Goal: Task Accomplishment & Management: Manage account settings

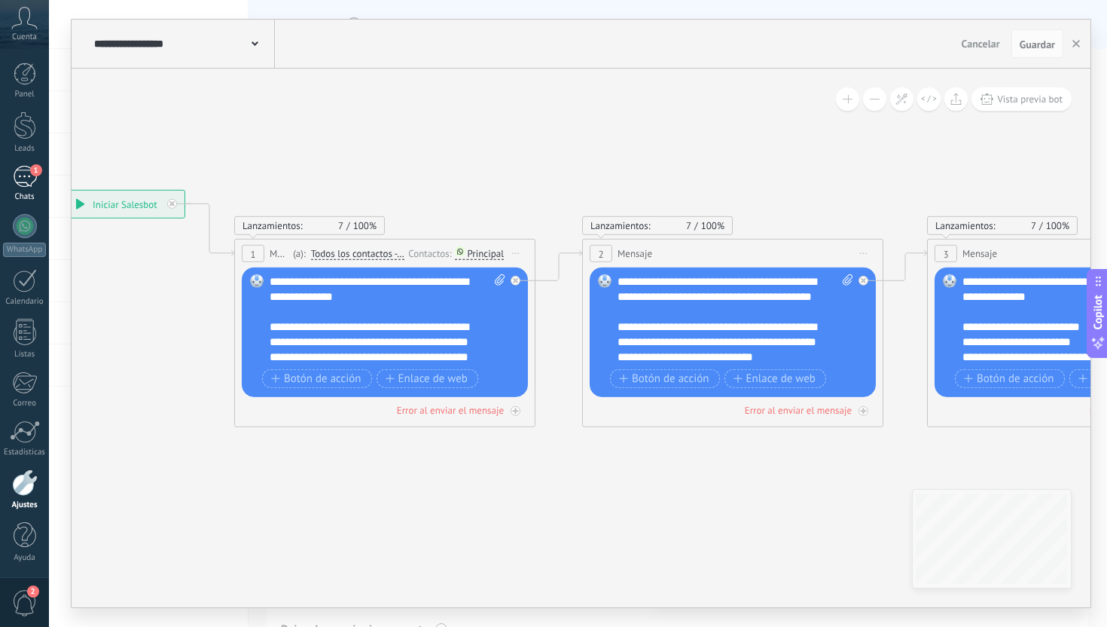
click at [25, 176] on div "1" at bounding box center [25, 177] width 24 height 22
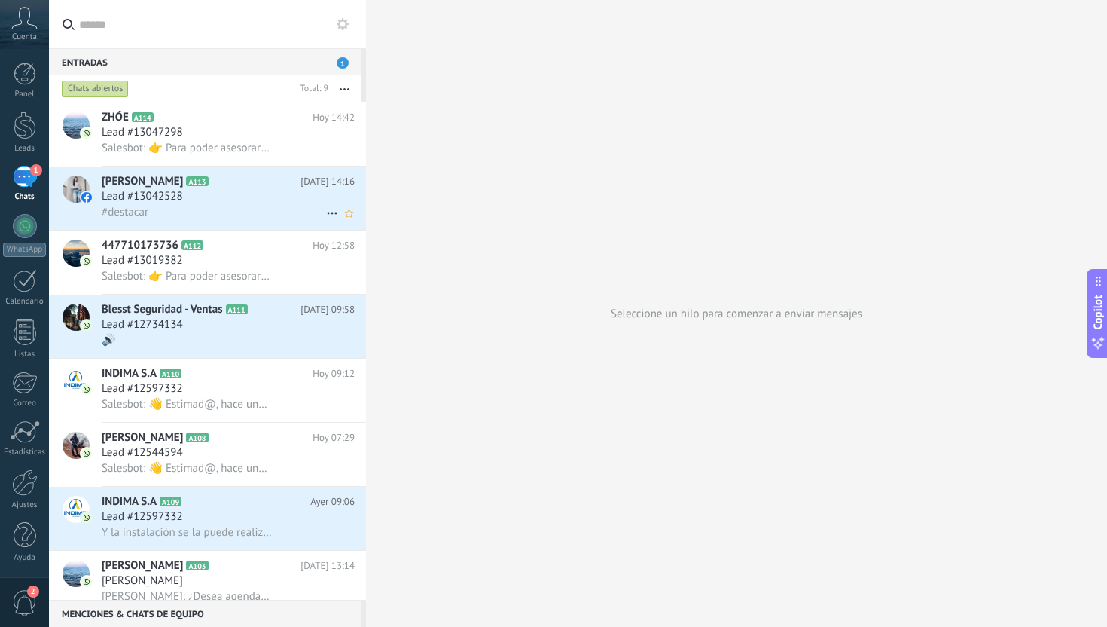
click at [261, 195] on div "Lead #13042528" at bounding box center [228, 196] width 253 height 15
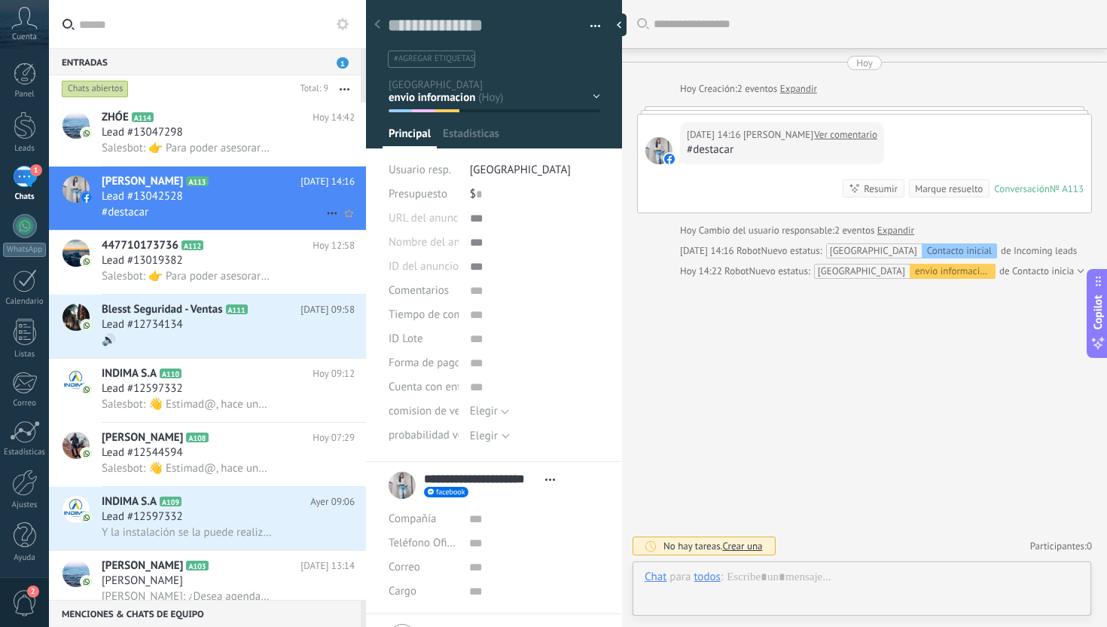
scroll to position [23, 0]
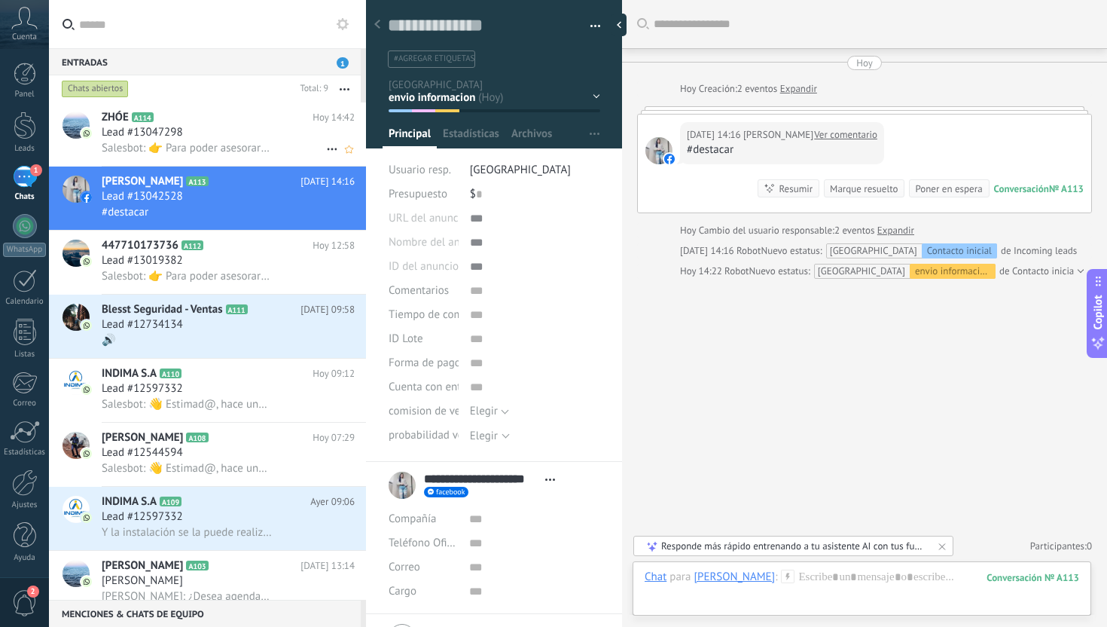
click at [243, 144] on span "Salesbot: 👉 Para poder asesorarte mejor, por favor elige una opción: 1️⃣ Quiero…" at bounding box center [187, 148] width 170 height 14
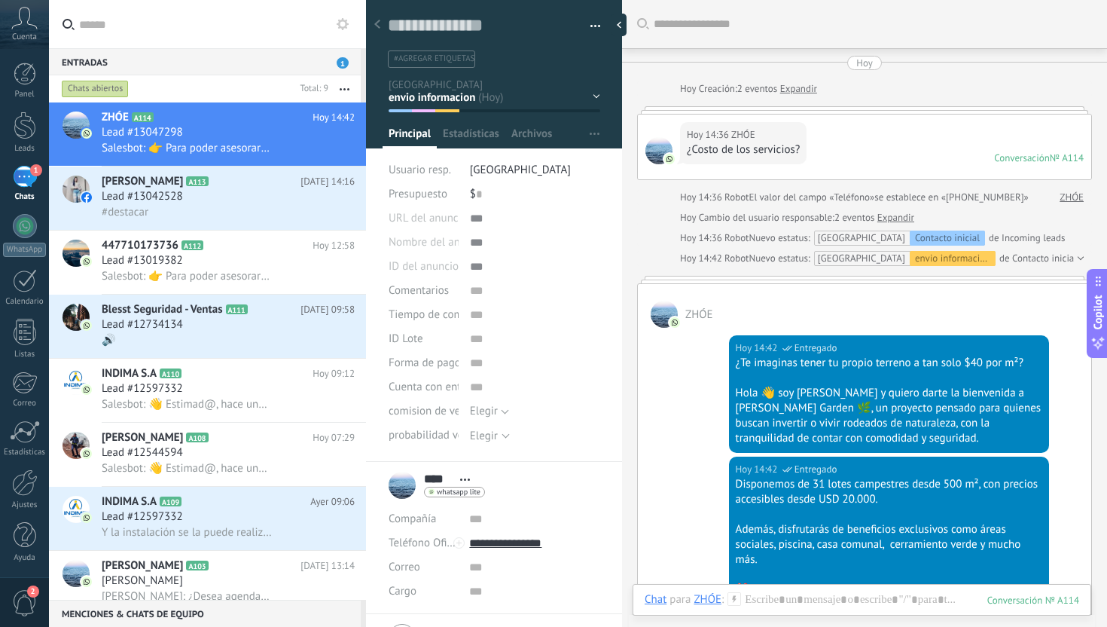
click at [826, 144] on div "Hoy 14:36 ZHÓE ¿Costo de los servicios? Conversación № A114 Conversación № A114" at bounding box center [864, 146] width 453 height 65
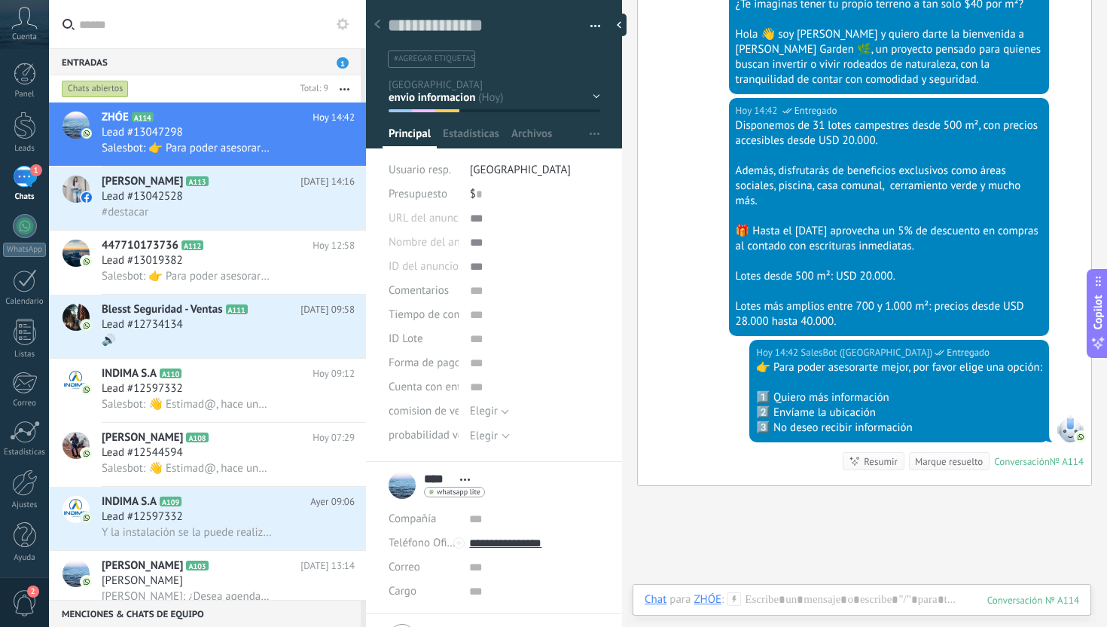
scroll to position [480, 0]
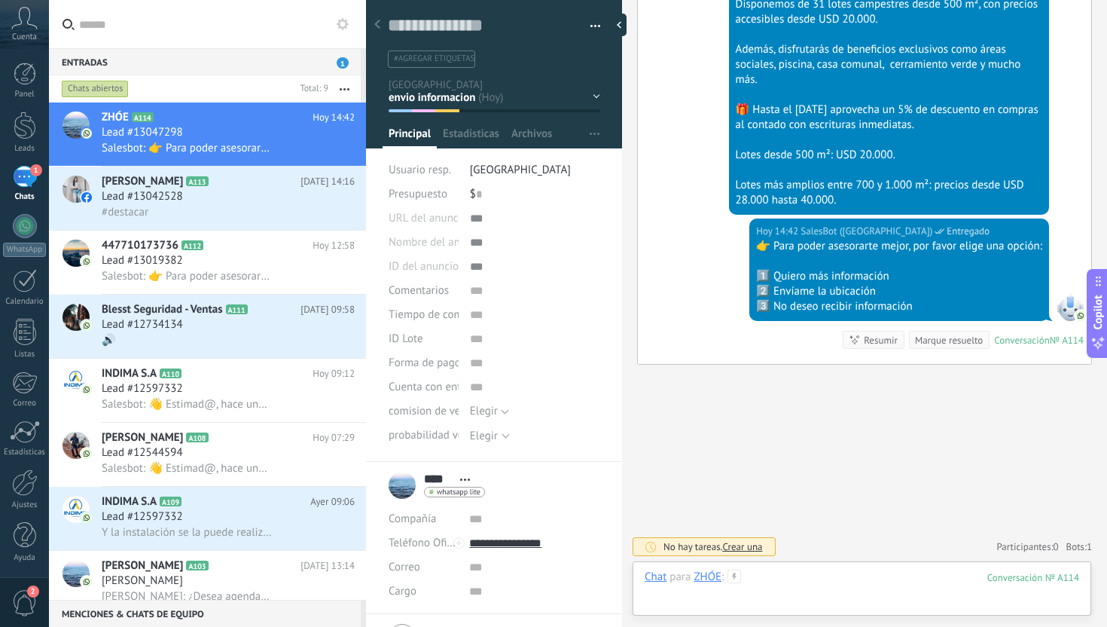
click at [799, 577] on div at bounding box center [862, 591] width 435 height 45
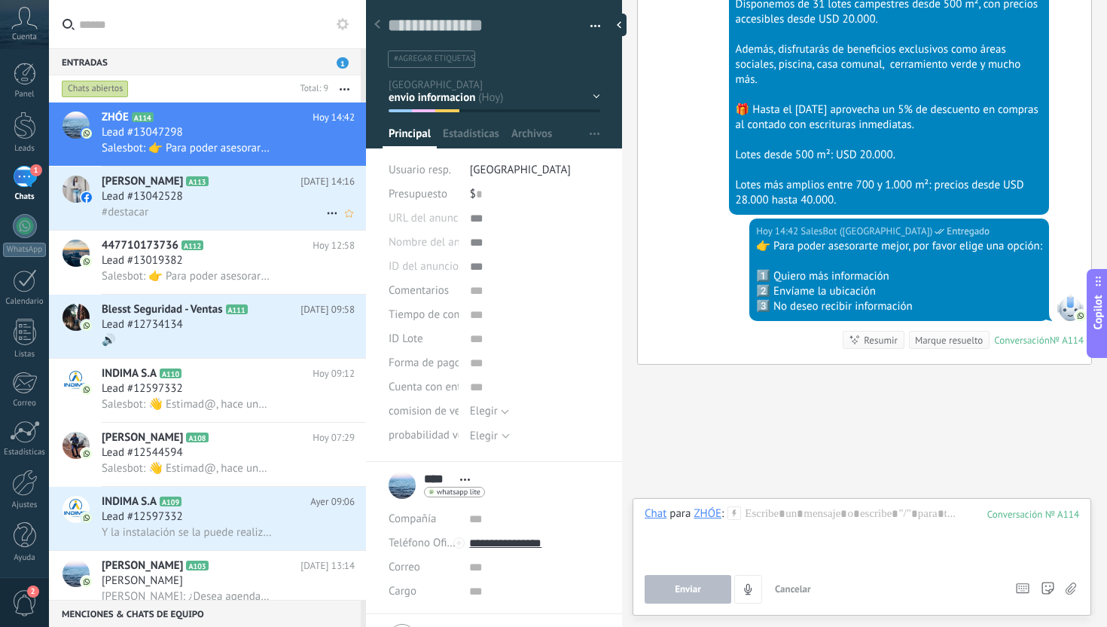
click at [273, 212] on div "#destacar" at bounding box center [228, 212] width 253 height 16
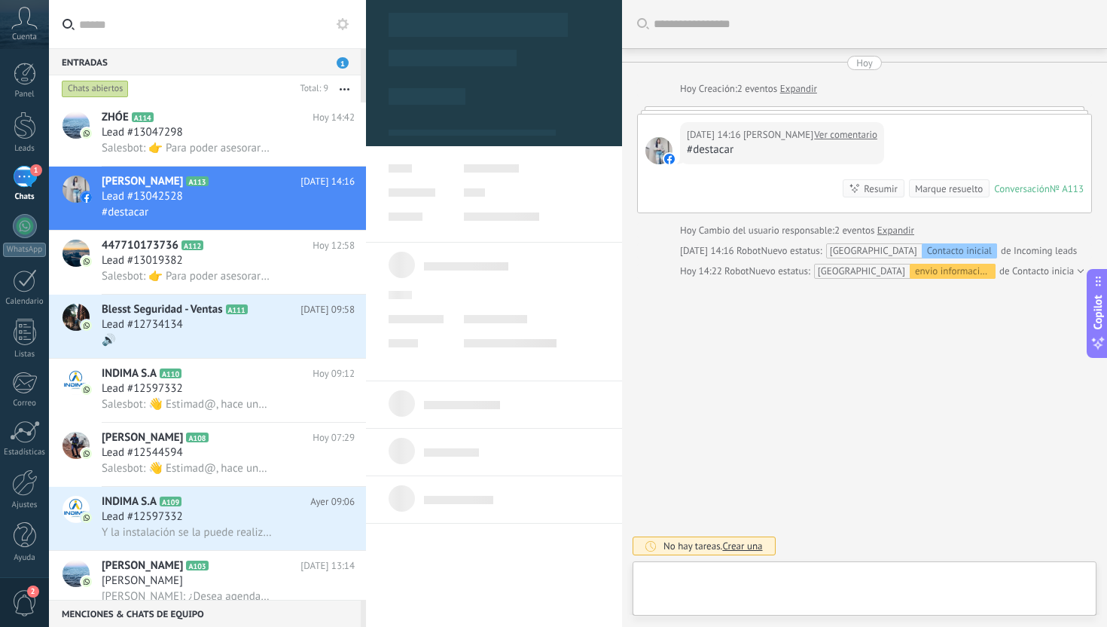
scroll to position [23, 0]
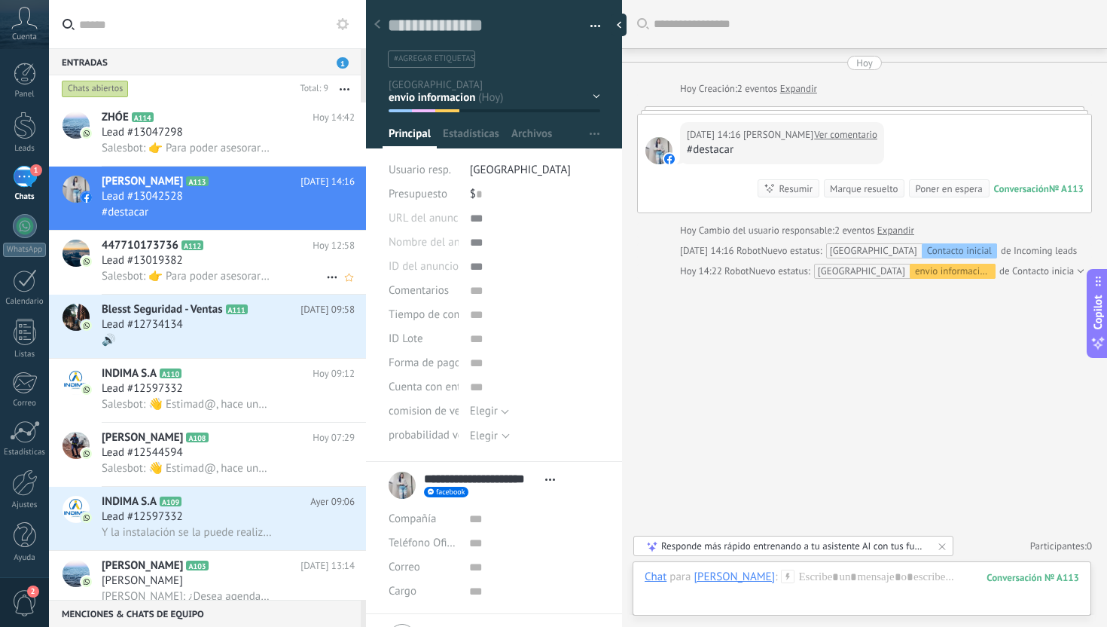
click at [269, 277] on h3 "Salesbot: 👉 Para poder asesorarte mejor, por favor elige una opción: 1️⃣ Quiero…" at bounding box center [191, 276] width 178 height 15
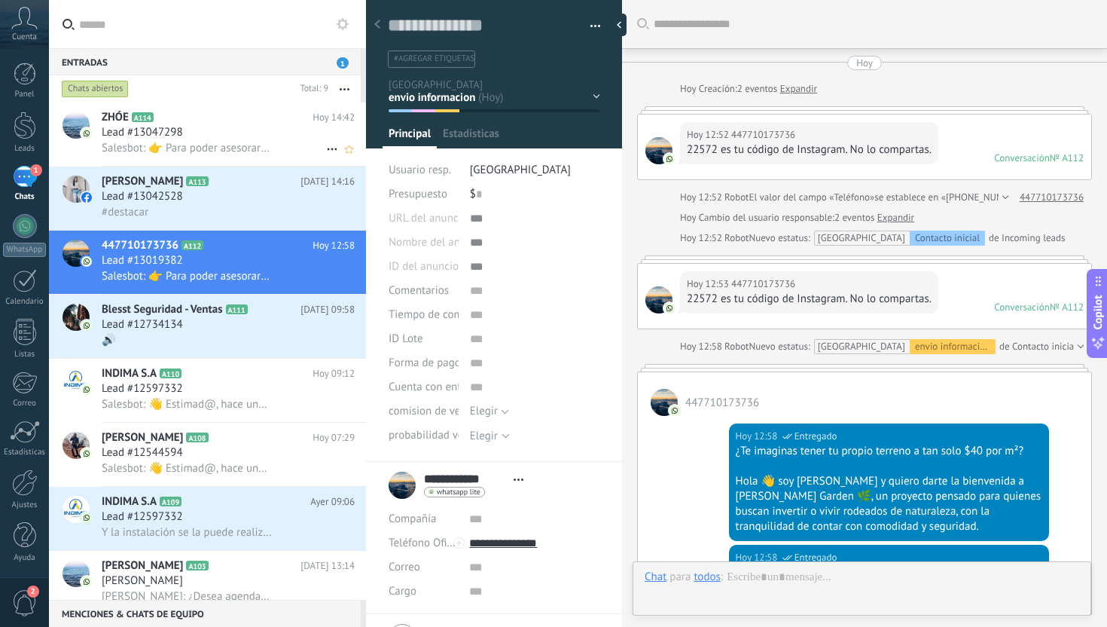
scroll to position [23, 0]
click at [276, 148] on div "Salesbot: 👉 Para poder asesorarte mejor, por favor elige una opción: 1️⃣ Quiero…" at bounding box center [228, 148] width 253 height 16
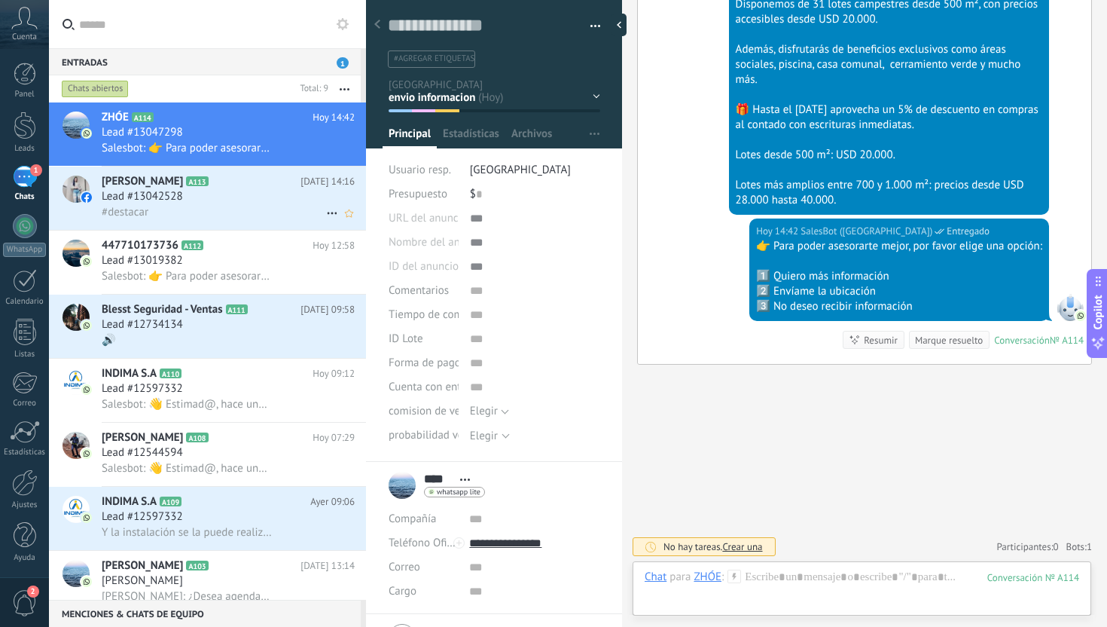
click at [188, 218] on div "#destacar" at bounding box center [228, 212] width 253 height 16
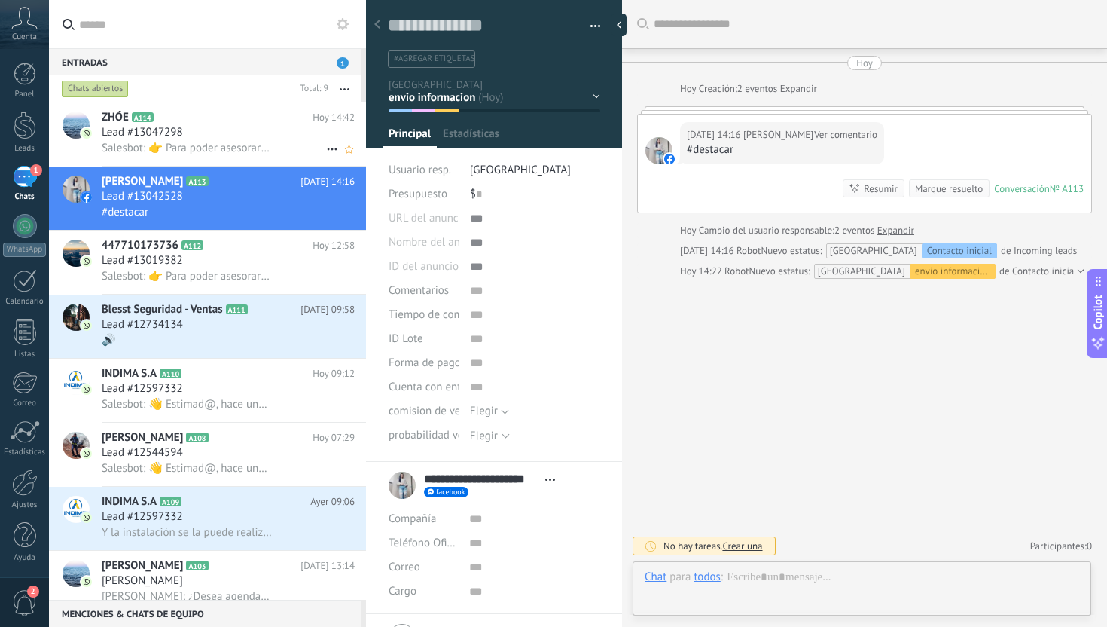
scroll to position [23, 0]
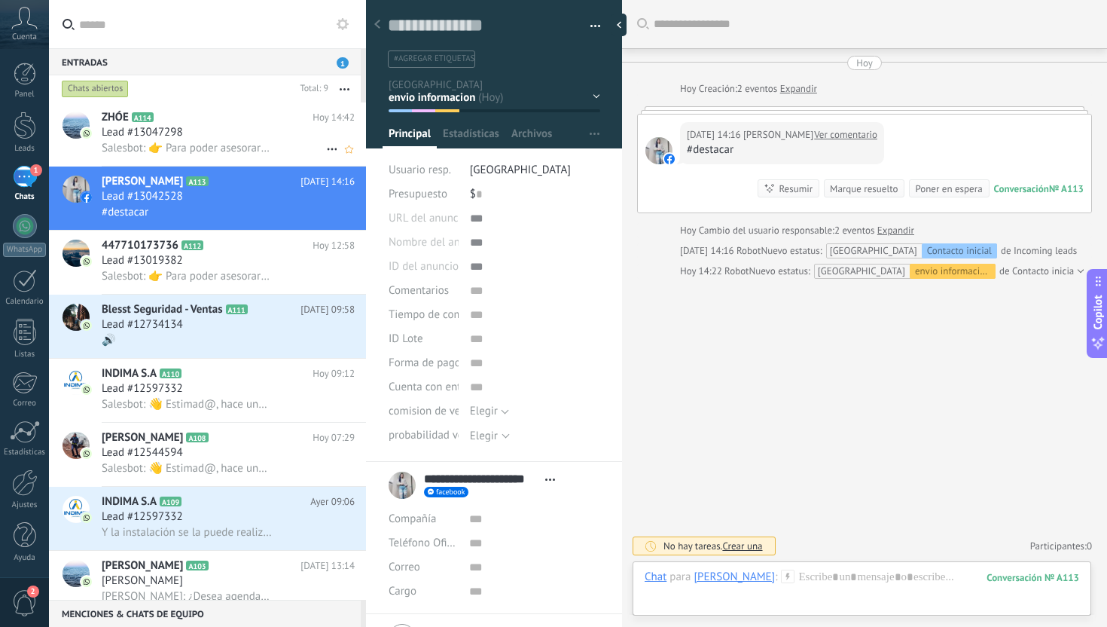
click at [238, 149] on span "Salesbot: 👉 Para poder asesorarte mejor, por favor elige una opción: 1️⃣ Quiero…" at bounding box center [187, 148] width 170 height 14
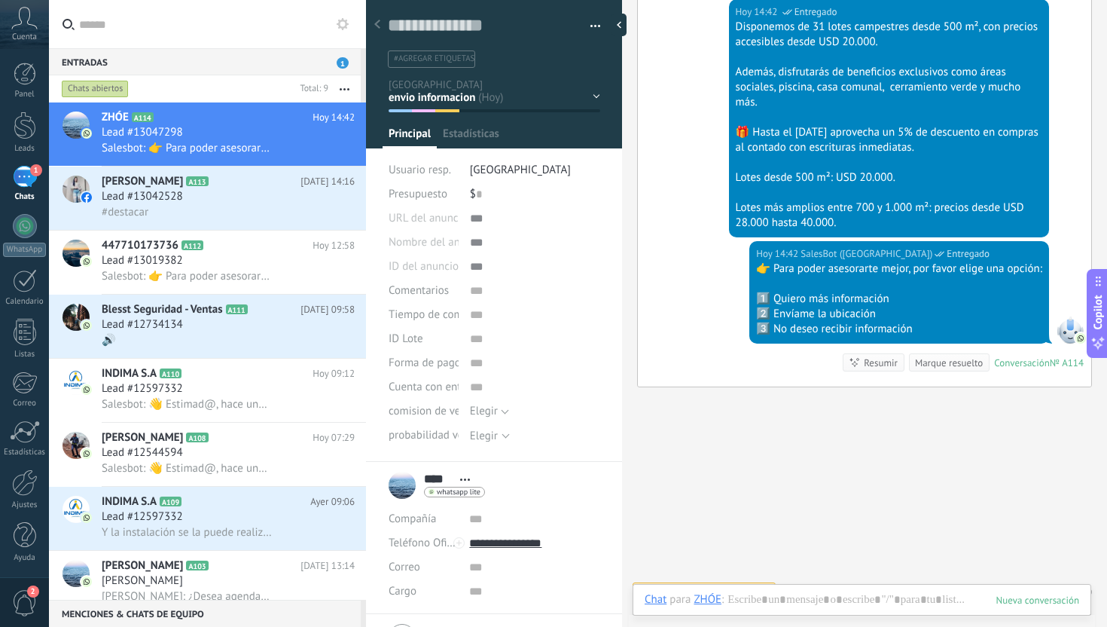
scroll to position [23, 0]
click at [278, 208] on div "#destacar" at bounding box center [228, 212] width 253 height 16
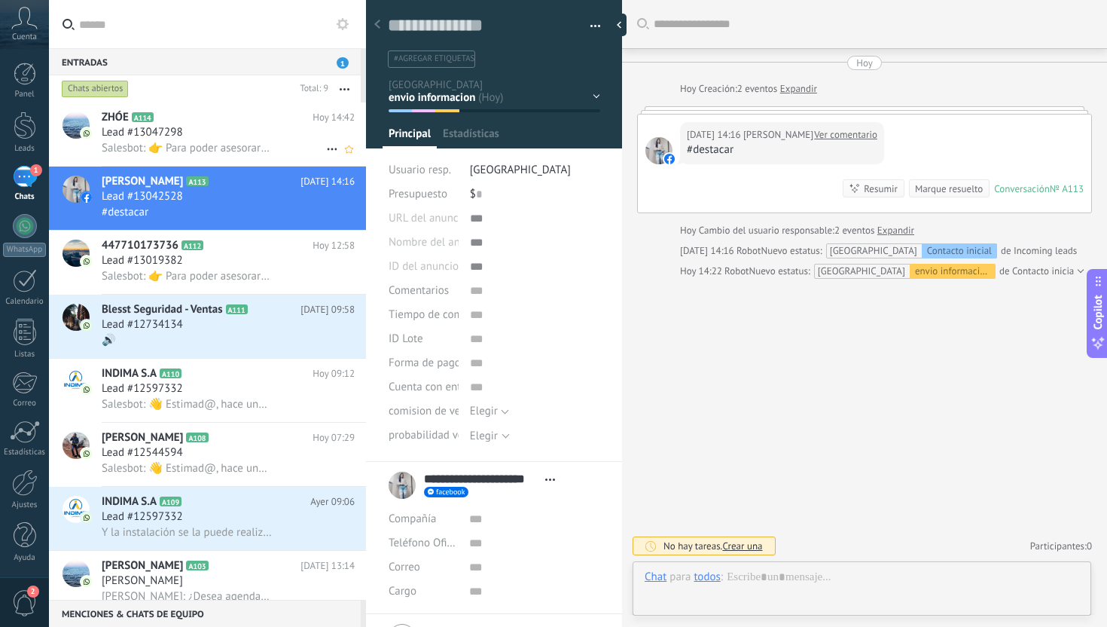
click at [285, 148] on div "Salesbot: 👉 Para poder asesorarte mejor, por favor elige una opción: 1️⃣ Quiero…" at bounding box center [228, 148] width 253 height 16
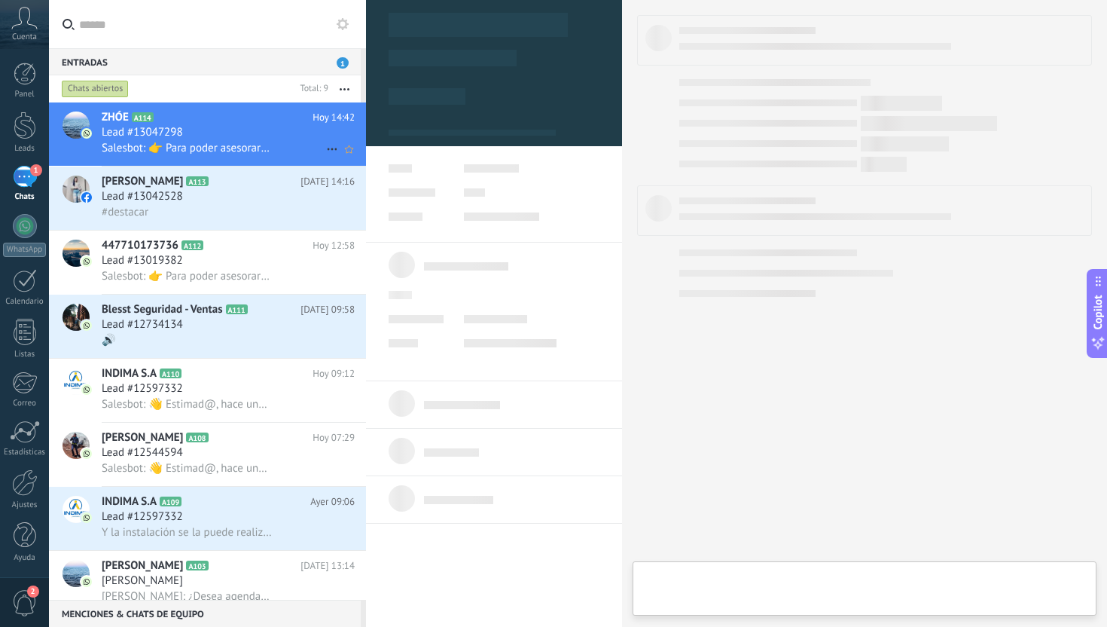
type textarea "**********"
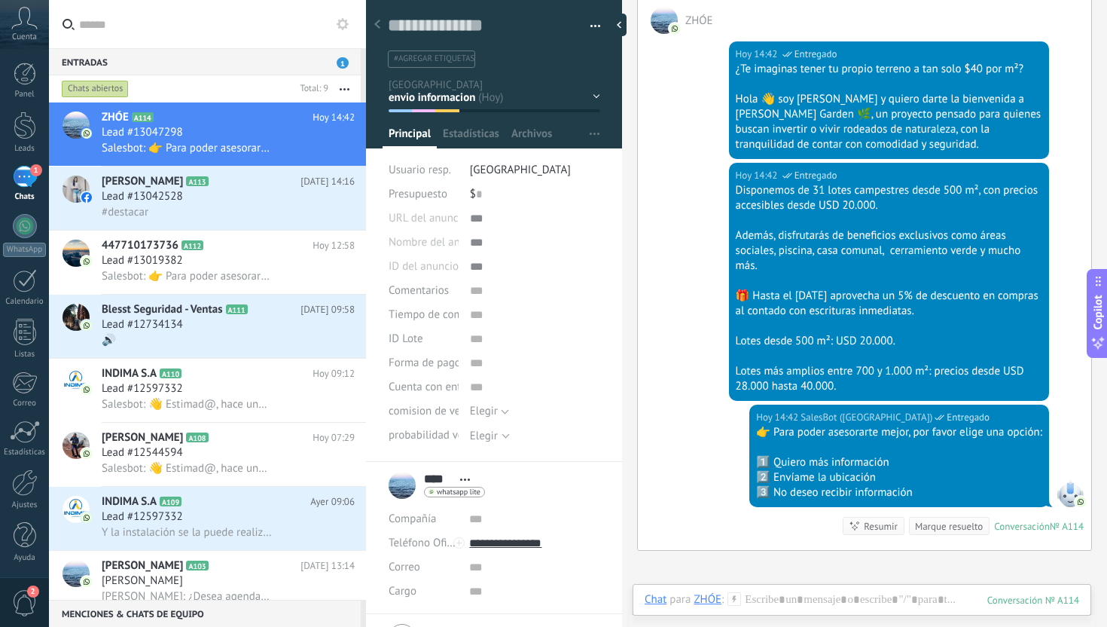
scroll to position [480, 0]
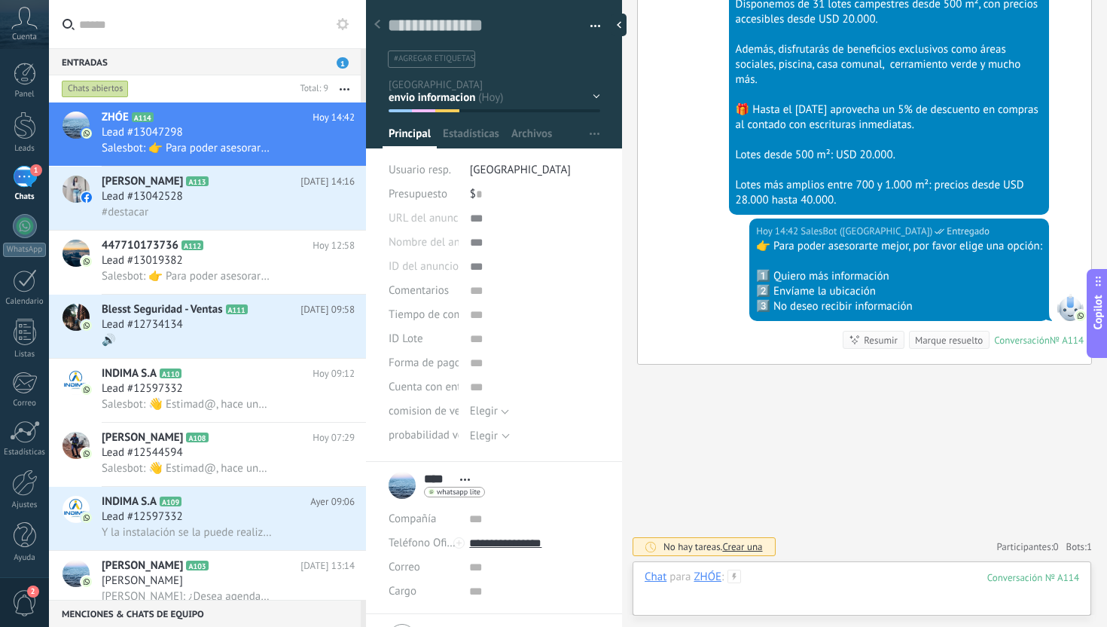
click at [809, 585] on div at bounding box center [862, 591] width 435 height 45
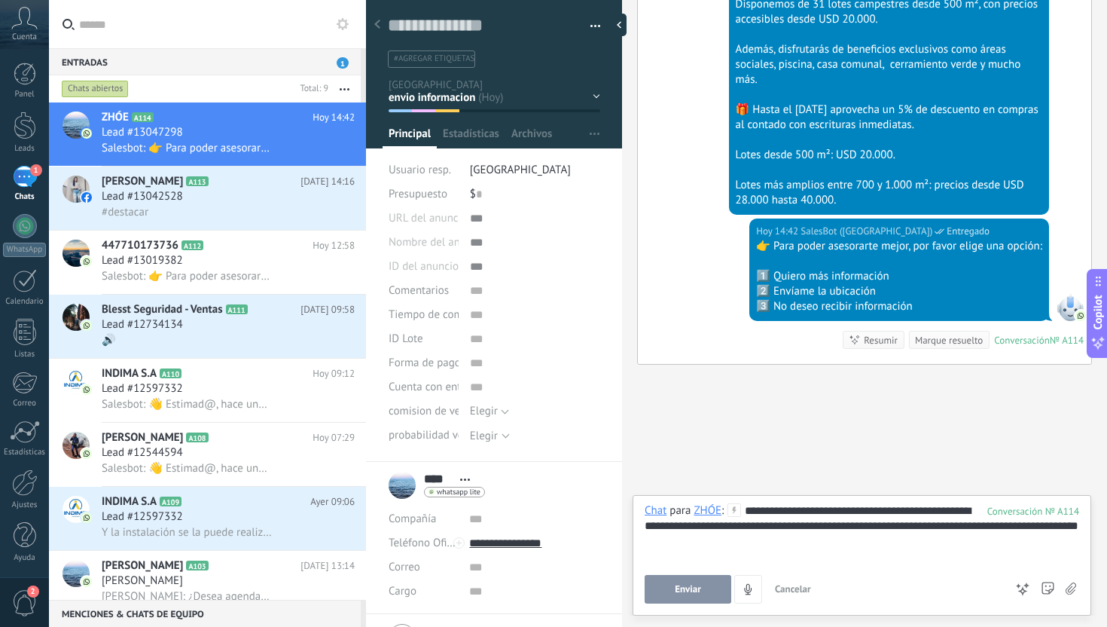
click at [685, 595] on button "Enviar" at bounding box center [688, 589] width 87 height 29
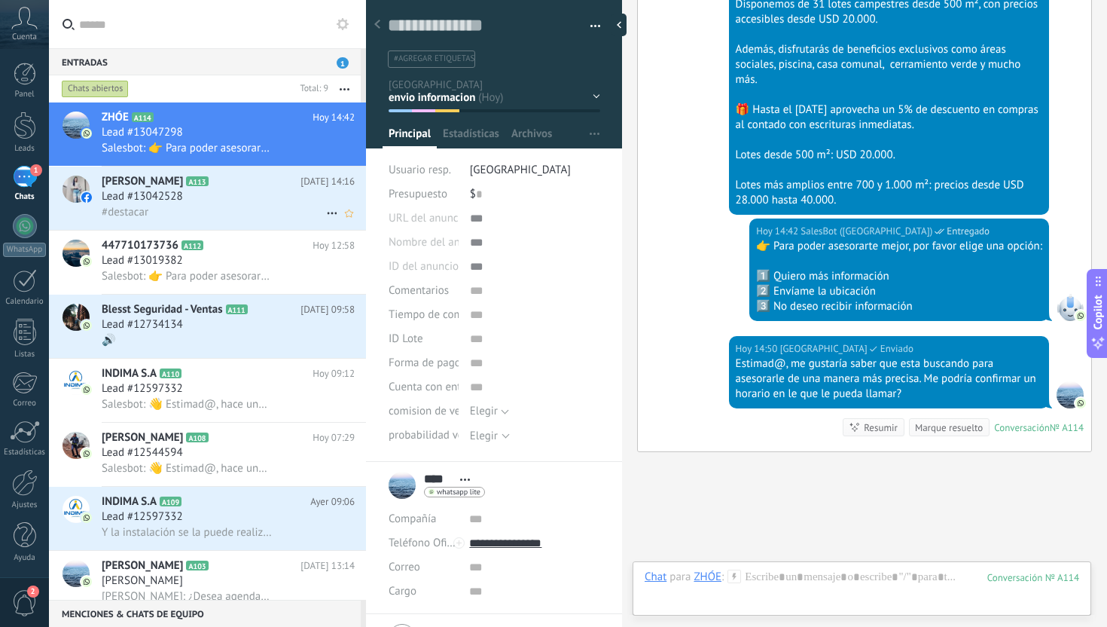
scroll to position [567, 0]
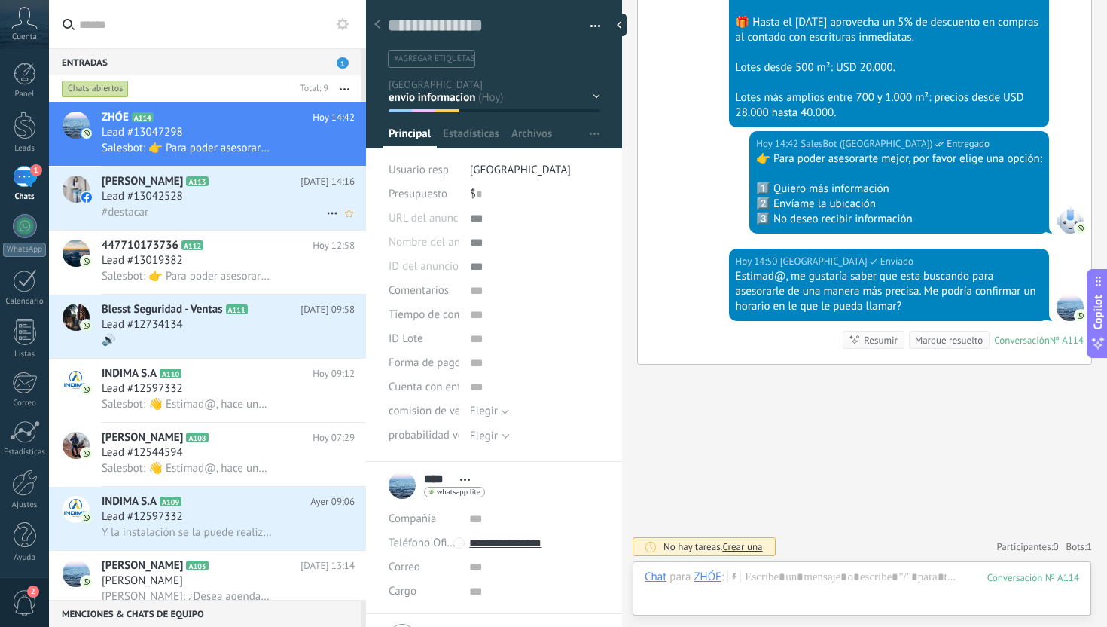
click at [271, 209] on div "#destacar" at bounding box center [228, 212] width 253 height 16
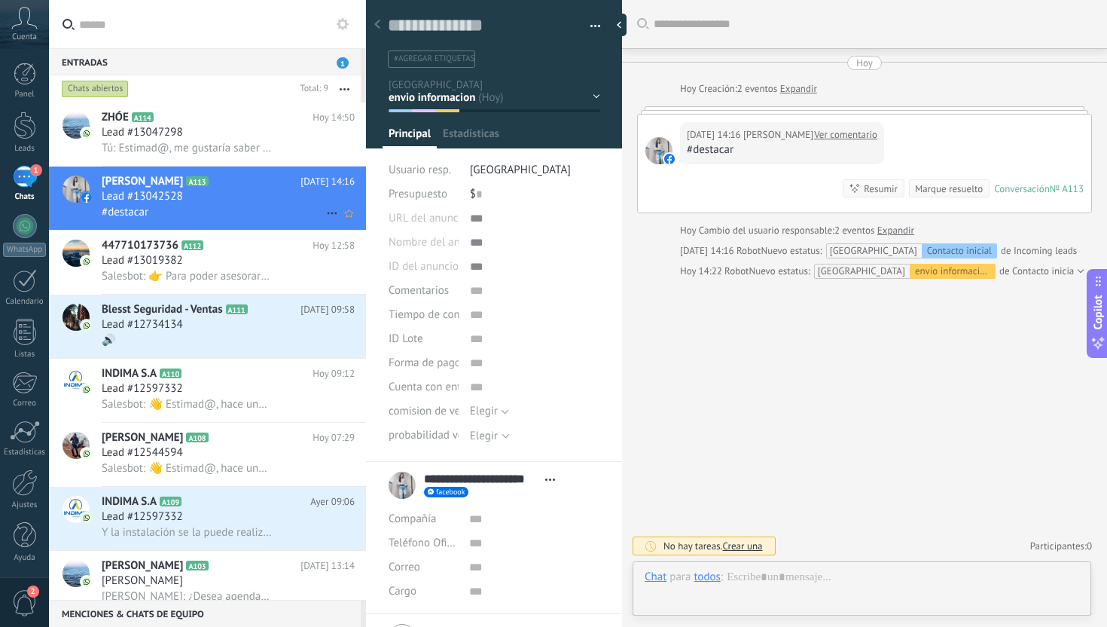
scroll to position [23, 0]
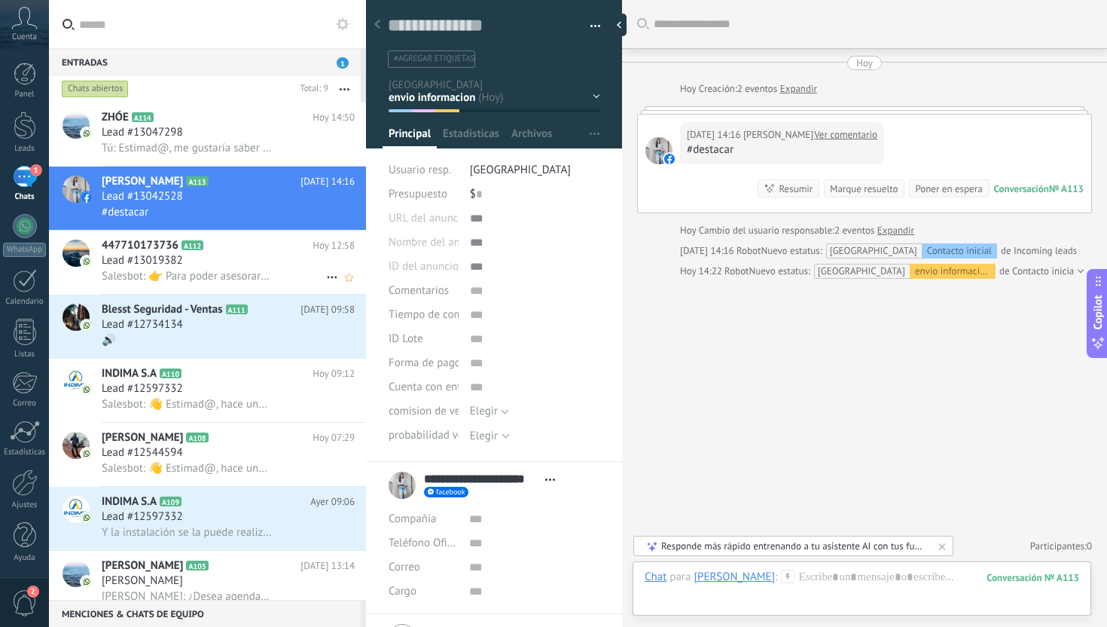
click at [205, 257] on div "Lead #13019382" at bounding box center [228, 260] width 253 height 15
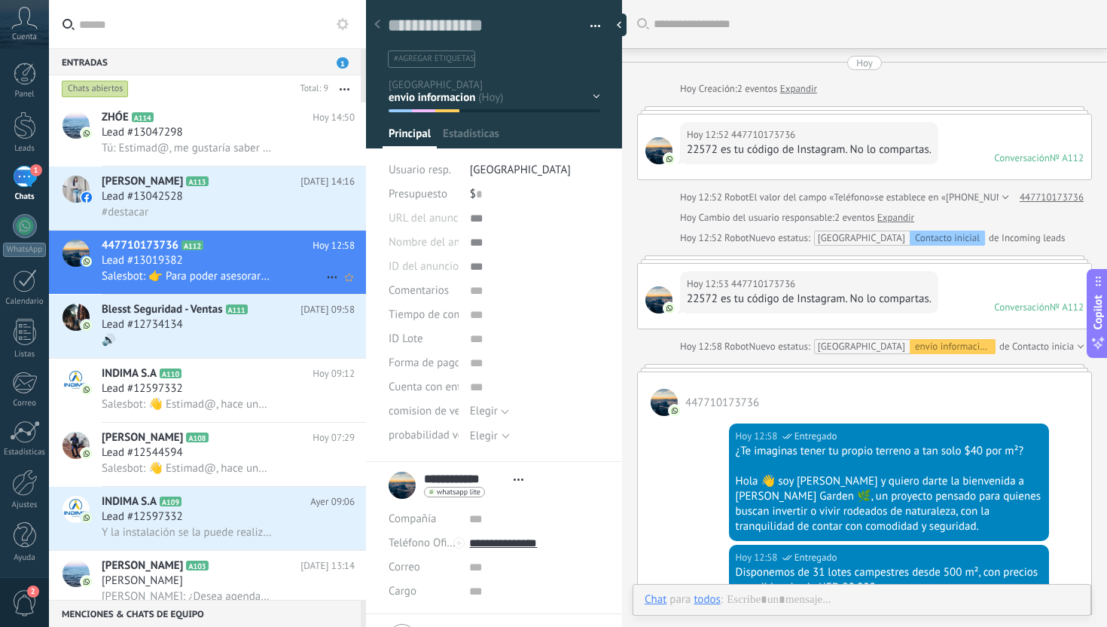
scroll to position [545, 0]
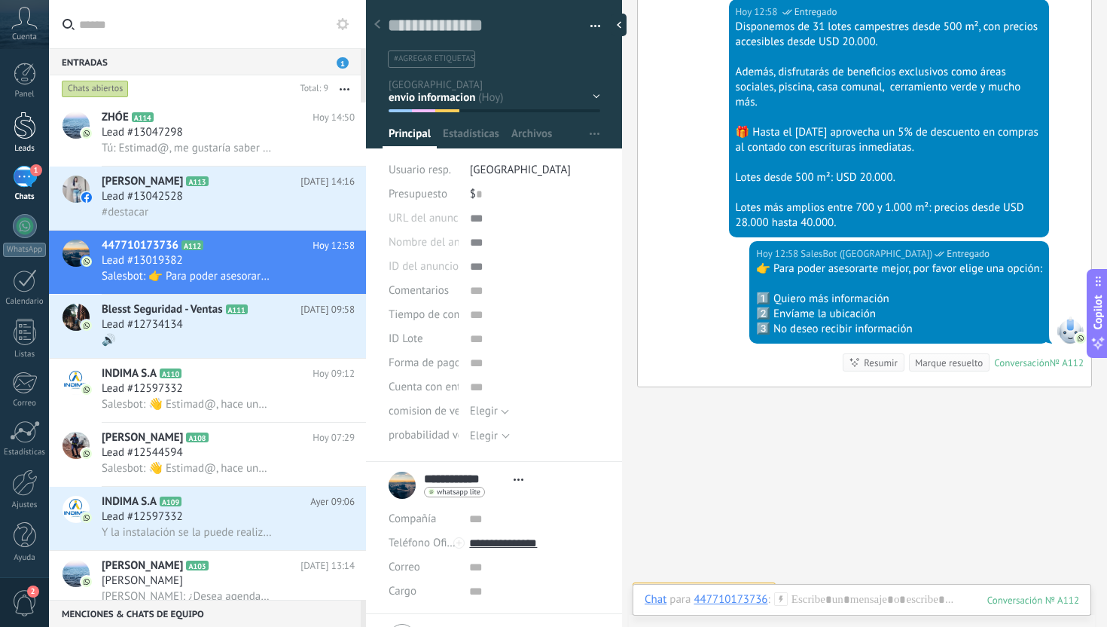
click at [25, 126] on div at bounding box center [25, 125] width 23 height 28
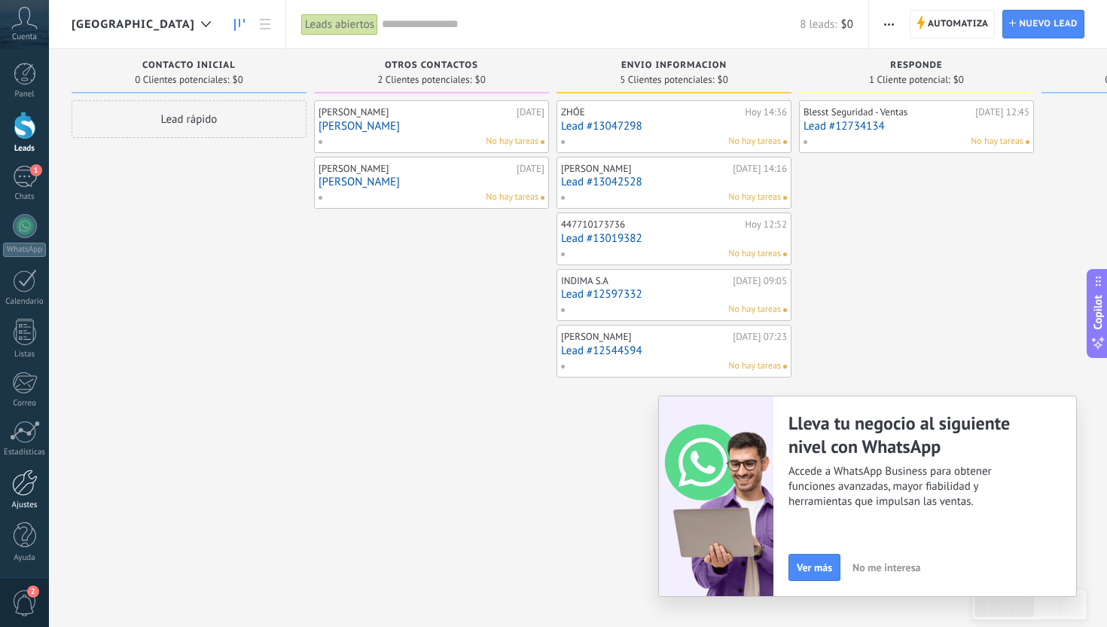
click at [35, 487] on div at bounding box center [25, 482] width 26 height 26
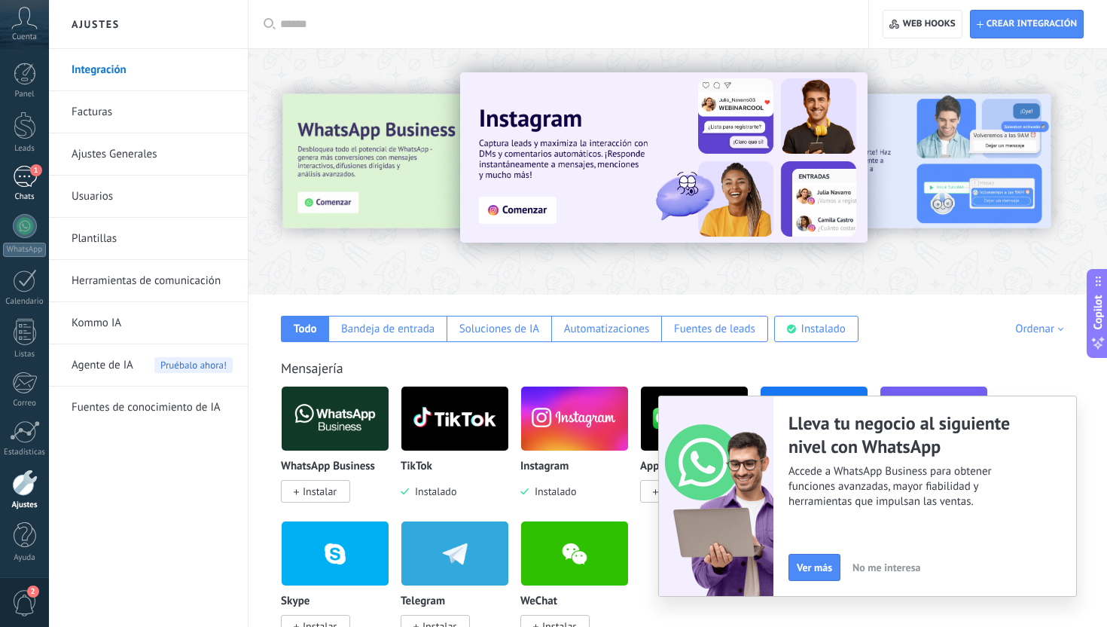
click at [11, 180] on link "1 Chats" at bounding box center [24, 184] width 49 height 36
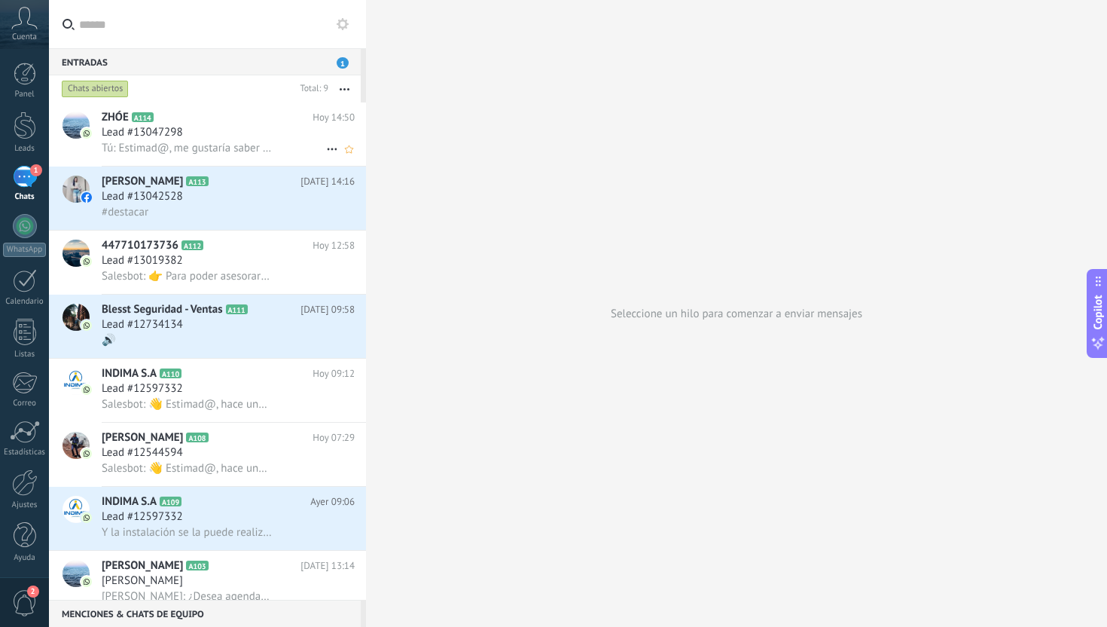
click at [203, 143] on span "Tú: Estimad@, me gustaría saber que esta buscando para asesorarle de una manera…" at bounding box center [187, 148] width 170 height 14
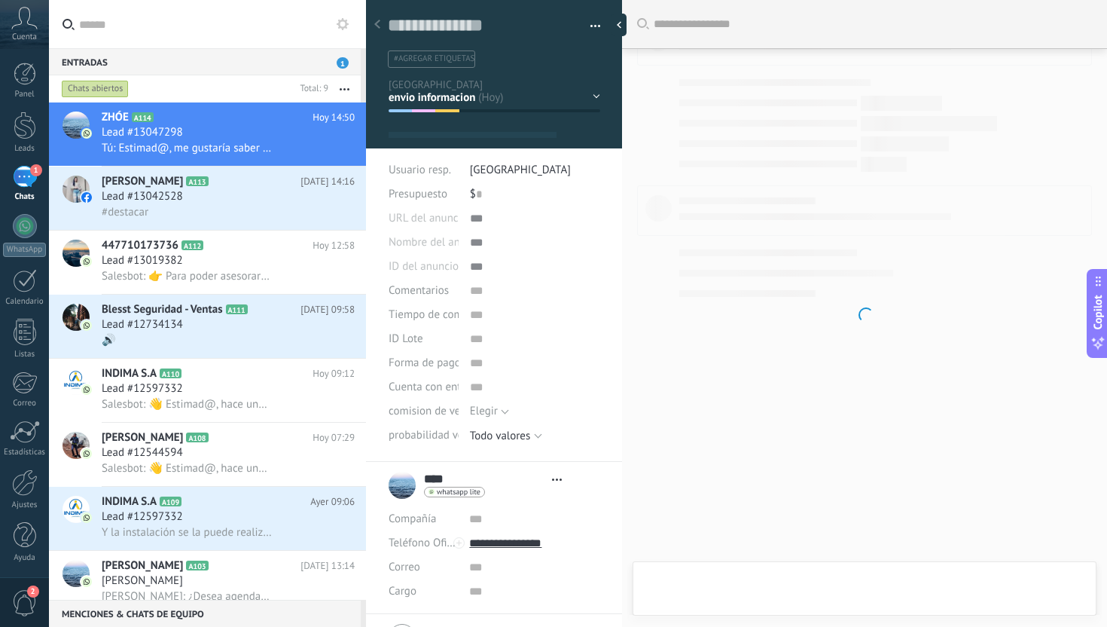
scroll to position [23, 0]
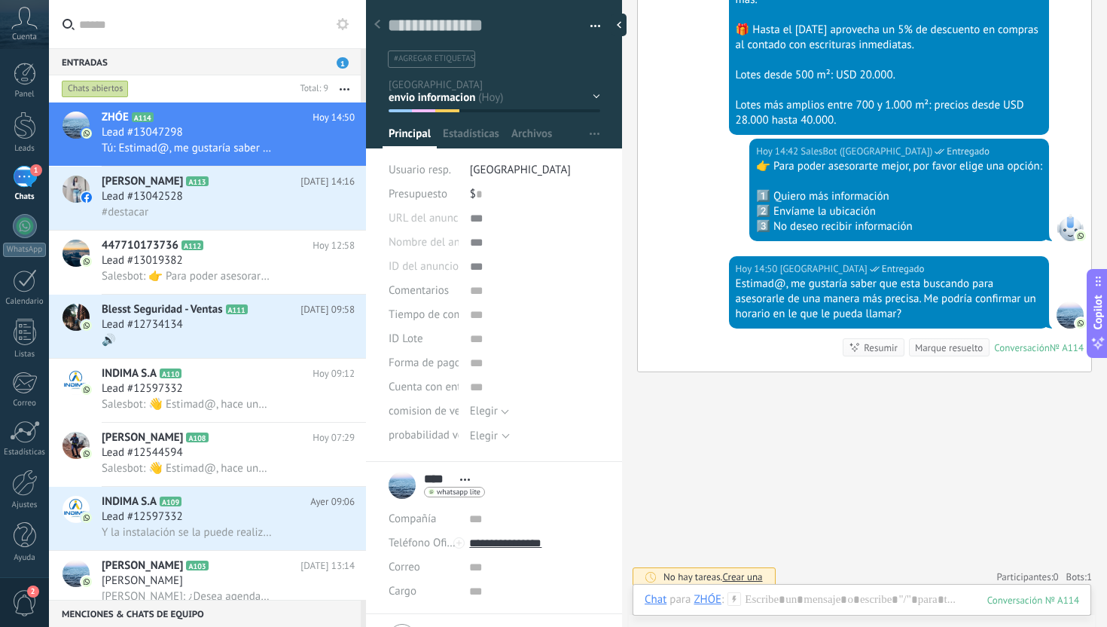
click at [342, 60] on span "1" at bounding box center [343, 62] width 12 height 11
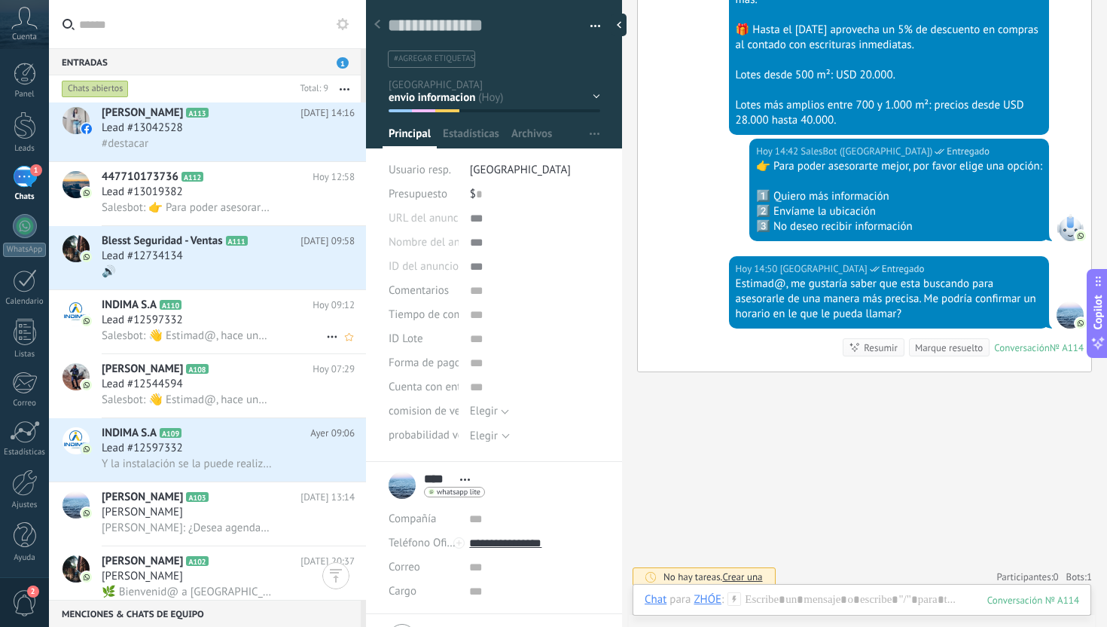
scroll to position [0, 0]
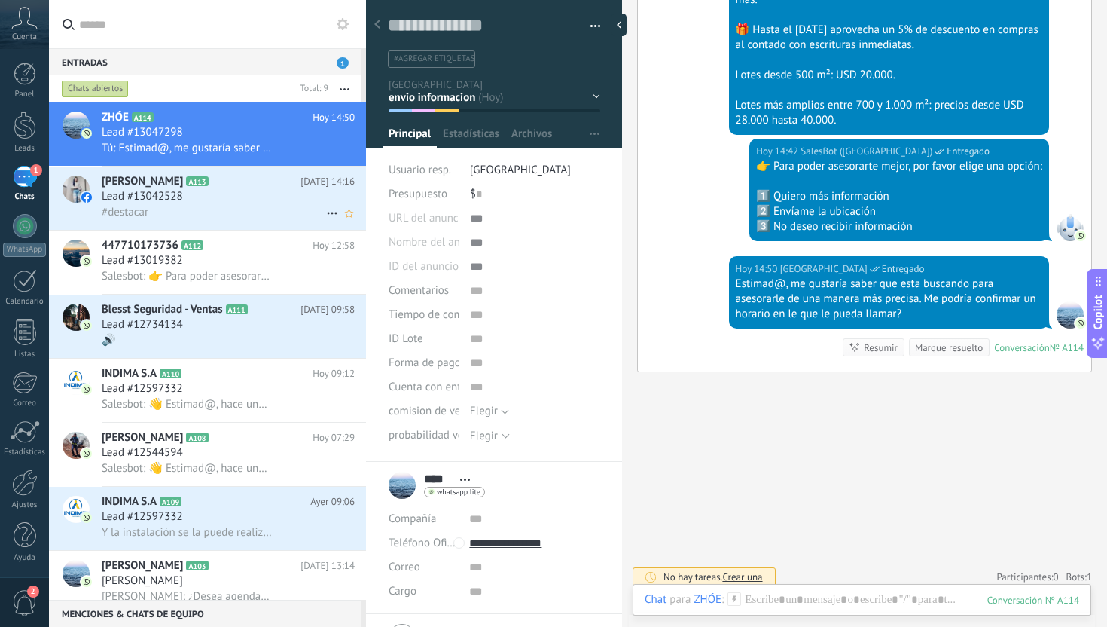
click at [256, 204] on div "Lead #13042528" at bounding box center [228, 196] width 253 height 15
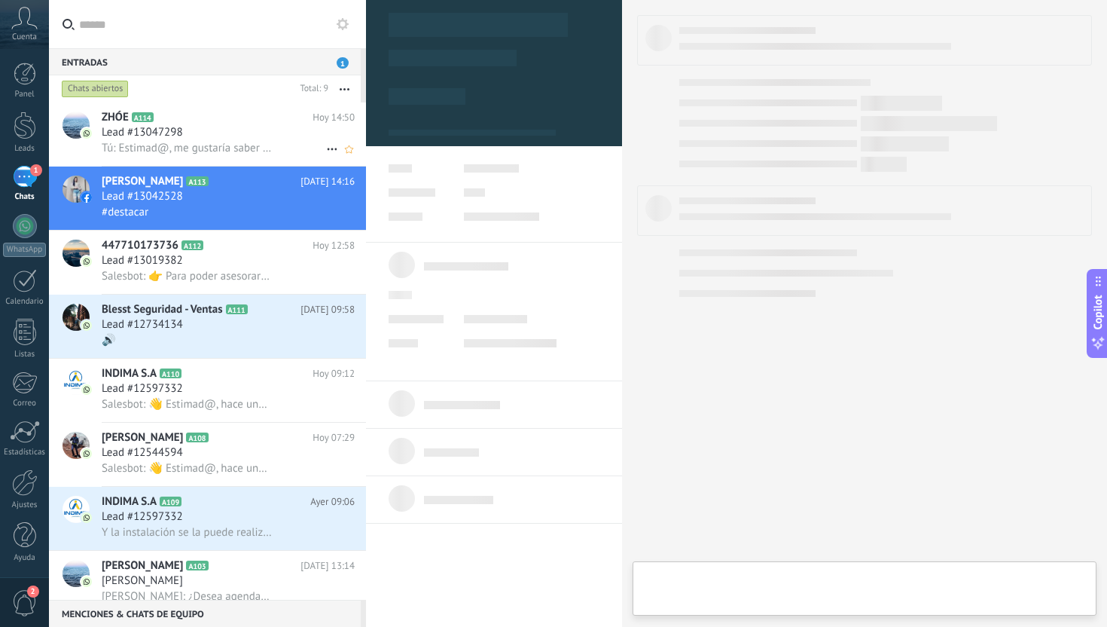
type textarea "**********"
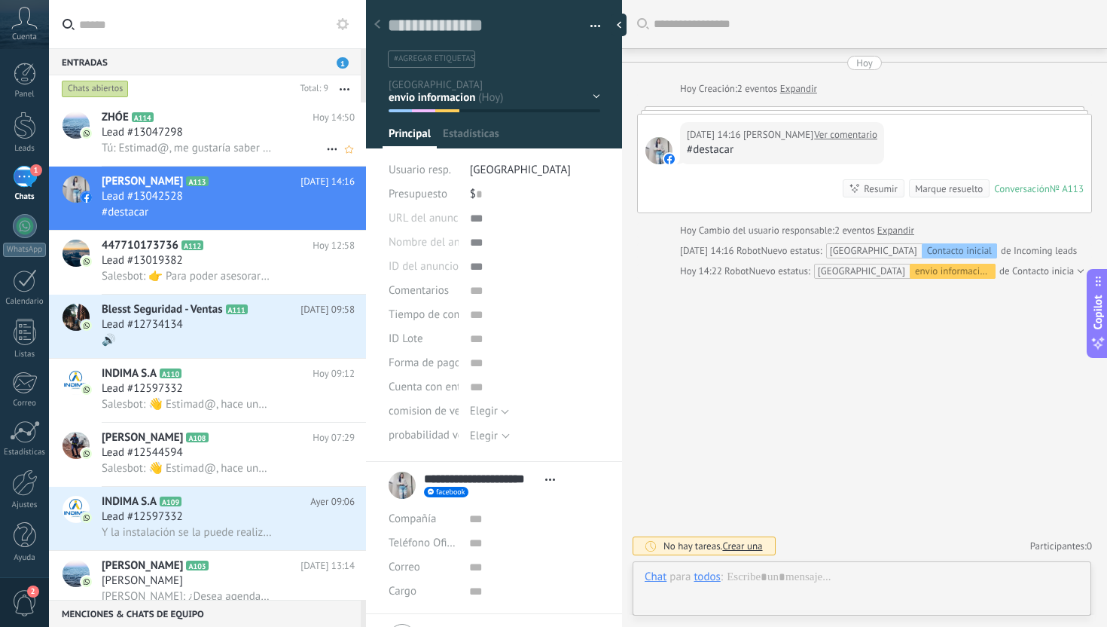
scroll to position [23, 0]
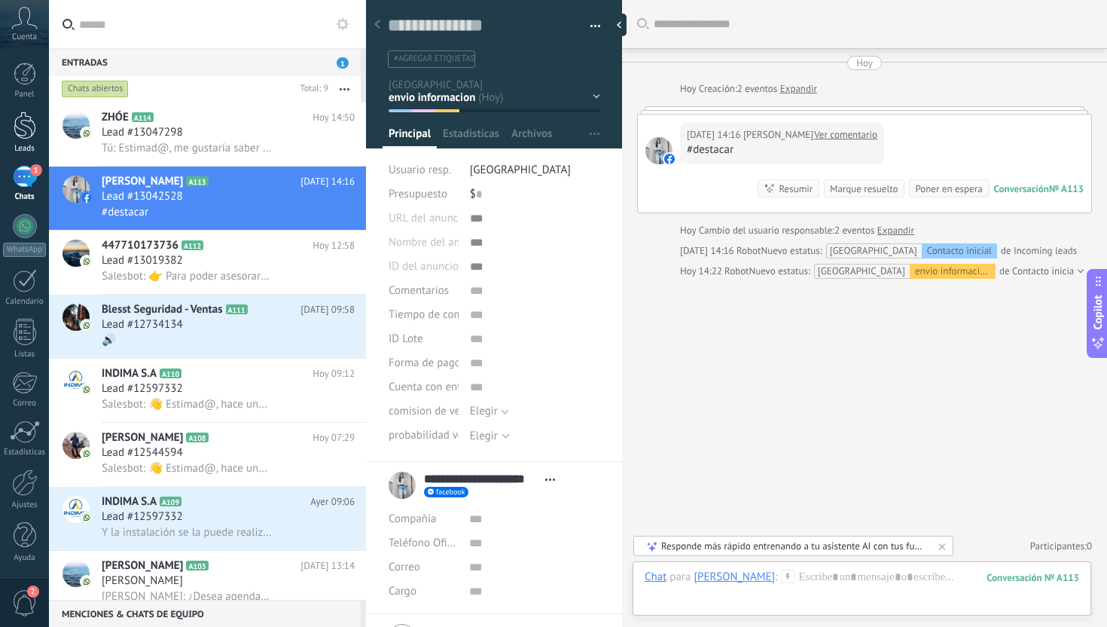
click at [23, 124] on div at bounding box center [25, 125] width 23 height 28
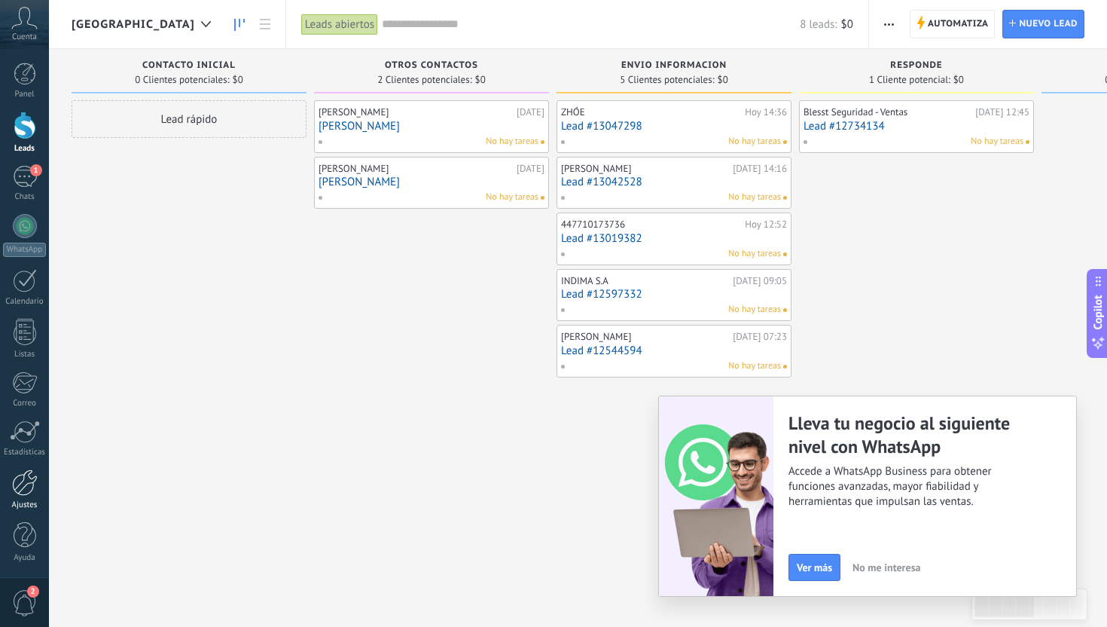
click at [18, 481] on div at bounding box center [25, 482] width 26 height 26
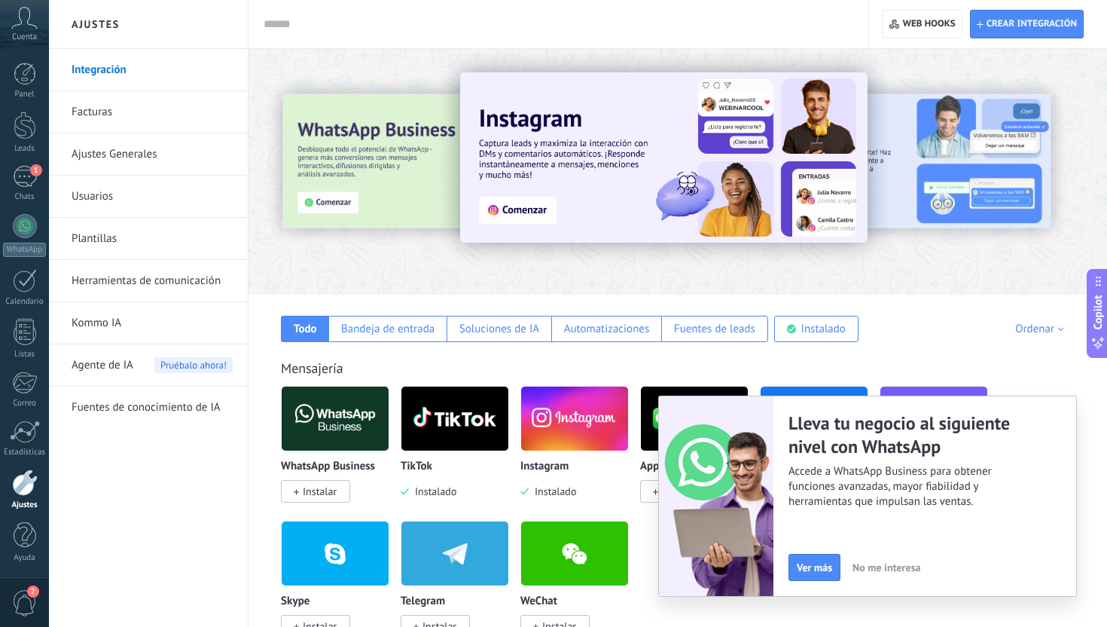
click at [163, 283] on link "Herramientas de comunicación" at bounding box center [152, 281] width 161 height 42
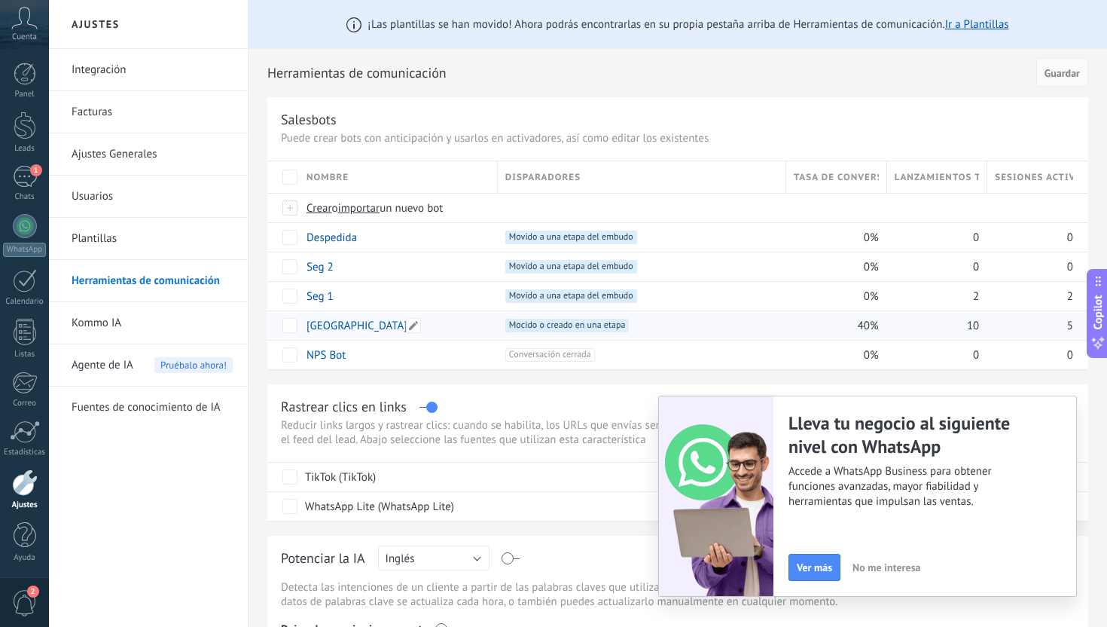
click at [377, 329] on link "[GEOGRAPHIC_DATA]" at bounding box center [357, 326] width 101 height 14
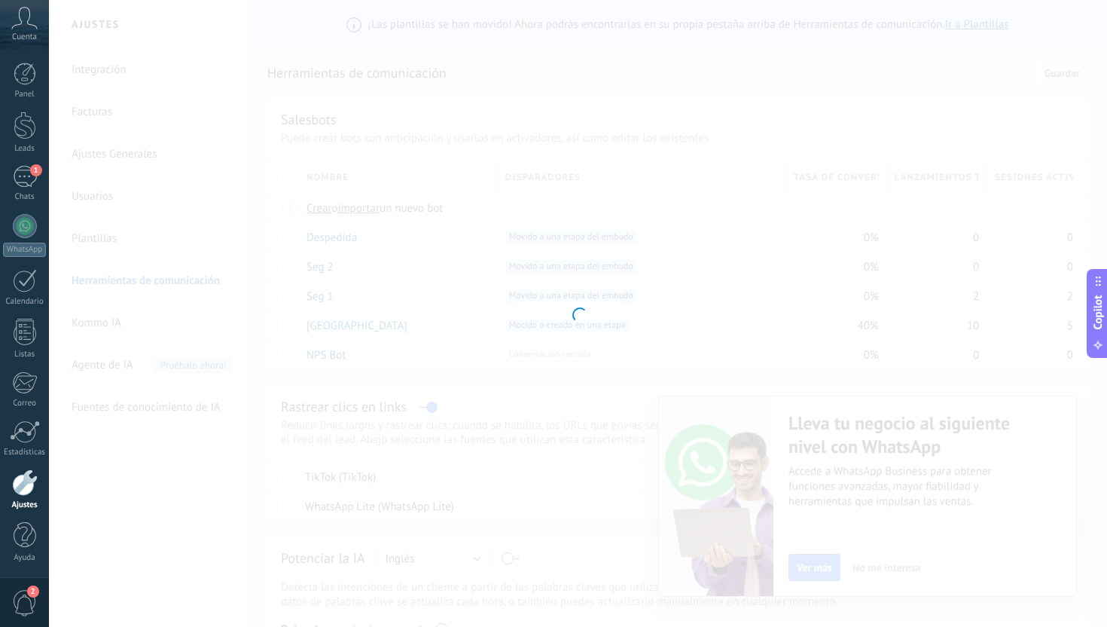
type input "**********"
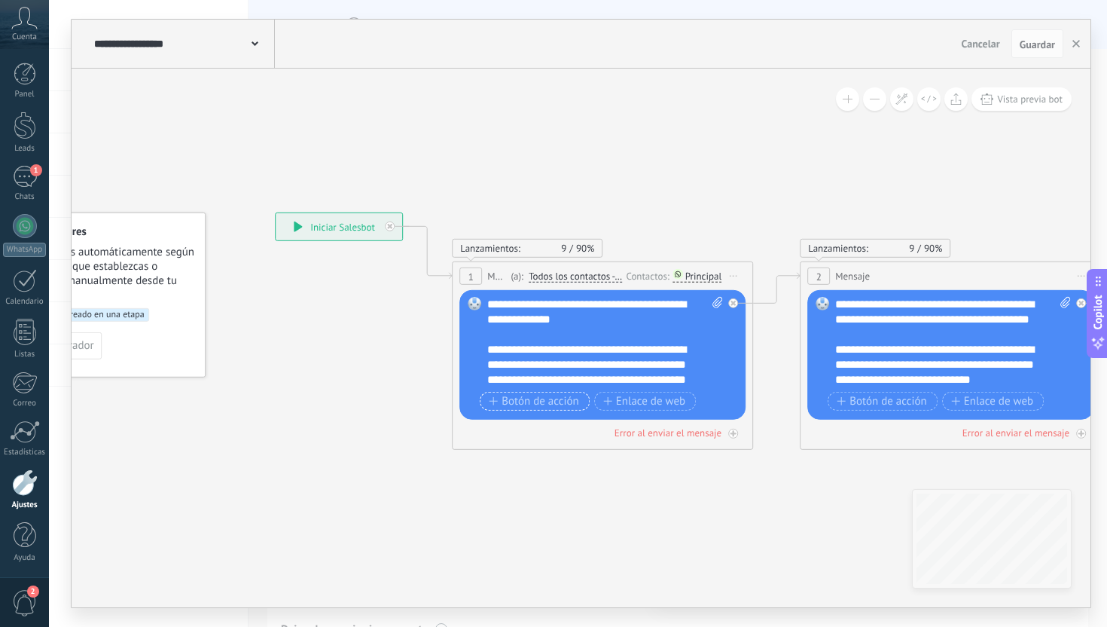
scroll to position [31, 0]
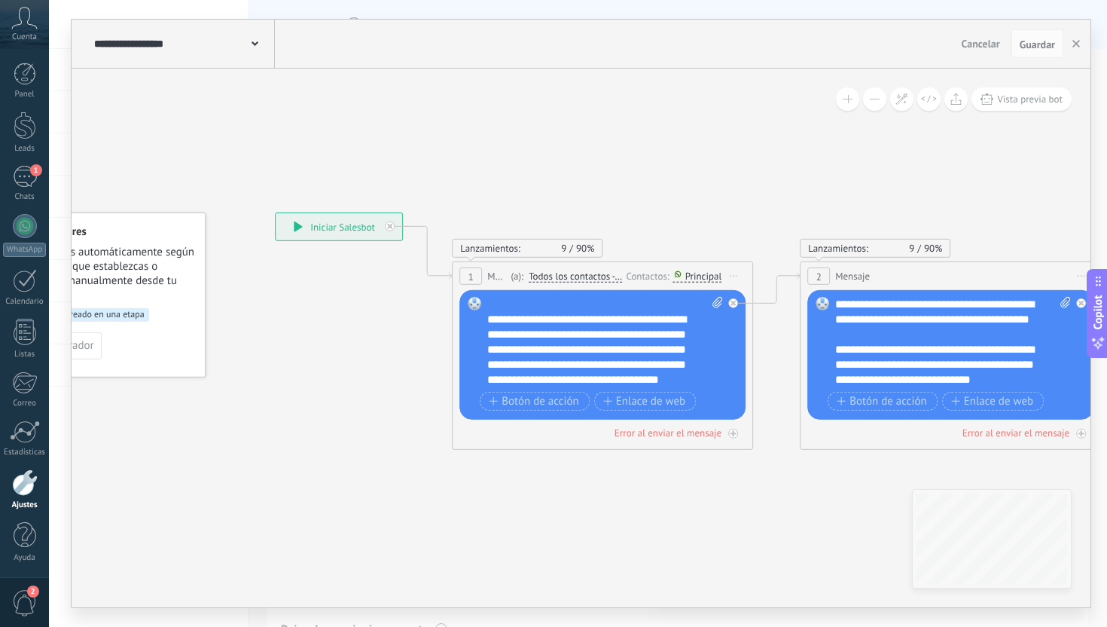
click at [37, 154] on div "Panel Leads 1 Chats WhatsApp Clientes" at bounding box center [24, 320] width 49 height 515
click at [34, 173] on span "1" at bounding box center [36, 170] width 12 height 12
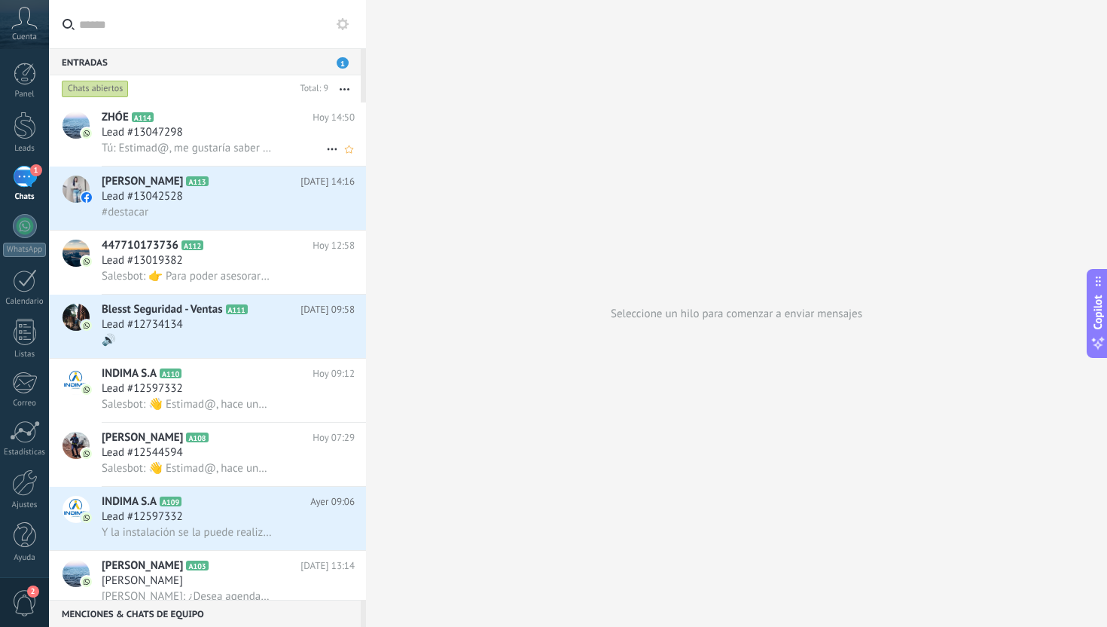
click at [219, 141] on span "Tú: Estimad@, me gustaría saber que esta buscando para asesorarle de una manera…" at bounding box center [187, 148] width 170 height 14
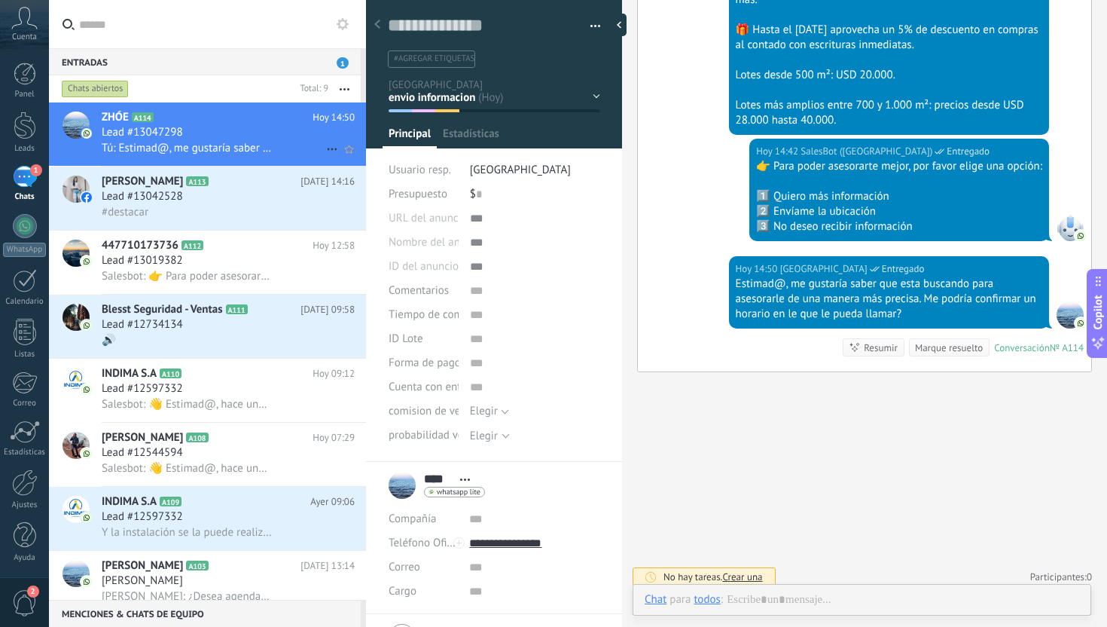
scroll to position [23, 0]
click at [246, 256] on div "Lead #13019382" at bounding box center [228, 260] width 253 height 15
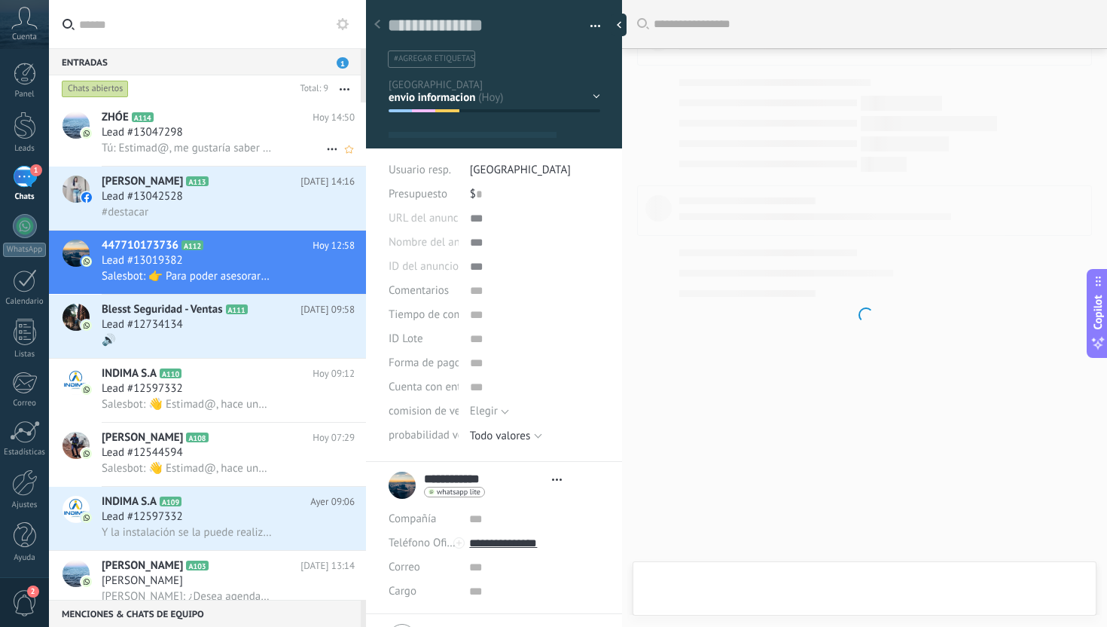
scroll to position [23, 0]
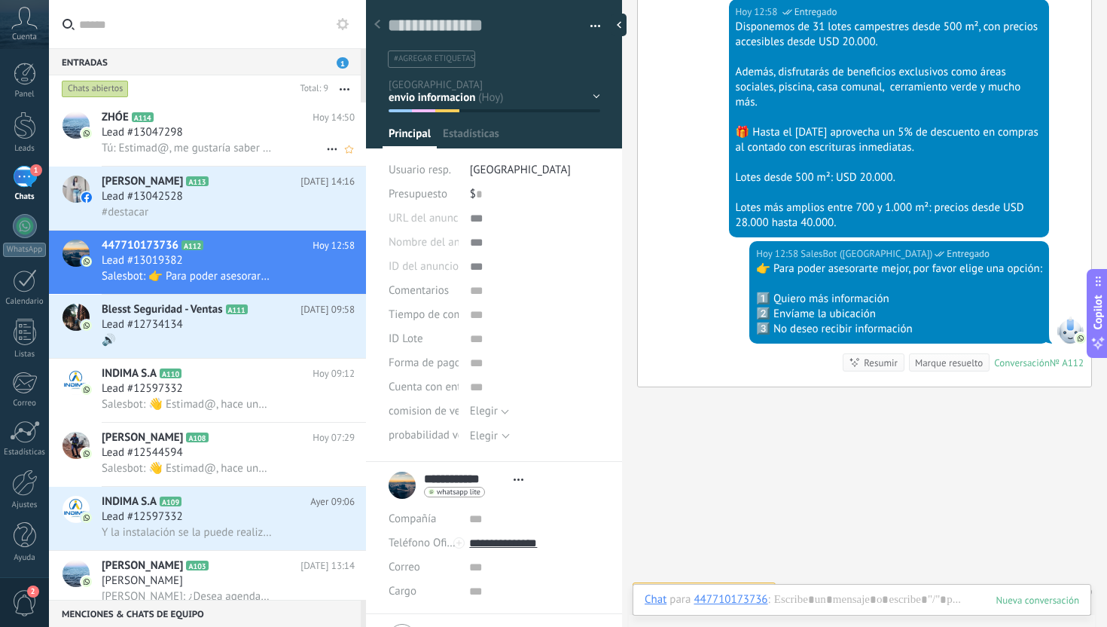
click at [252, 136] on div "Lead #13047298" at bounding box center [228, 132] width 253 height 15
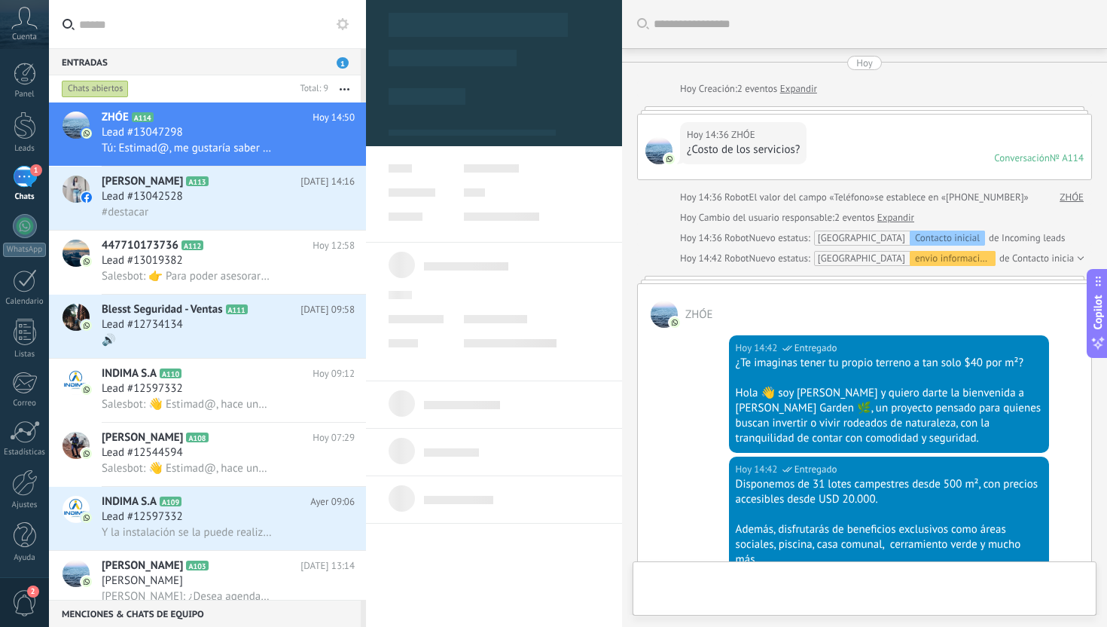
type textarea "**********"
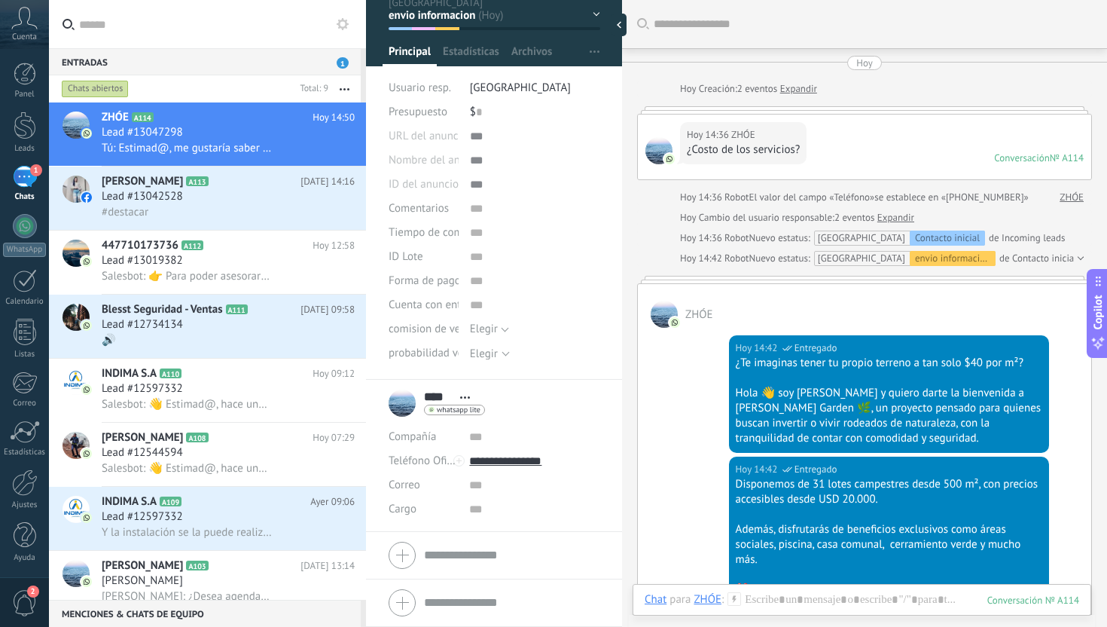
scroll to position [27, 0]
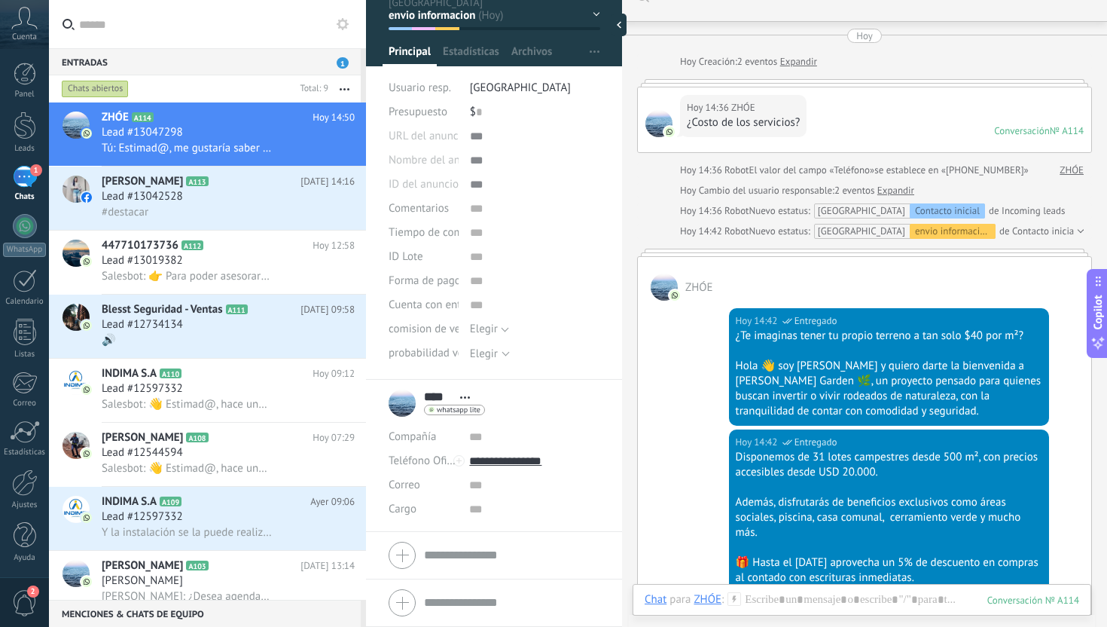
click at [669, 282] on div at bounding box center [664, 286] width 27 height 27
click at [21, 493] on div at bounding box center [25, 482] width 26 height 26
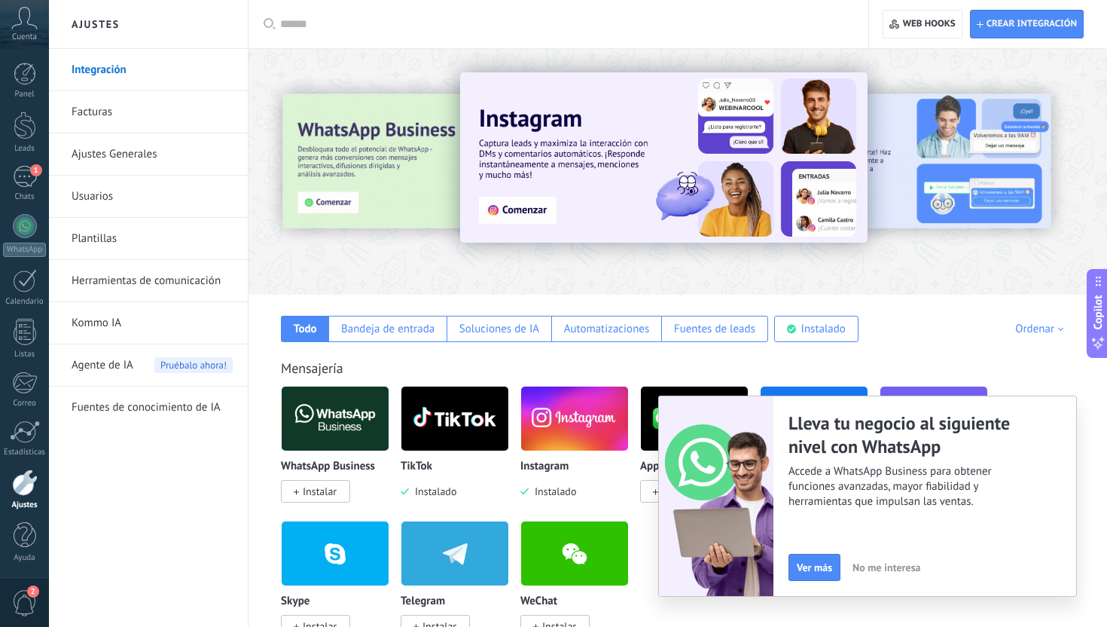
click at [27, 491] on div at bounding box center [25, 482] width 26 height 26
click at [146, 281] on link "Herramientas de comunicación" at bounding box center [152, 281] width 161 height 42
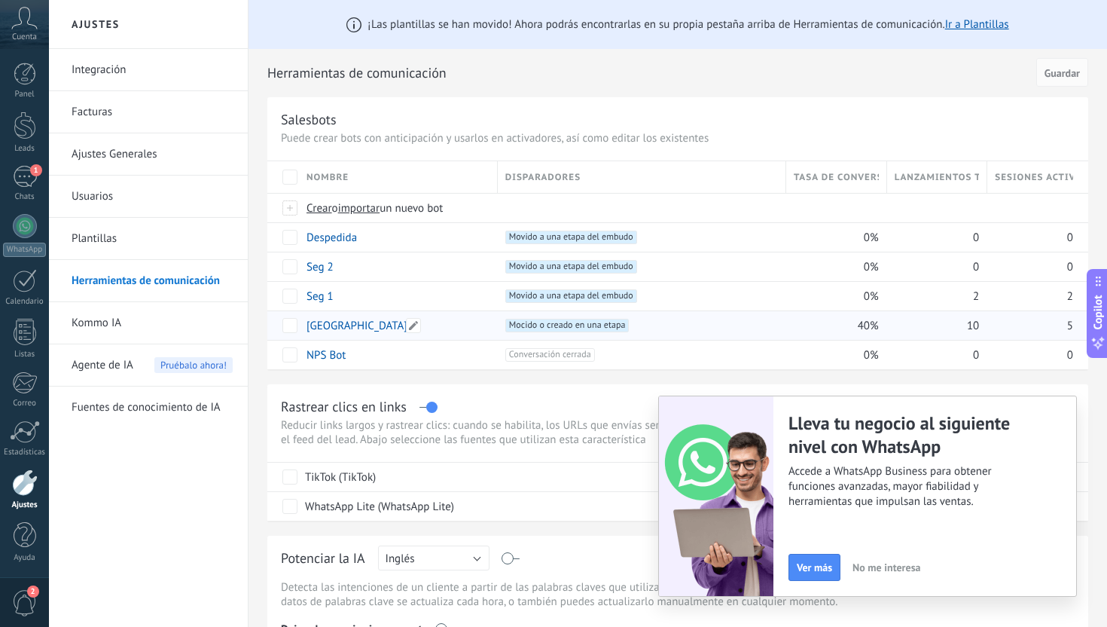
click at [370, 328] on link "[GEOGRAPHIC_DATA]" at bounding box center [357, 326] width 101 height 14
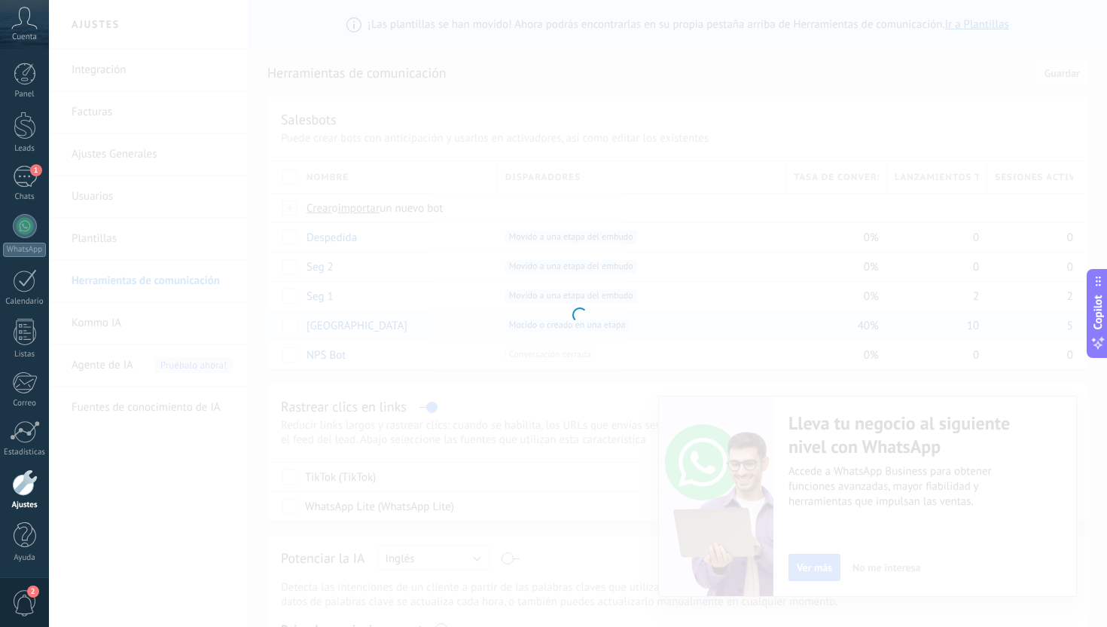
type input "**********"
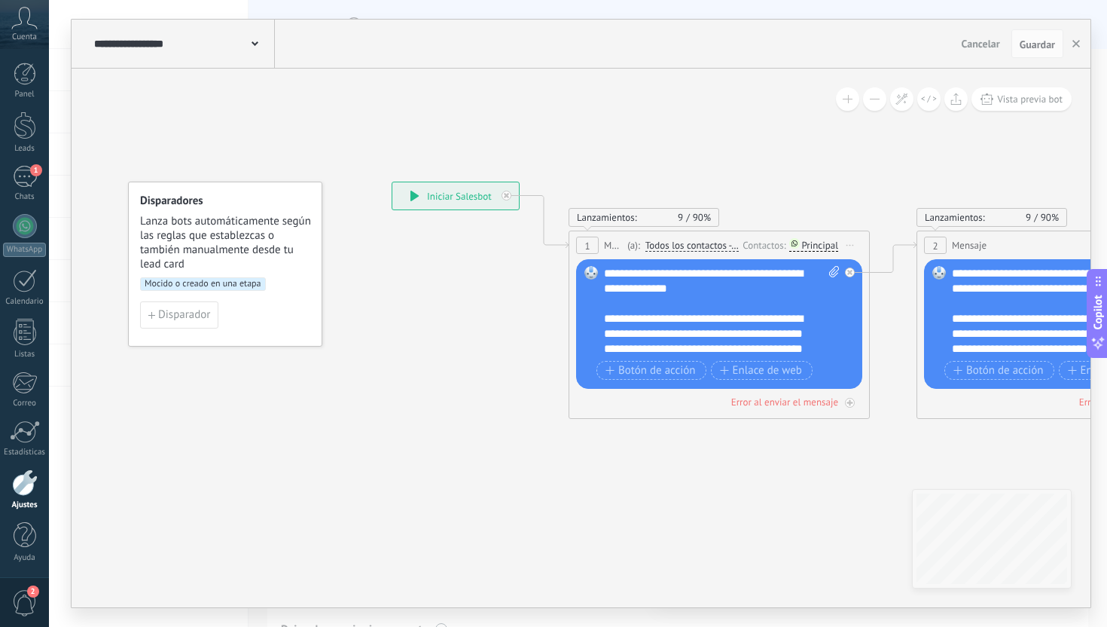
click at [605, 319] on div "**********" at bounding box center [722, 311] width 236 height 90
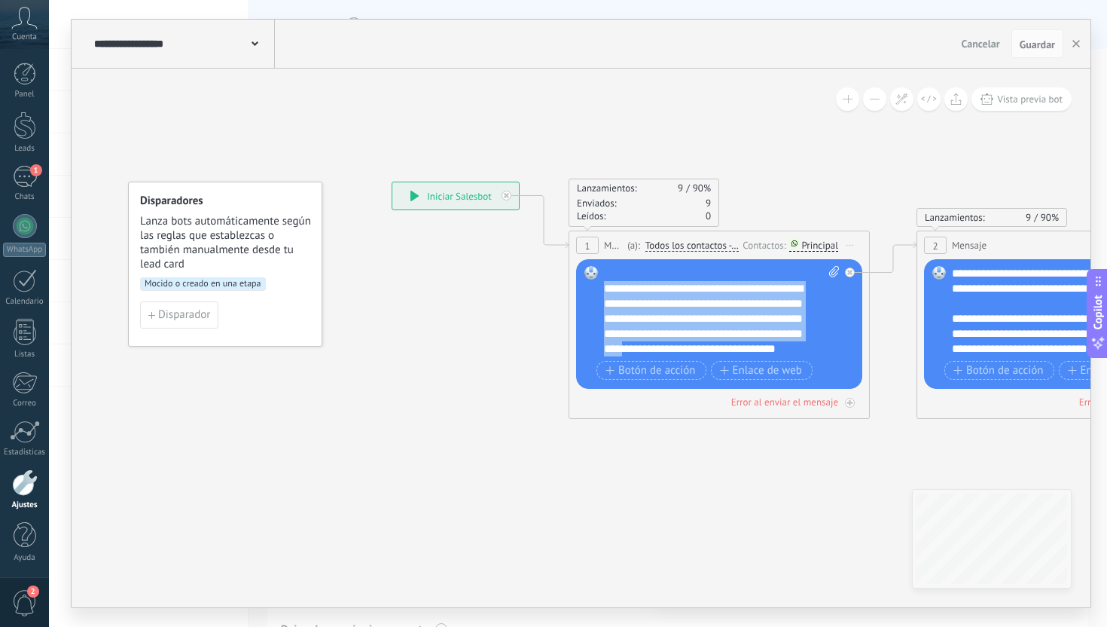
scroll to position [45, 0]
drag, startPoint x: 605, startPoint y: 285, endPoint x: 692, endPoint y: 364, distance: 117.3
click at [692, 365] on div "**********" at bounding box center [721, 325] width 235 height 118
paste div
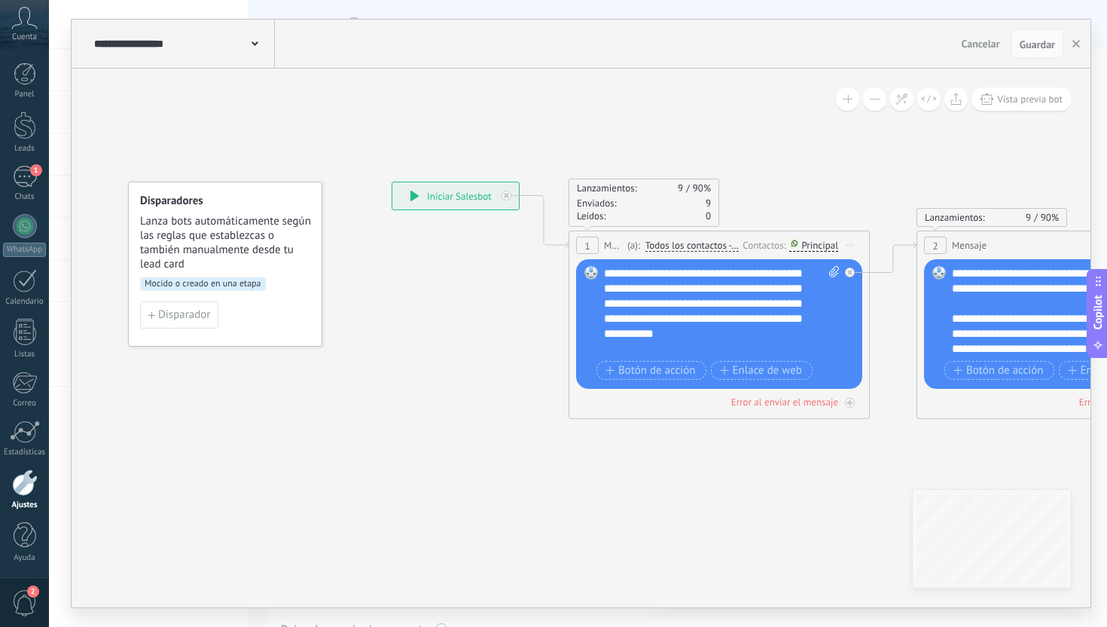
scroll to position [0, 0]
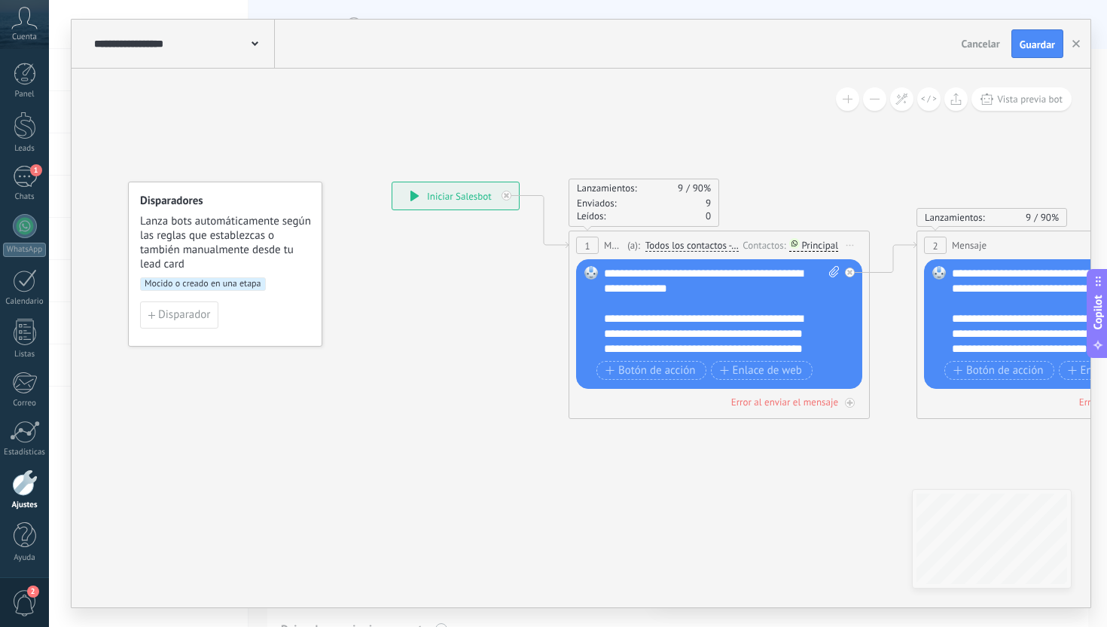
click at [743, 292] on div "**********" at bounding box center [722, 311] width 236 height 90
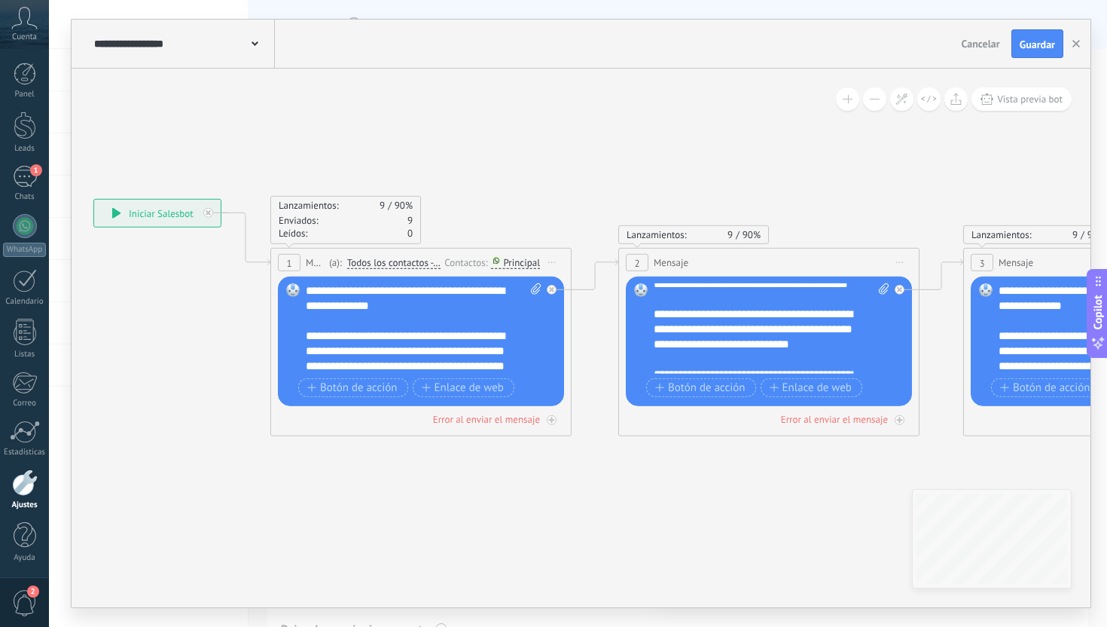
scroll to position [3, 0]
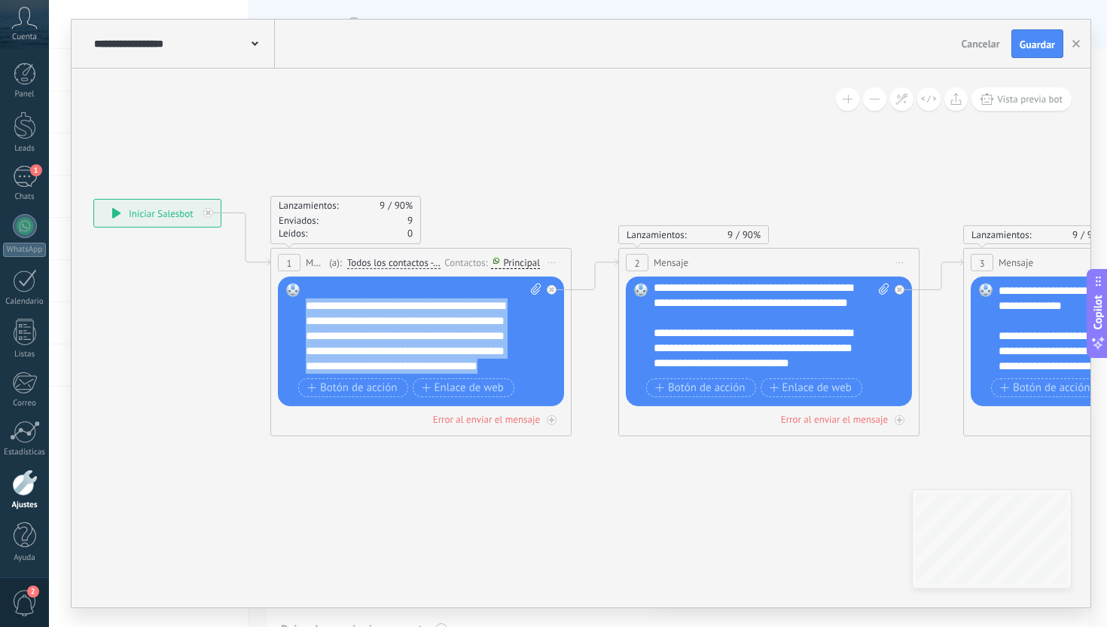
scroll to position [45, 0]
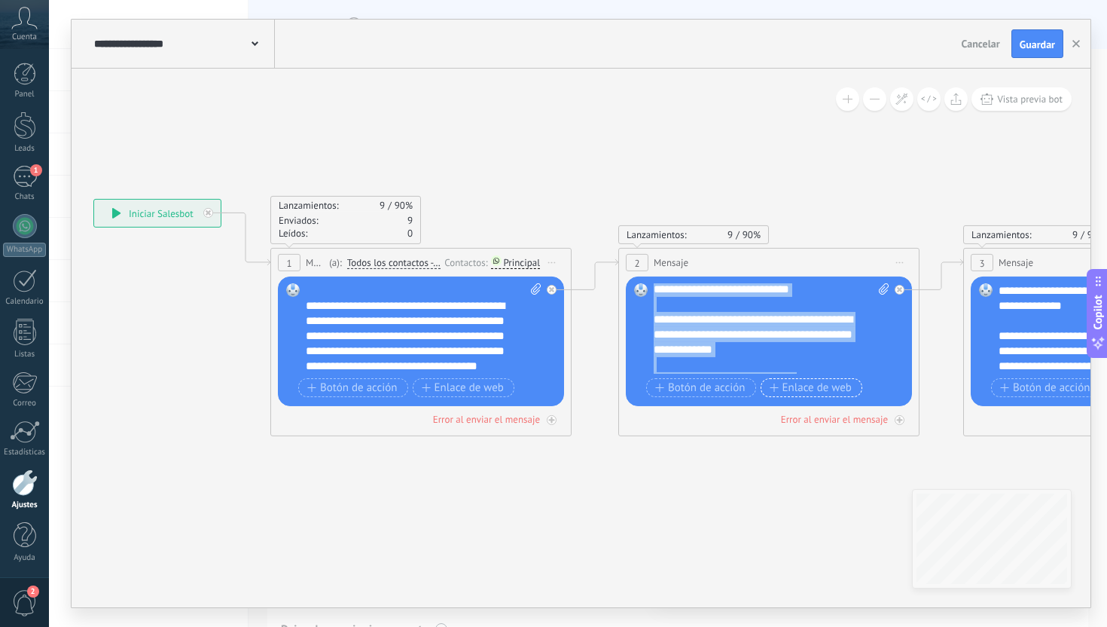
scroll to position [151, 0]
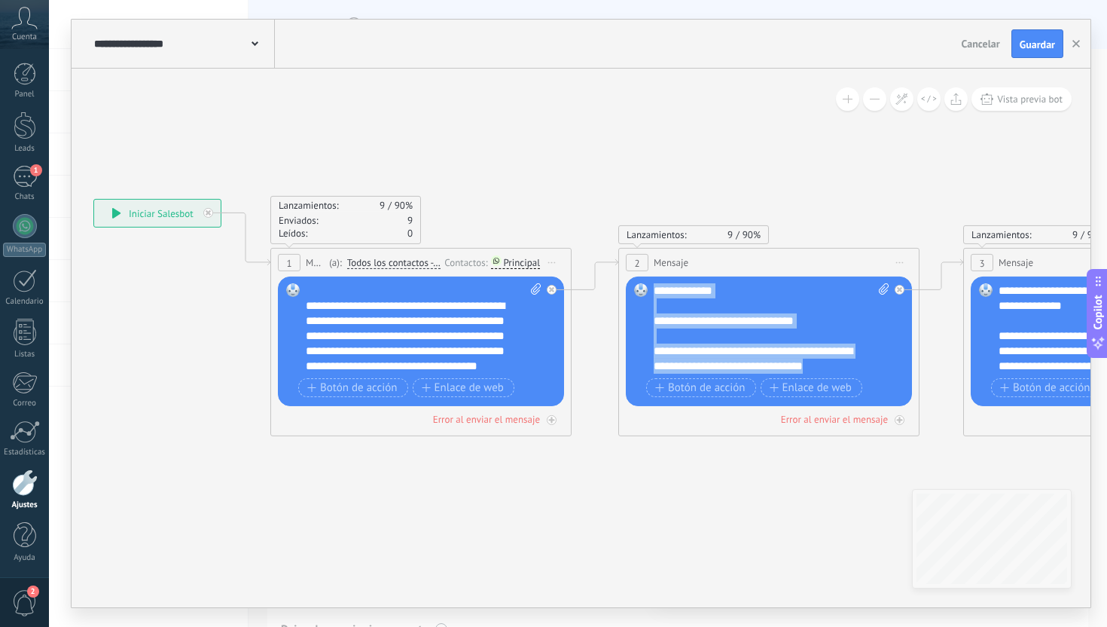
drag, startPoint x: 656, startPoint y: 287, endPoint x: 863, endPoint y: 370, distance: 222.4
click at [863, 370] on div "**********" at bounding box center [772, 328] width 236 height 90
paste div
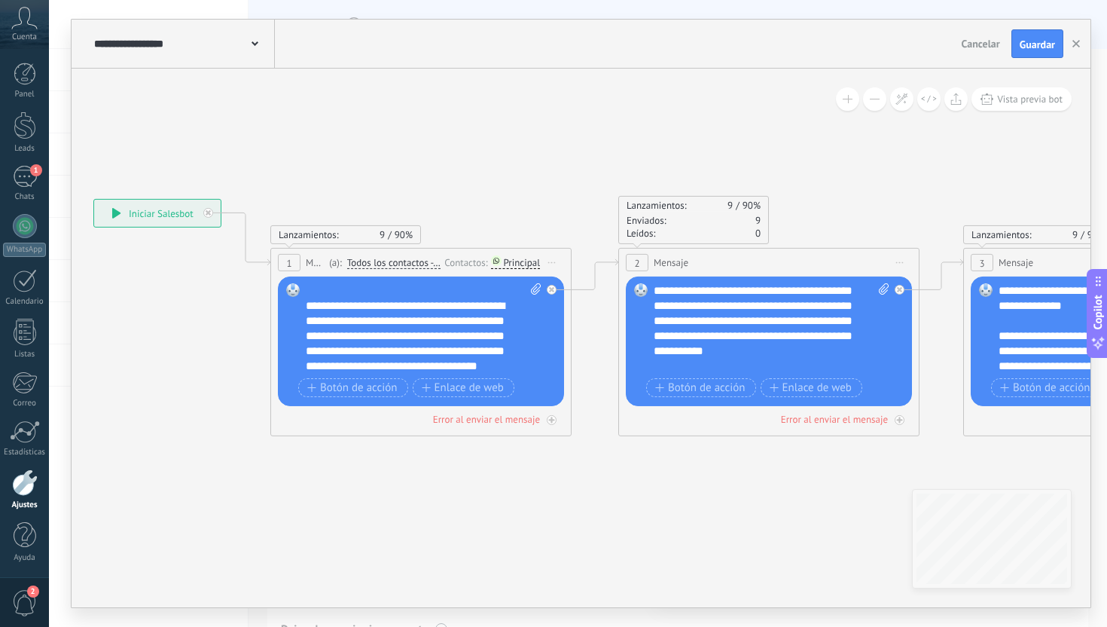
scroll to position [0, 0]
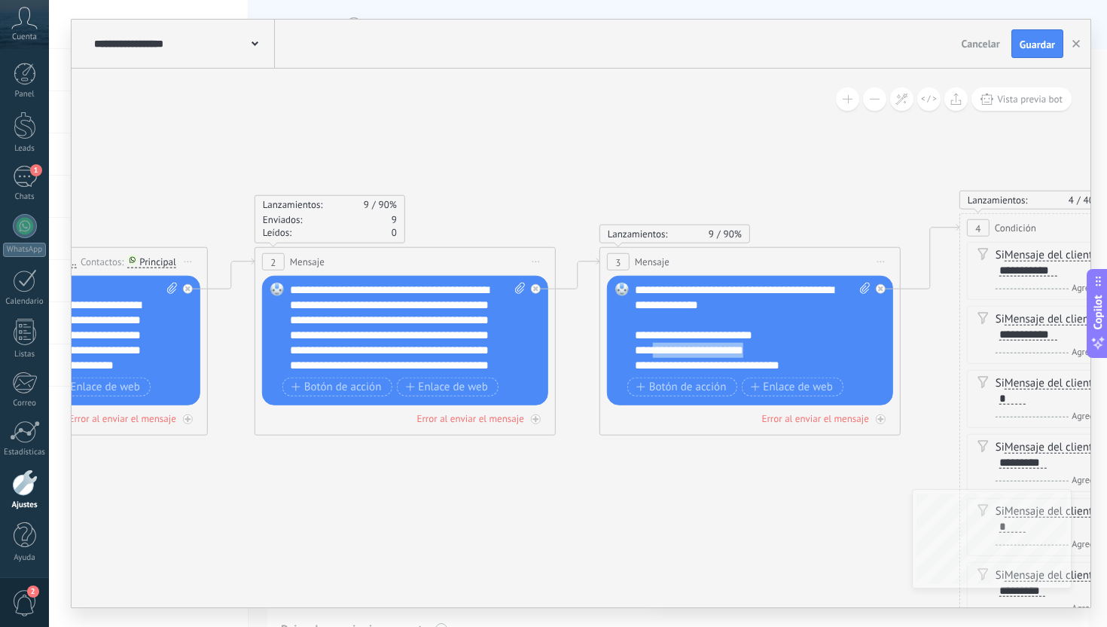
drag, startPoint x: 758, startPoint y: 349, endPoint x: 649, endPoint y: 352, distance: 108.5
click at [649, 352] on div "**********" at bounding box center [753, 327] width 236 height 90
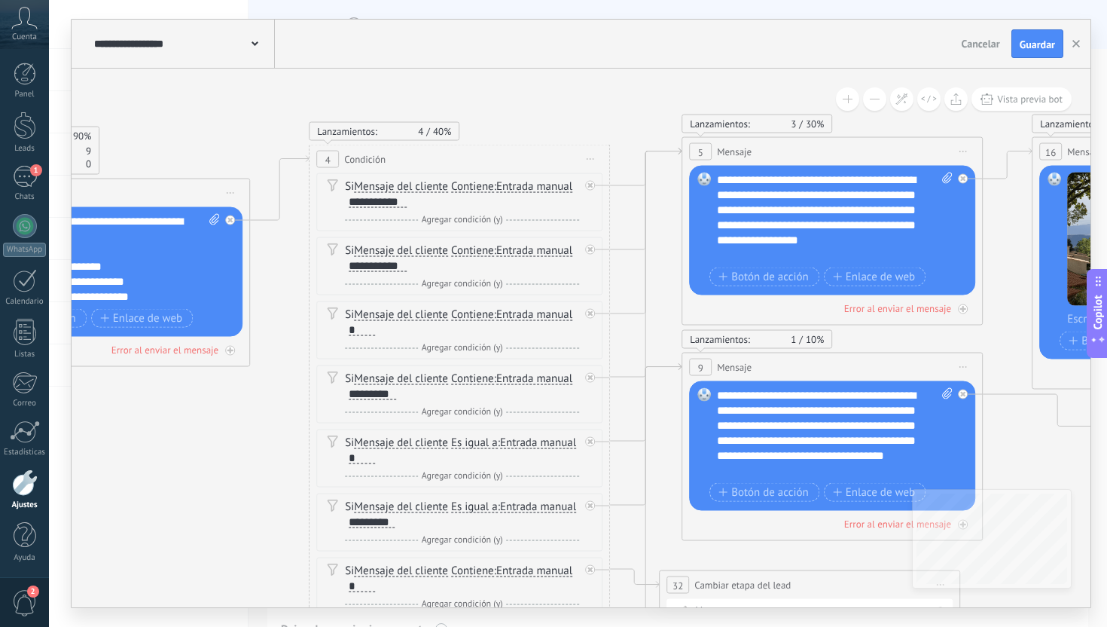
click at [776, 472] on div "**********" at bounding box center [835, 433] width 236 height 90
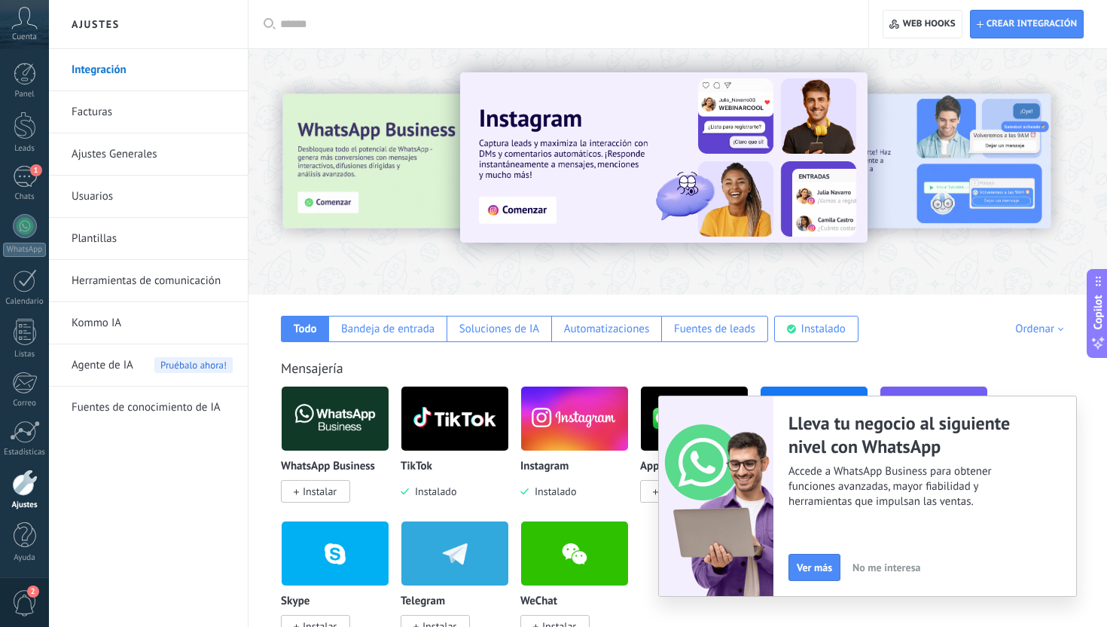
click at [144, 279] on link "Herramientas de comunicación" at bounding box center [152, 281] width 161 height 42
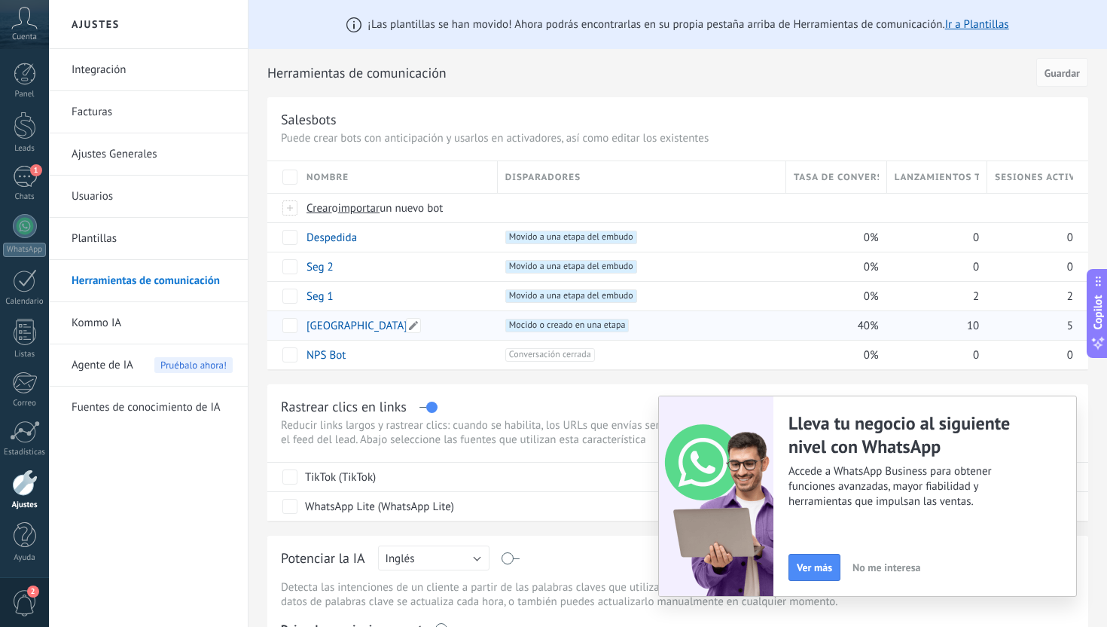
click at [368, 323] on link "[GEOGRAPHIC_DATA]" at bounding box center [357, 326] width 101 height 14
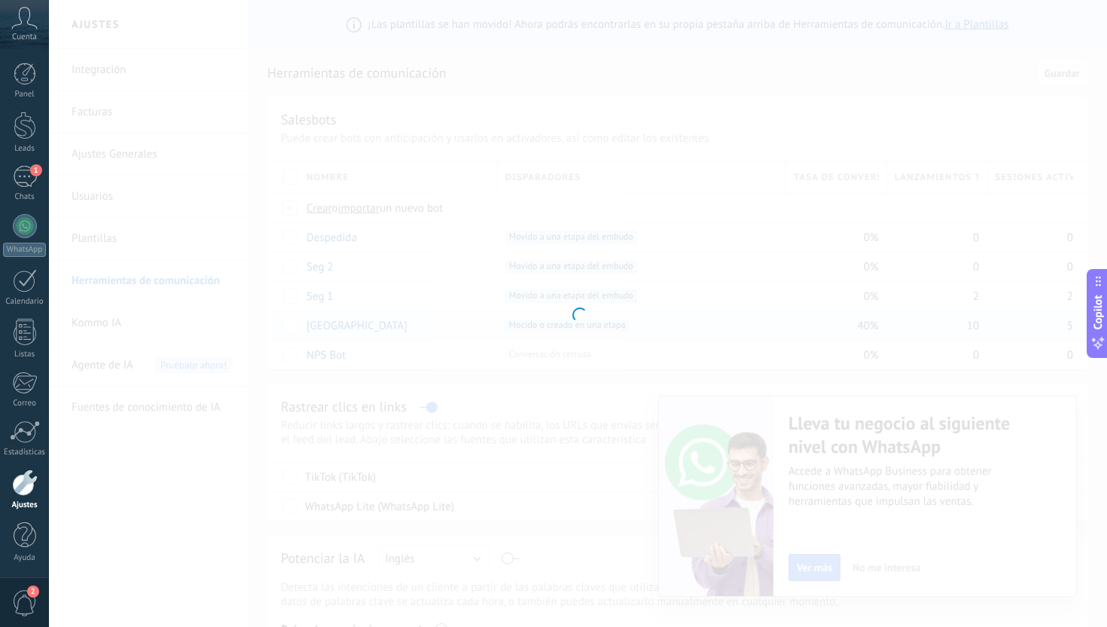
type input "**********"
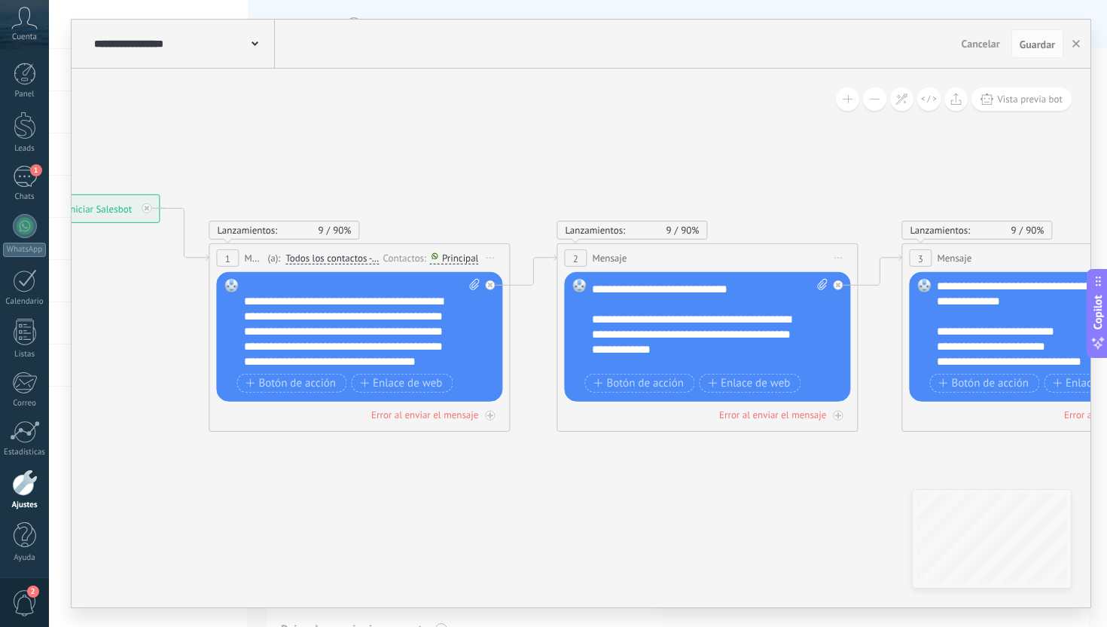
scroll to position [151, 0]
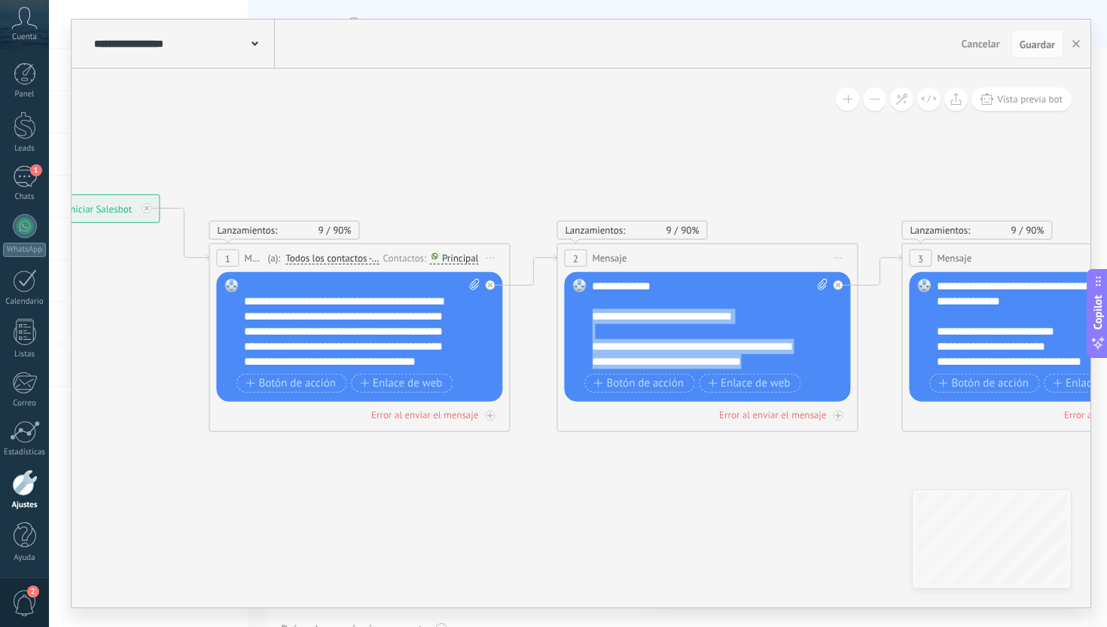
drag, startPoint x: 789, startPoint y: 361, endPoint x: 587, endPoint y: 319, distance: 206.2
click at [587, 319] on div "Reemplazar Quitar Convertir a mensaje de voz Arrastre la imagen aquí para adjun…" at bounding box center [707, 337] width 286 height 130
click at [743, 322] on div "**********" at bounding box center [710, 324] width 236 height 90
drag, startPoint x: 771, startPoint y: 321, endPoint x: 583, endPoint y: 318, distance: 187.6
click at [583, 318] on div "Reemplazar Quitar Convertir a mensaje de voz Arrastre la imagen aquí para adjun…" at bounding box center [707, 337] width 286 height 130
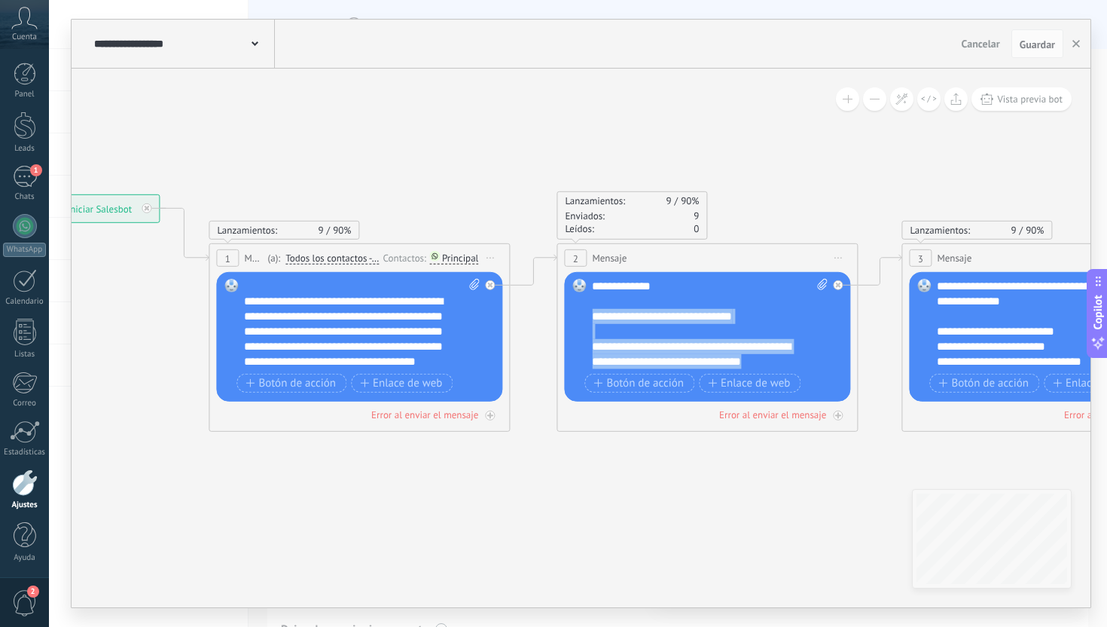
drag, startPoint x: 797, startPoint y: 360, endPoint x: 586, endPoint y: 311, distance: 216.5
click at [585, 311] on div "Reemplazar Quitar Convertir a mensaje de voz Arrastre la imagen aquí para adjun…" at bounding box center [707, 337] width 286 height 130
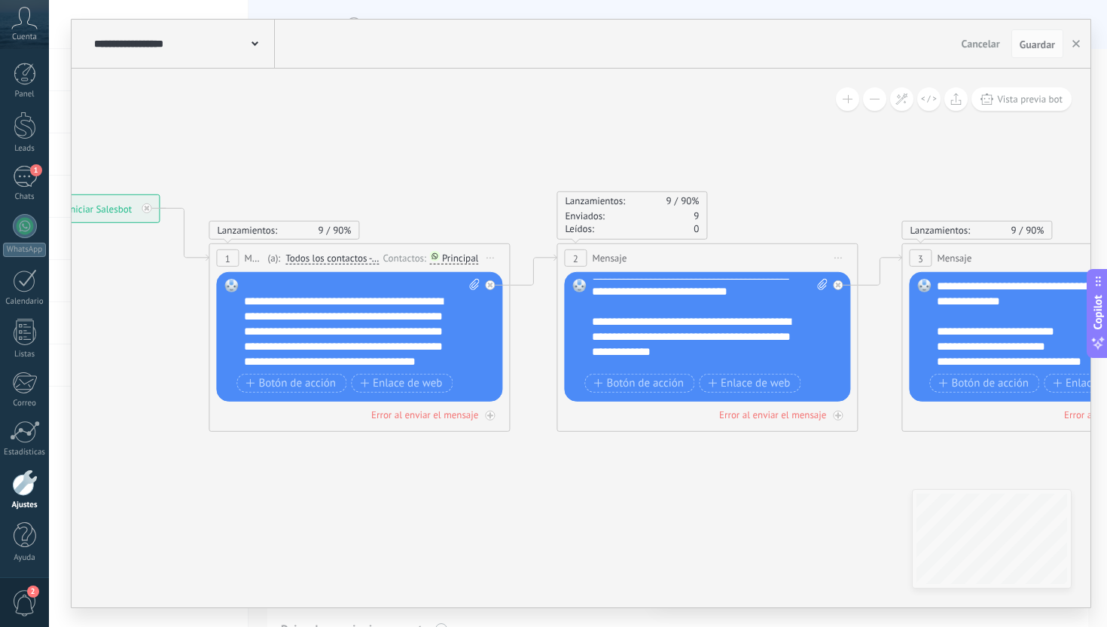
scroll to position [72, 0]
click at [791, 338] on div "**********" at bounding box center [710, 324] width 236 height 90
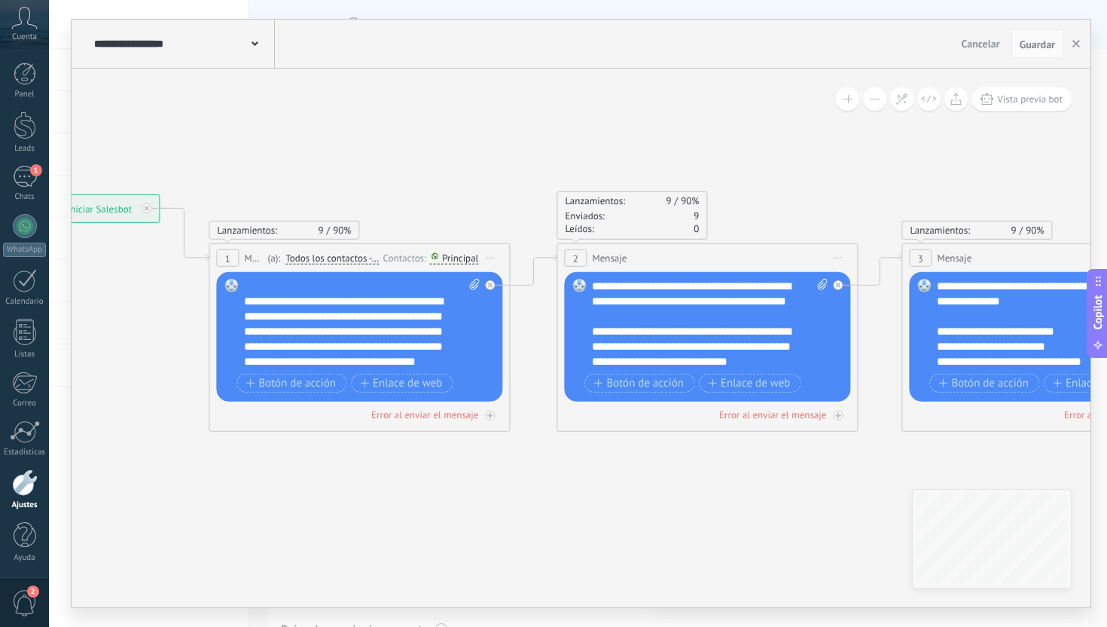
click at [649, 310] on div "**********" at bounding box center [710, 324] width 236 height 90
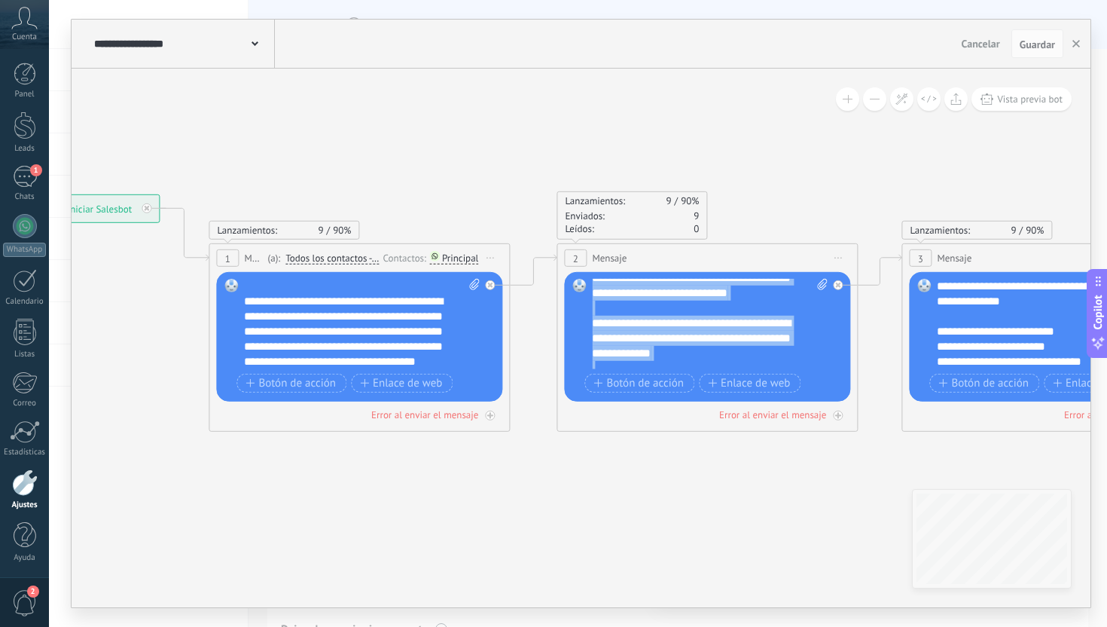
scroll to position [151, 0]
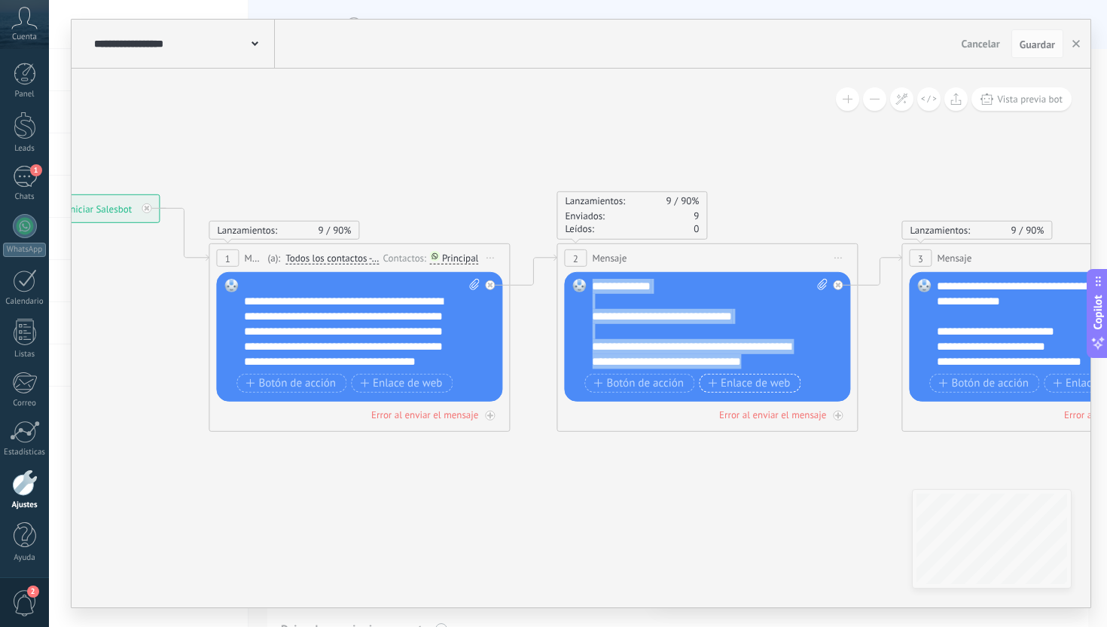
drag, startPoint x: 594, startPoint y: 281, endPoint x: 712, endPoint y: 386, distance: 158.0
click at [712, 386] on div "**********" at bounding box center [709, 338] width 235 height 118
paste div
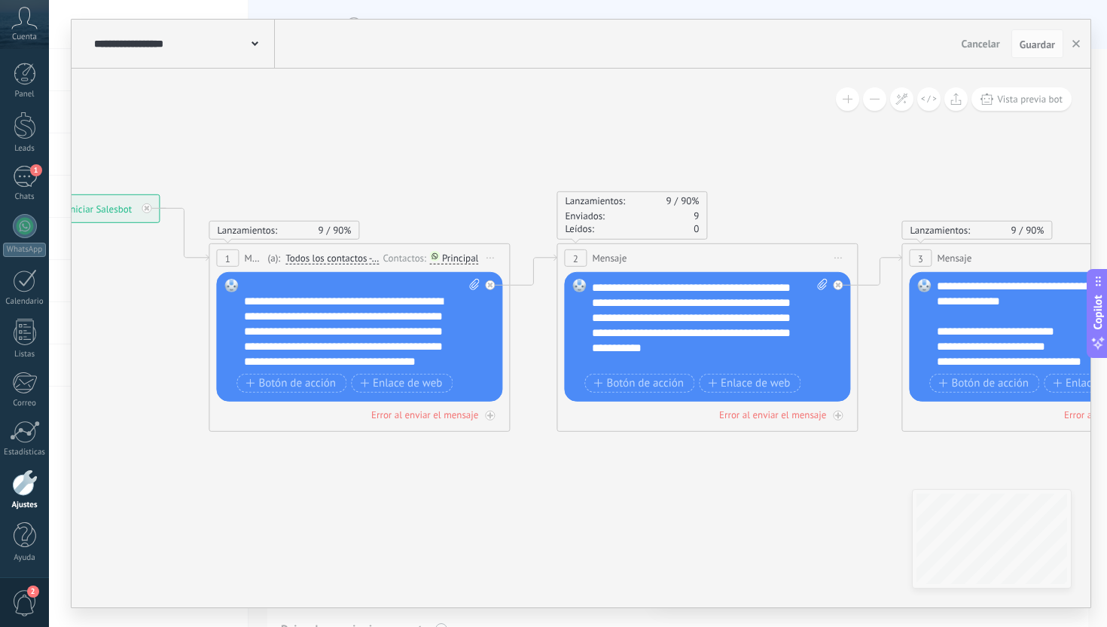
scroll to position [30, 0]
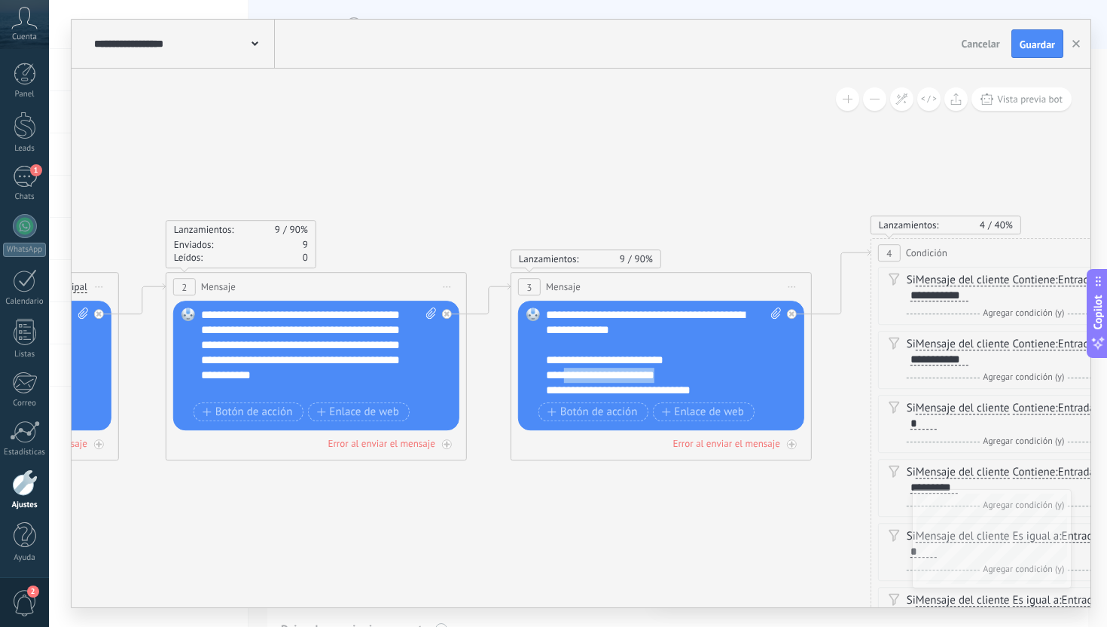
drag, startPoint x: 670, startPoint y: 379, endPoint x: 560, endPoint y: 379, distance: 110.0
click at [560, 379] on div "**********" at bounding box center [664, 352] width 236 height 90
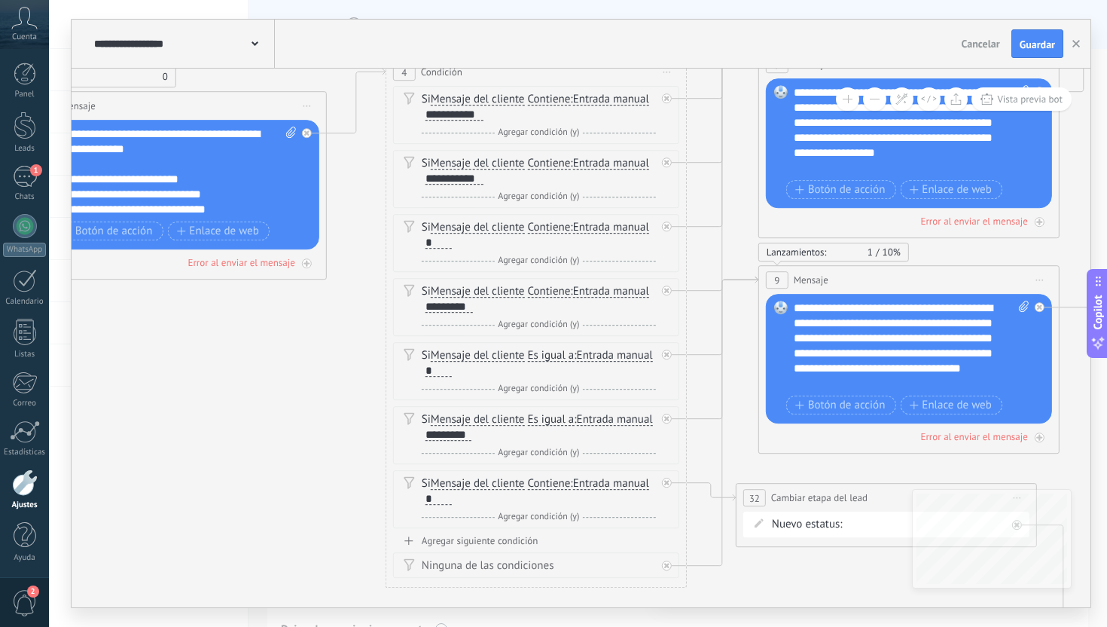
click at [911, 129] on div "**********" at bounding box center [912, 130] width 236 height 90
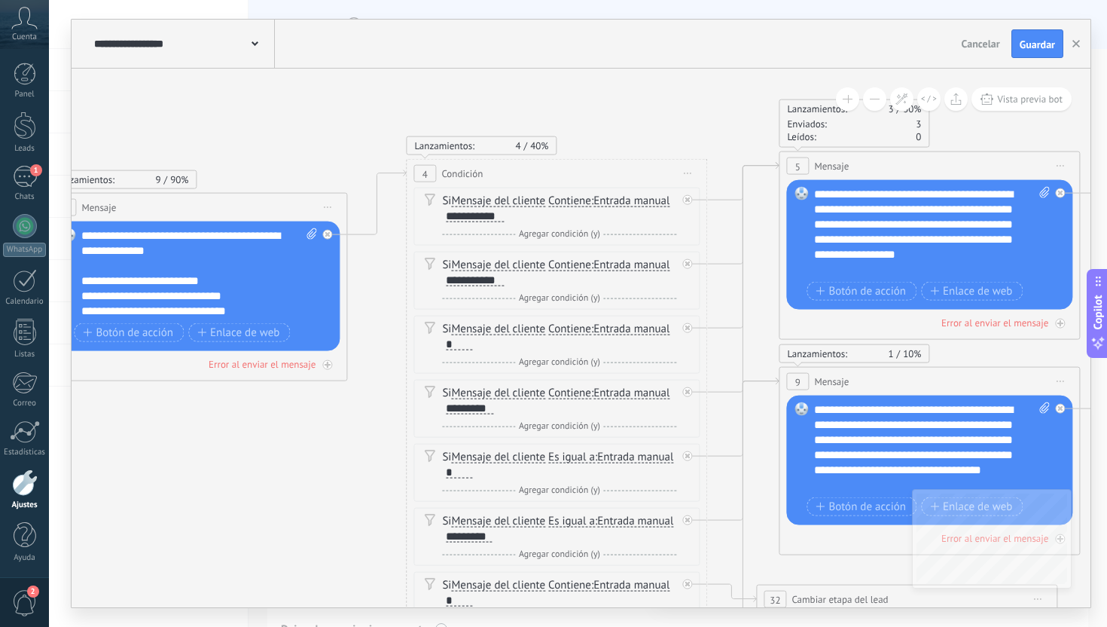
click at [842, 224] on div "**********" at bounding box center [932, 232] width 236 height 90
drag, startPoint x: 936, startPoint y: 227, endPoint x: 883, endPoint y: 225, distance: 53.5
click at [883, 225] on div "**********" at bounding box center [932, 232] width 236 height 90
click at [964, 254] on div "**********" at bounding box center [932, 232] width 236 height 90
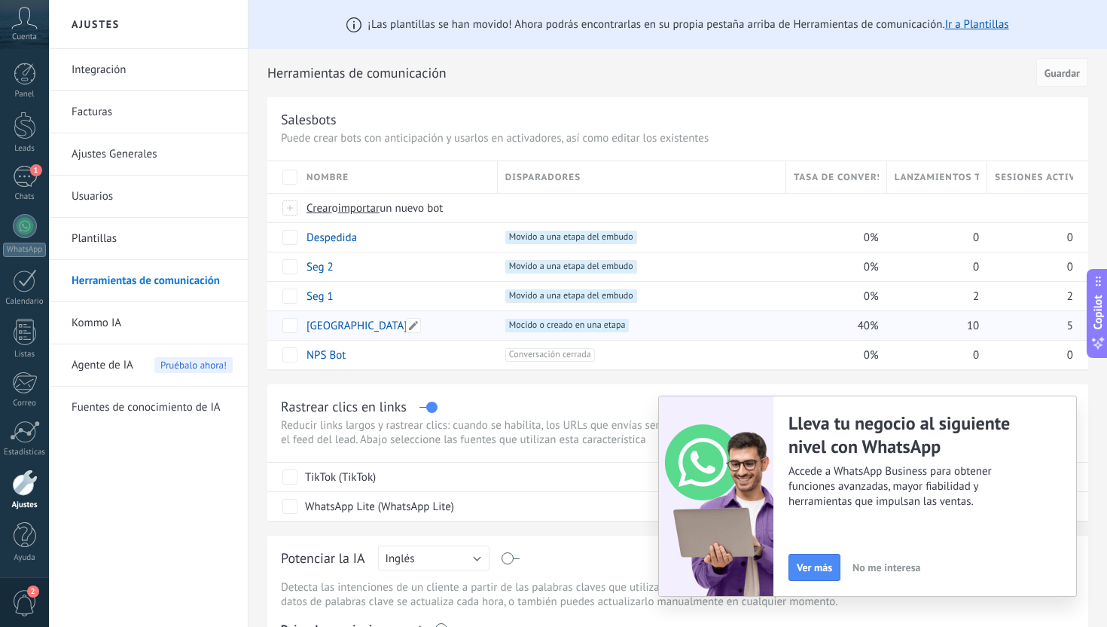
click at [365, 334] on div "[GEOGRAPHIC_DATA]" at bounding box center [394, 325] width 191 height 29
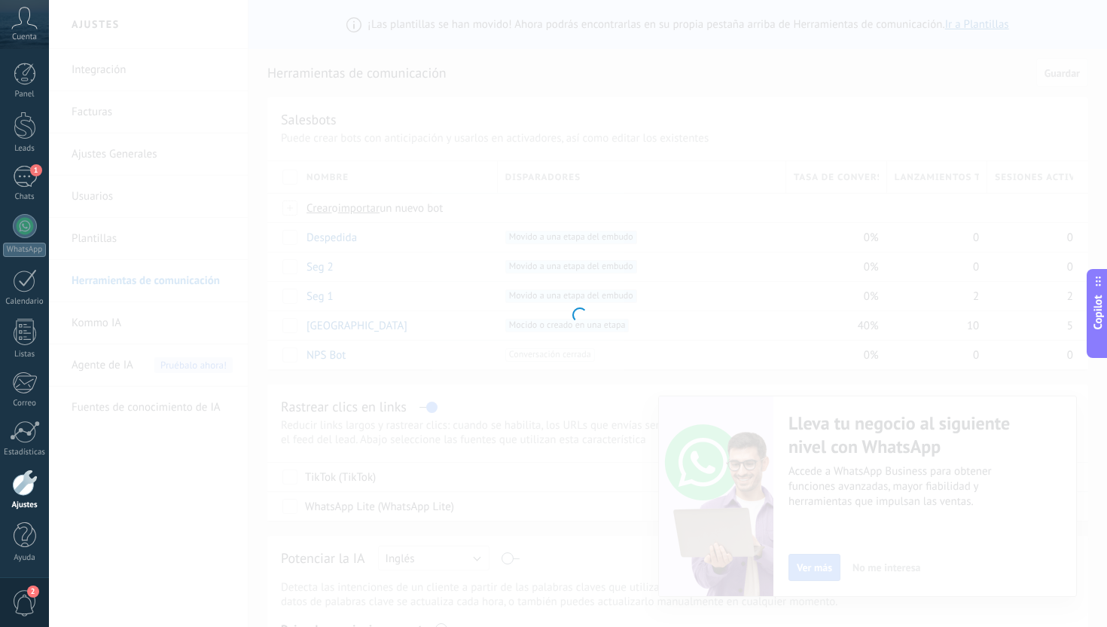
type input "**********"
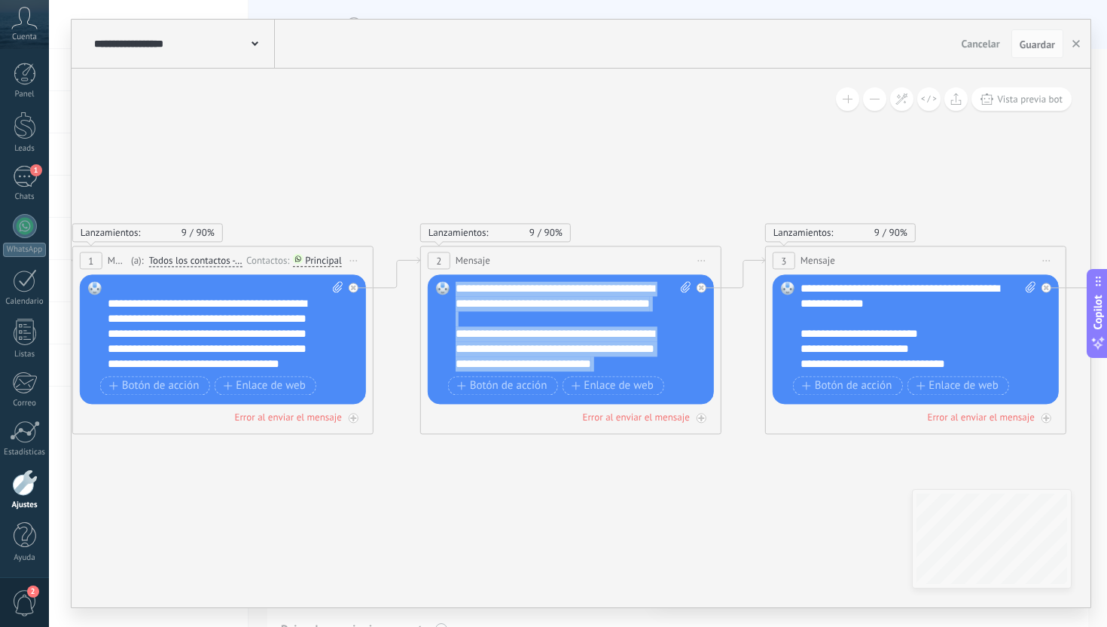
drag, startPoint x: 658, startPoint y: 365, endPoint x: 429, endPoint y: 242, distance: 260.9
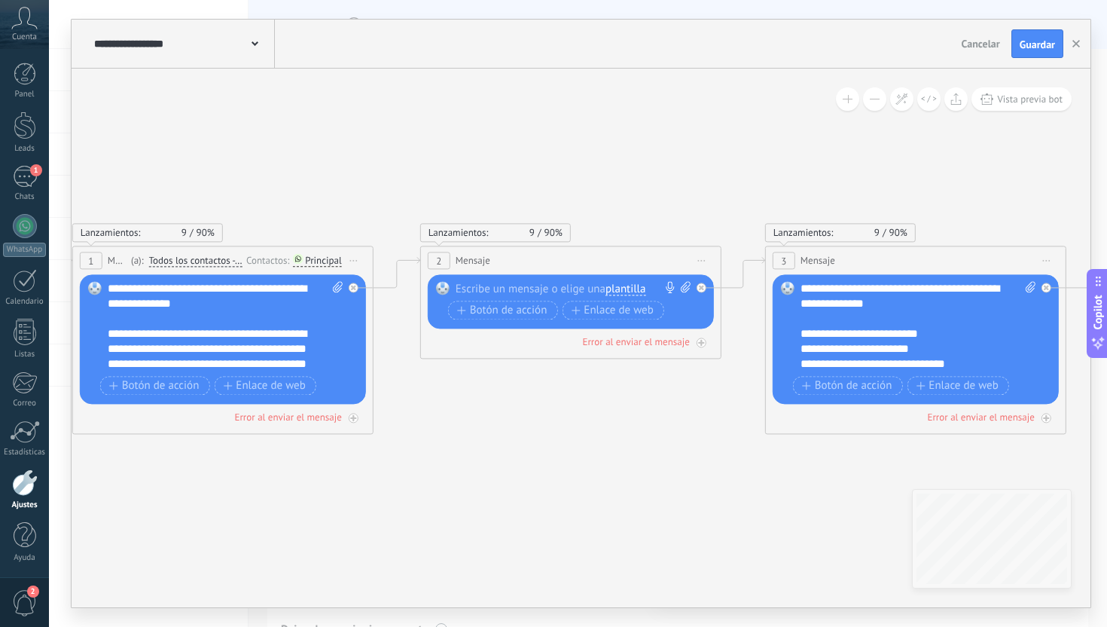
scroll to position [45, 0]
paste div
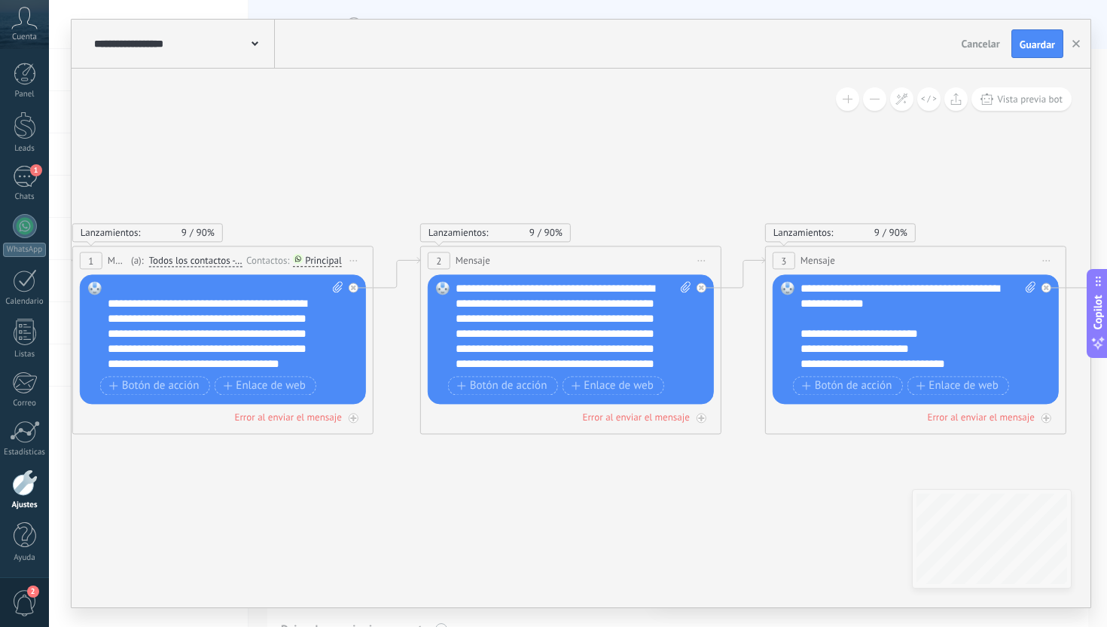
click at [922, 316] on div "**********" at bounding box center [919, 326] width 236 height 90
drag, startPoint x: 922, startPoint y: 345, endPoint x: 817, endPoint y: 351, distance: 104.9
click at [817, 351] on div "**********" at bounding box center [919, 326] width 236 height 90
click at [859, 350] on div "**********" at bounding box center [919, 326] width 236 height 90
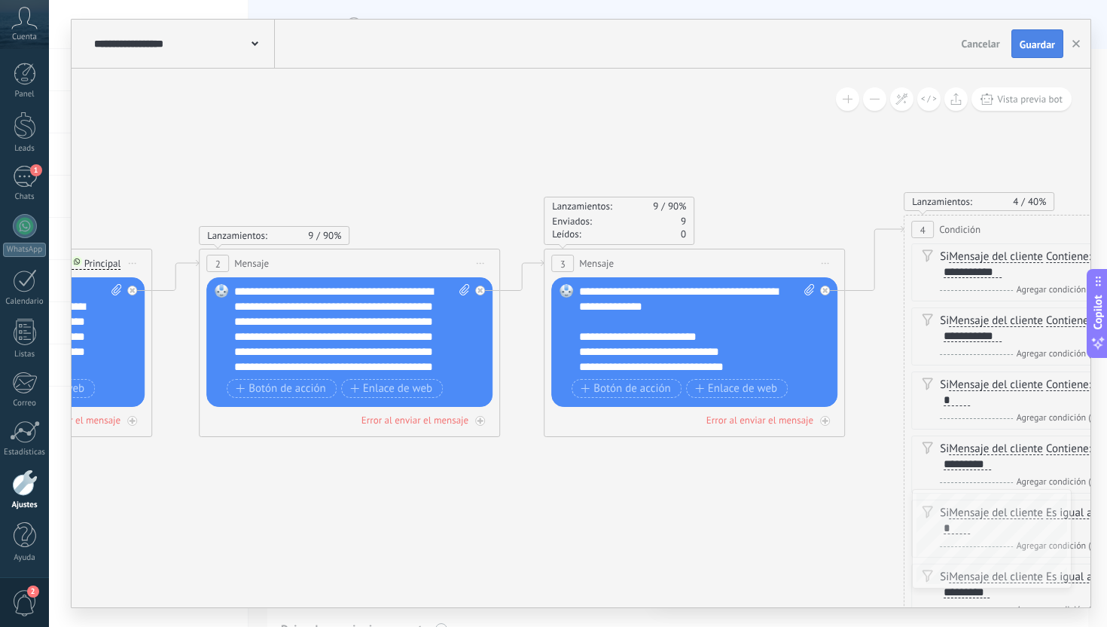
click at [1024, 32] on button "Guardar" at bounding box center [1038, 43] width 52 height 29
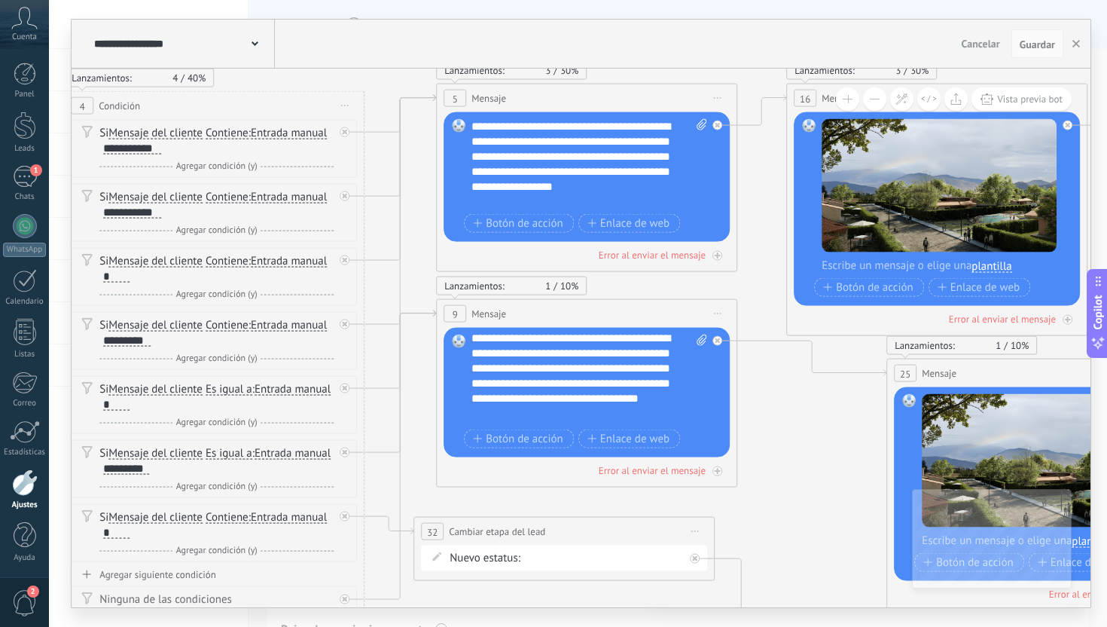
scroll to position [0, 0]
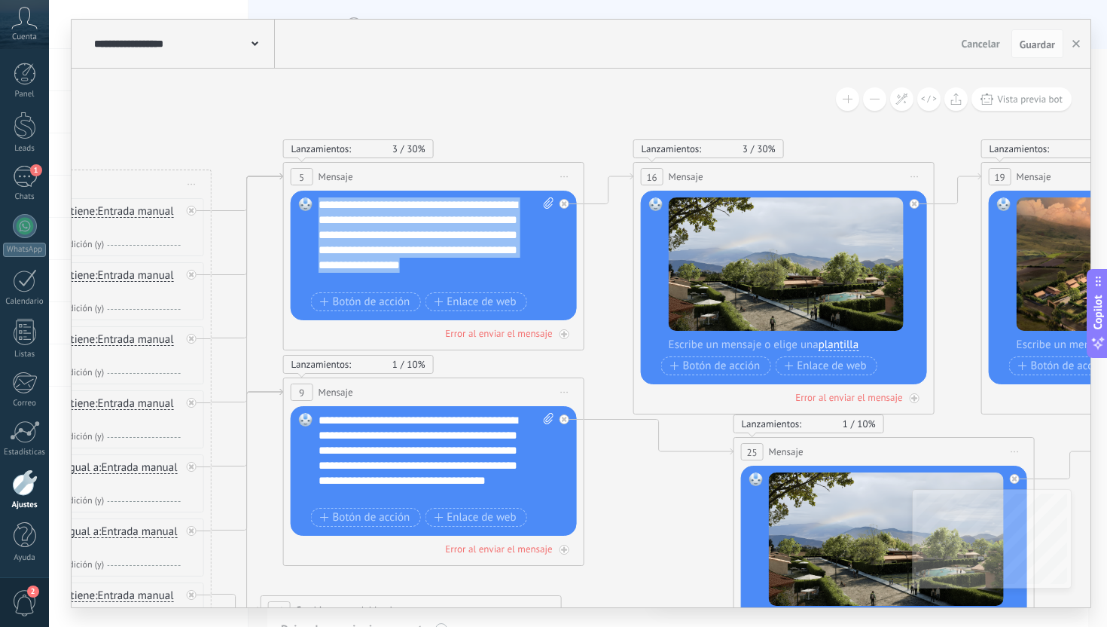
drag, startPoint x: 481, startPoint y: 264, endPoint x: 312, endPoint y: 184, distance: 187.0
click at [312, 184] on div "Lanzamientos: 3 30% Enviados: 3 Leídos: 0 5 Mensaje ******* (a): Todos los cont…" at bounding box center [433, 256] width 301 height 188
click at [487, 272] on div "**********" at bounding box center [437, 242] width 236 height 90
drag, startPoint x: 469, startPoint y: 270, endPoint x: 281, endPoint y: 178, distance: 209.5
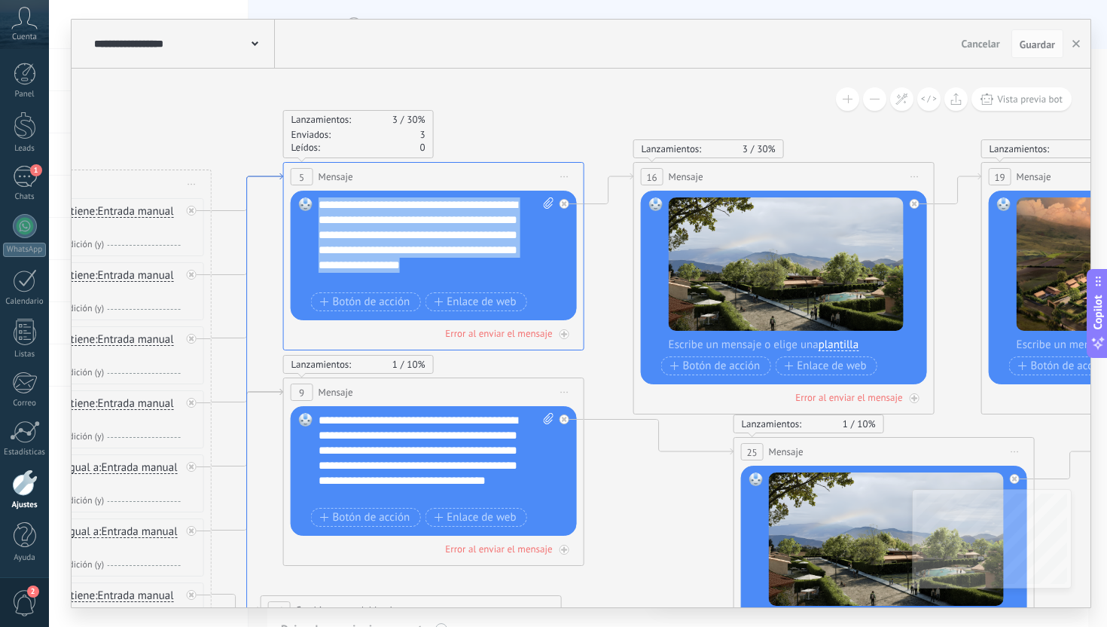
paste div
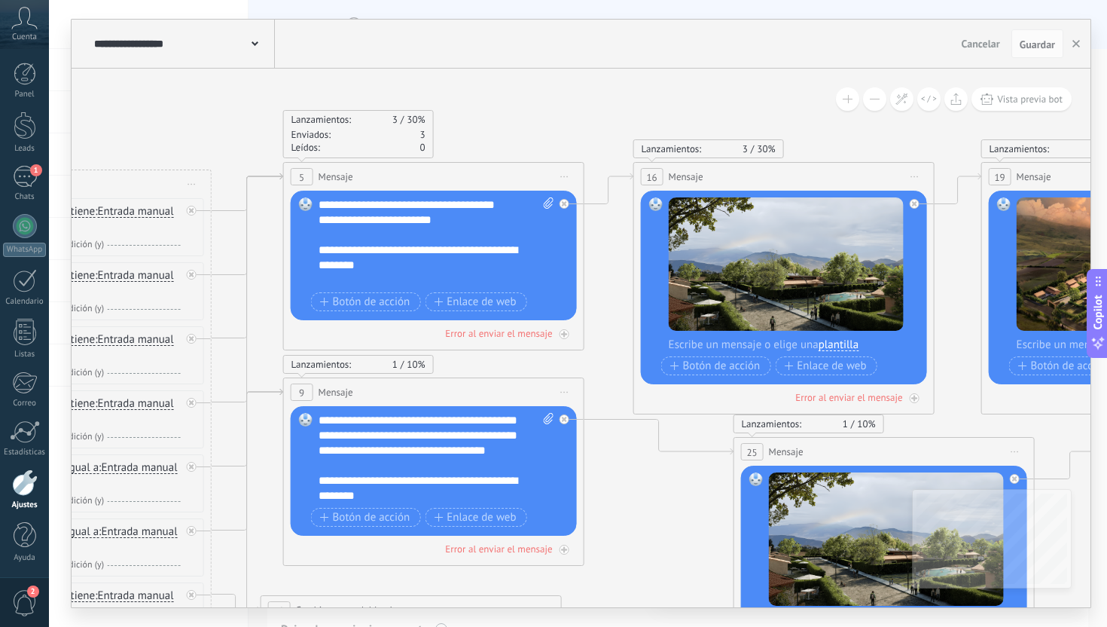
scroll to position [60, 0]
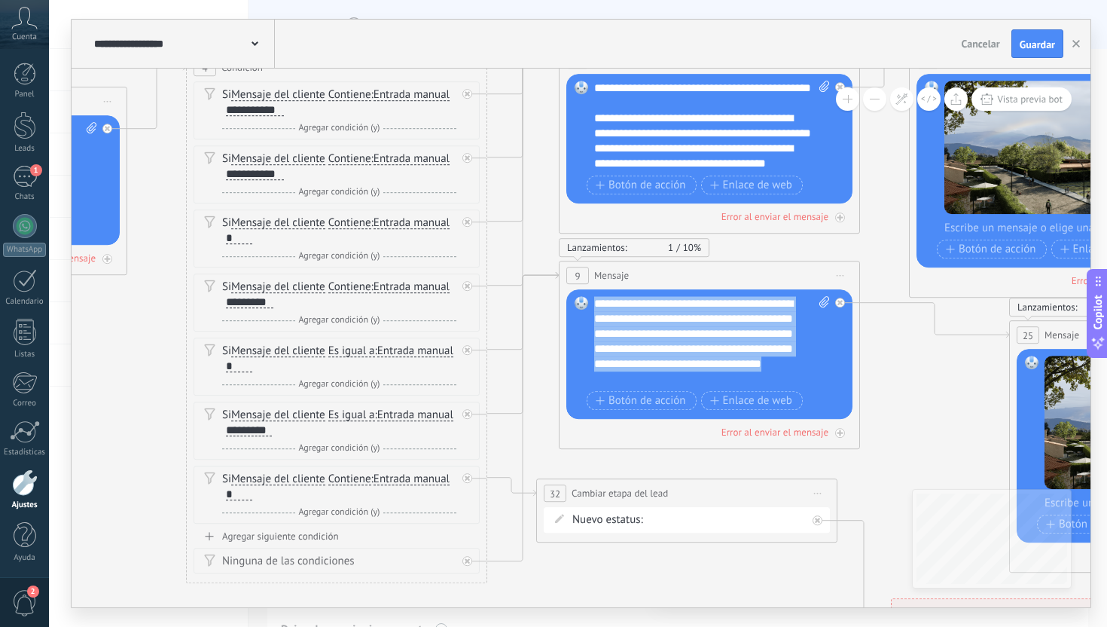
drag, startPoint x: 658, startPoint y: 377, endPoint x: 588, endPoint y: 305, distance: 100.7
click at [588, 305] on div "Reemplazar Quitar Convertir a mensaje de voz Arrastre la imagen aquí para adjun…" at bounding box center [709, 354] width 286 height 130
click at [614, 305] on div "**********" at bounding box center [712, 341] width 236 height 90
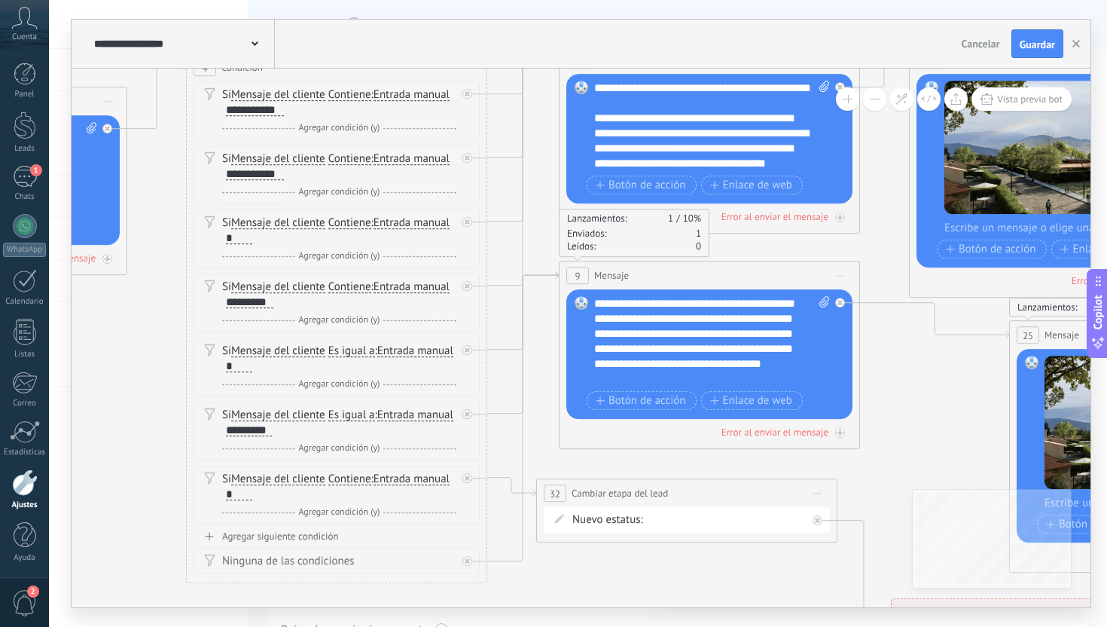
click at [595, 302] on div "**********" at bounding box center [712, 341] width 236 height 90
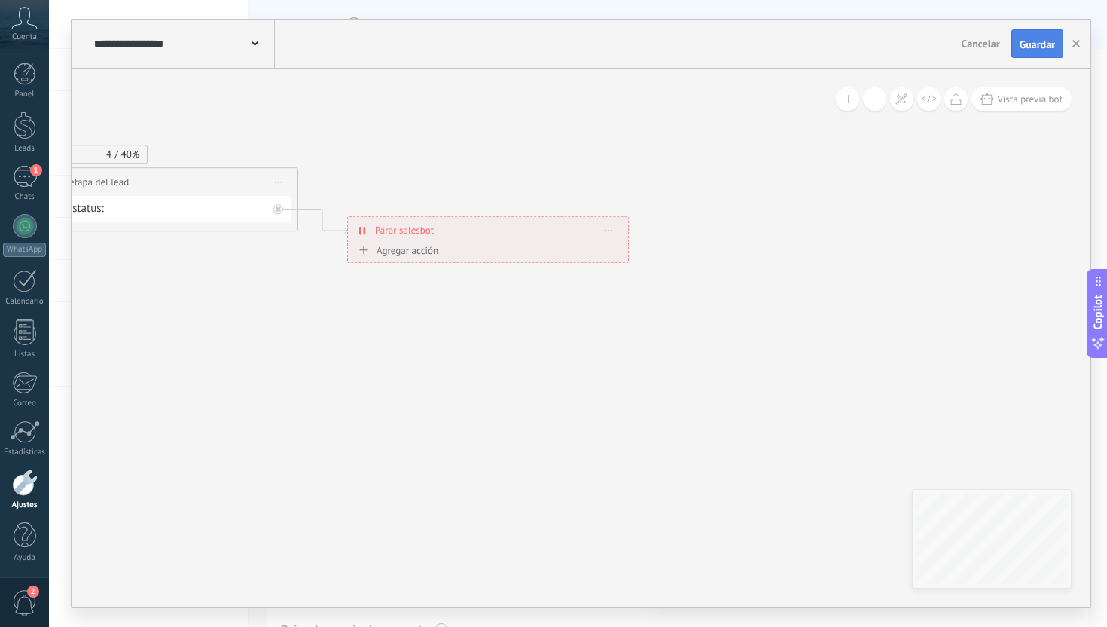
click at [1028, 53] on button "Guardar" at bounding box center [1038, 43] width 52 height 29
click at [1029, 43] on span "Guardar" at bounding box center [1037, 44] width 35 height 11
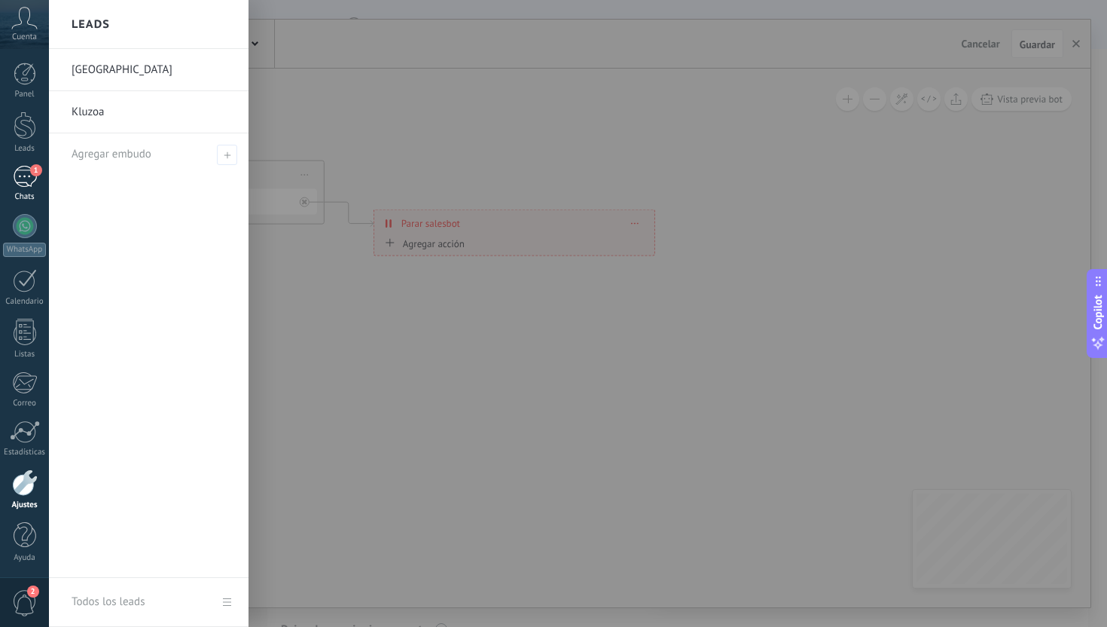
click at [19, 192] on div "Chats" at bounding box center [25, 197] width 44 height 10
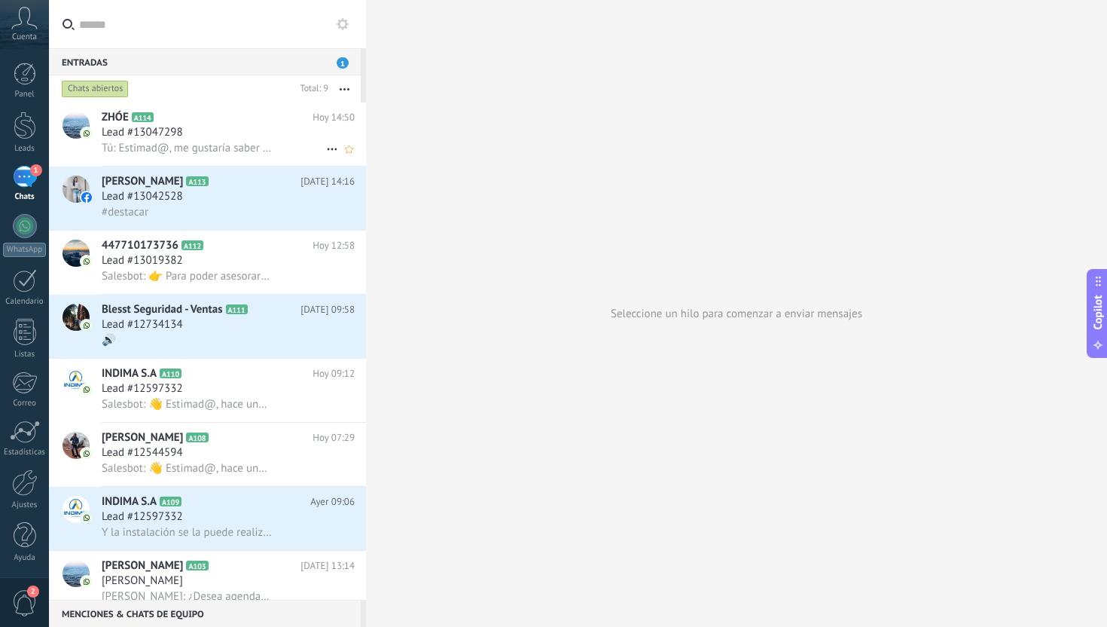
click at [212, 143] on span "Tú: Estimad@, me gustaría saber que esta buscando para asesorarle de una manera…" at bounding box center [187, 148] width 170 height 14
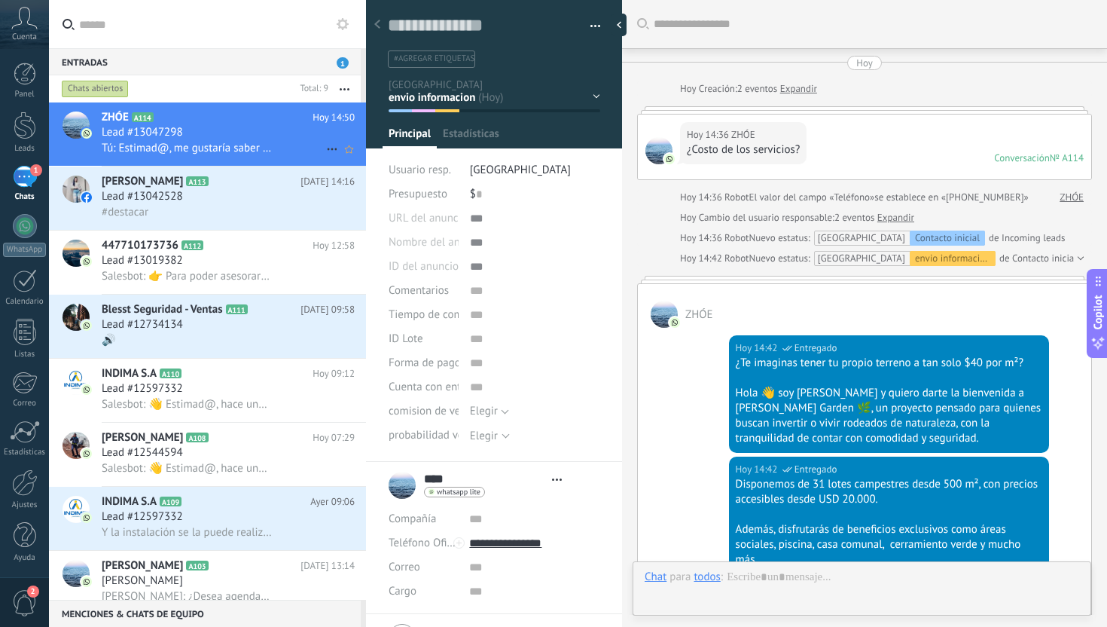
type textarea "**********"
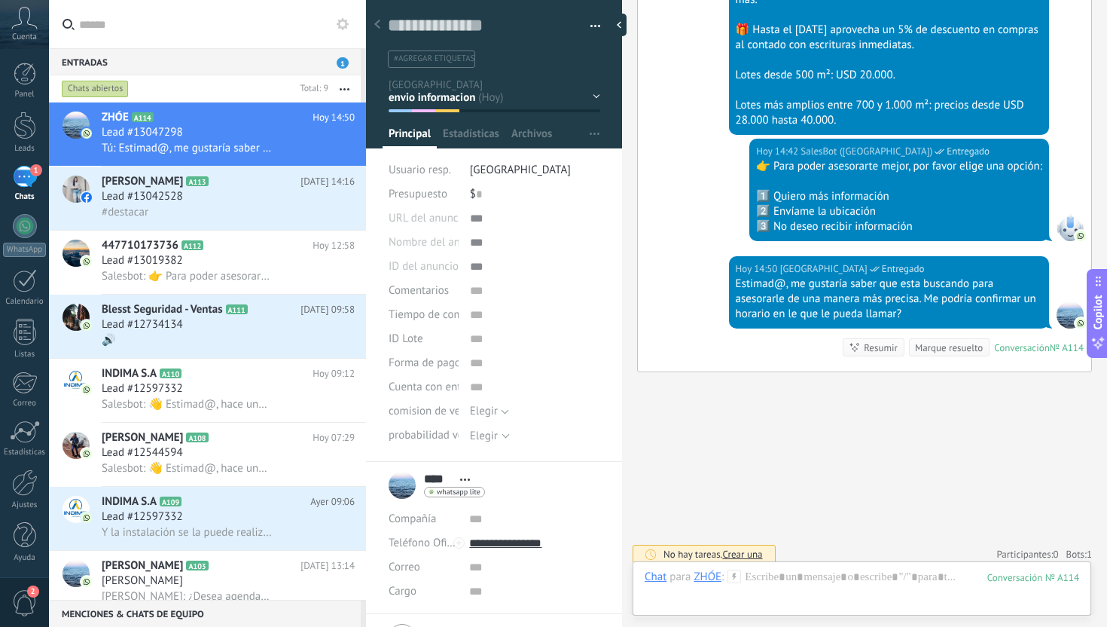
scroll to position [567, 0]
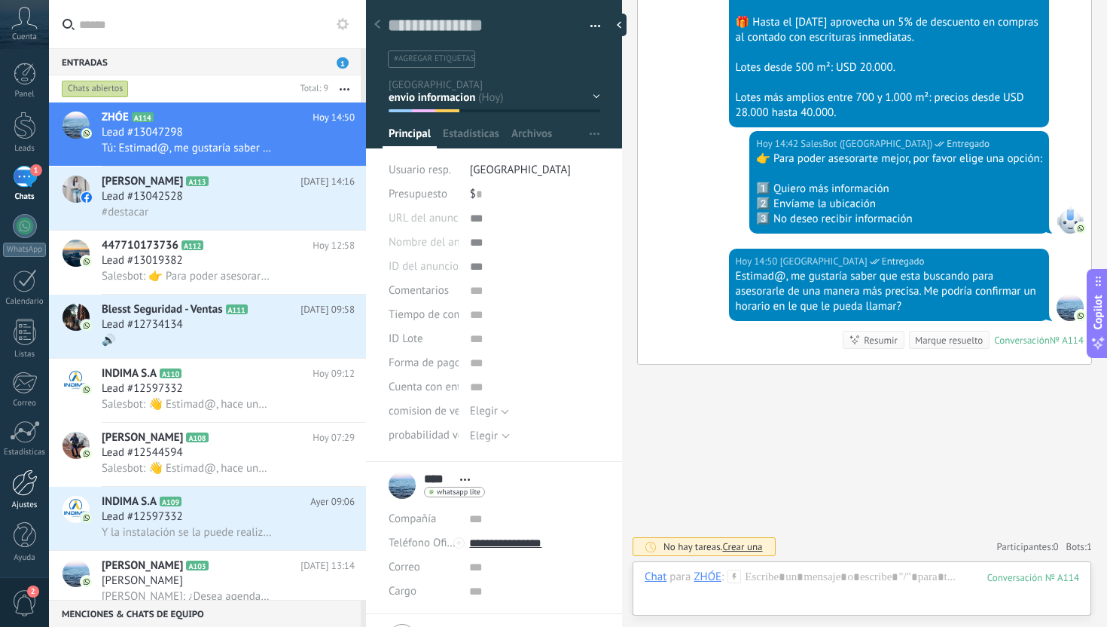
click at [20, 484] on div at bounding box center [25, 482] width 26 height 26
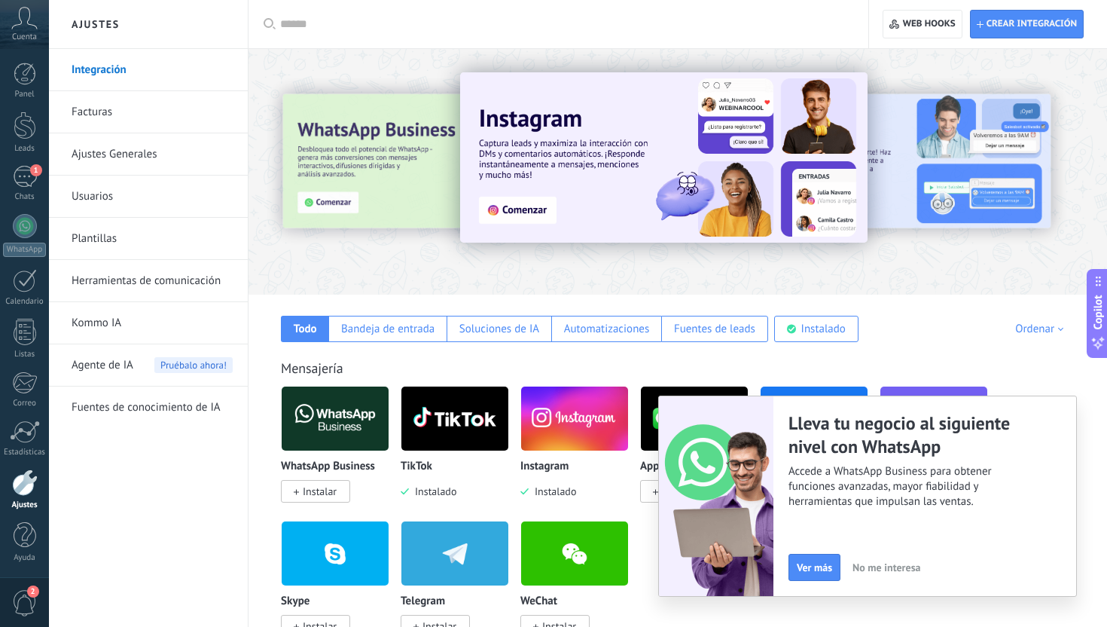
click at [163, 284] on link "Herramientas de comunicación" at bounding box center [152, 281] width 161 height 42
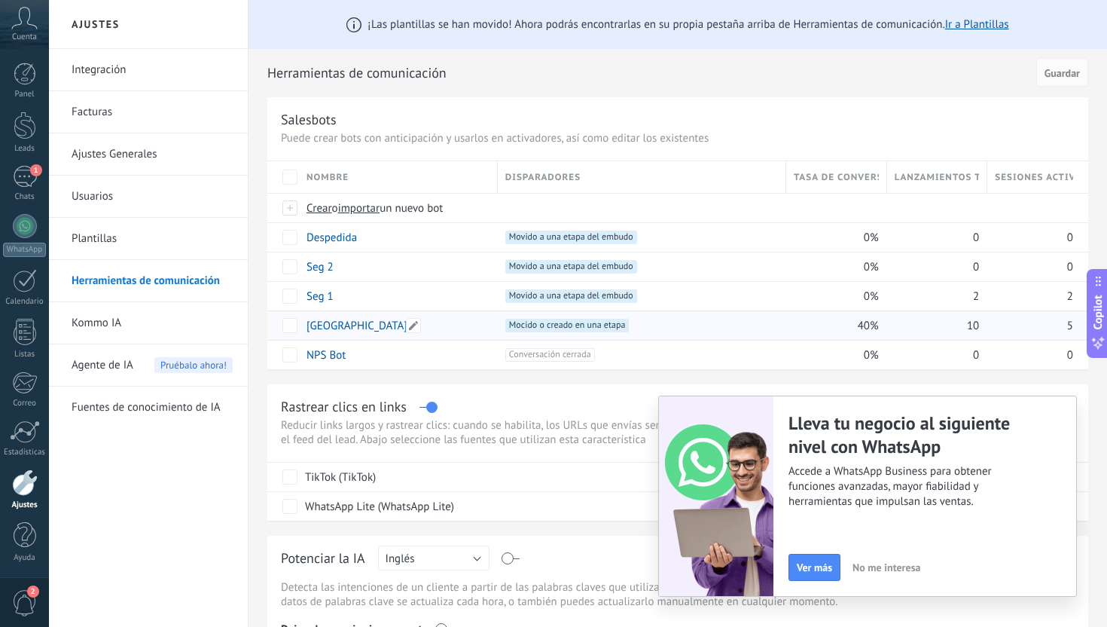
click at [364, 326] on link "[GEOGRAPHIC_DATA]" at bounding box center [357, 326] width 101 height 14
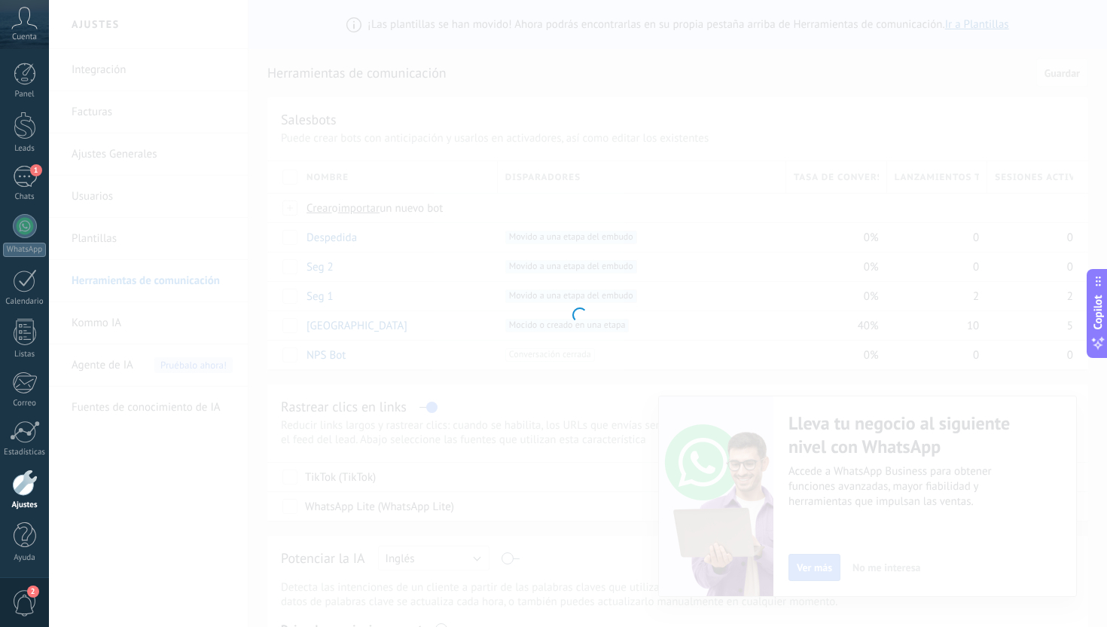
type input "**********"
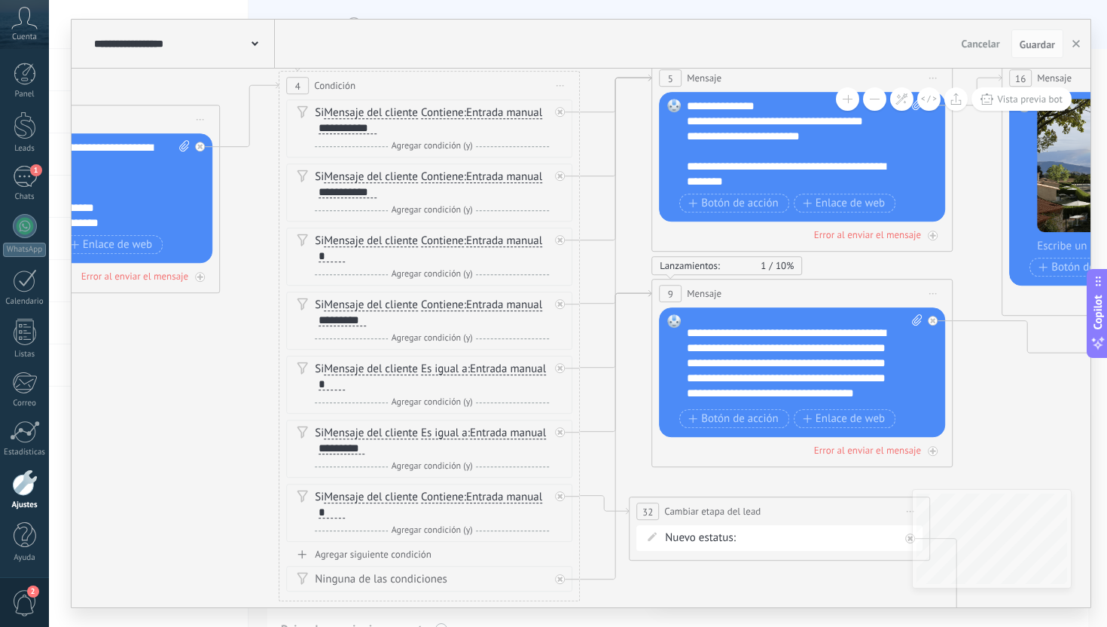
scroll to position [10, 0]
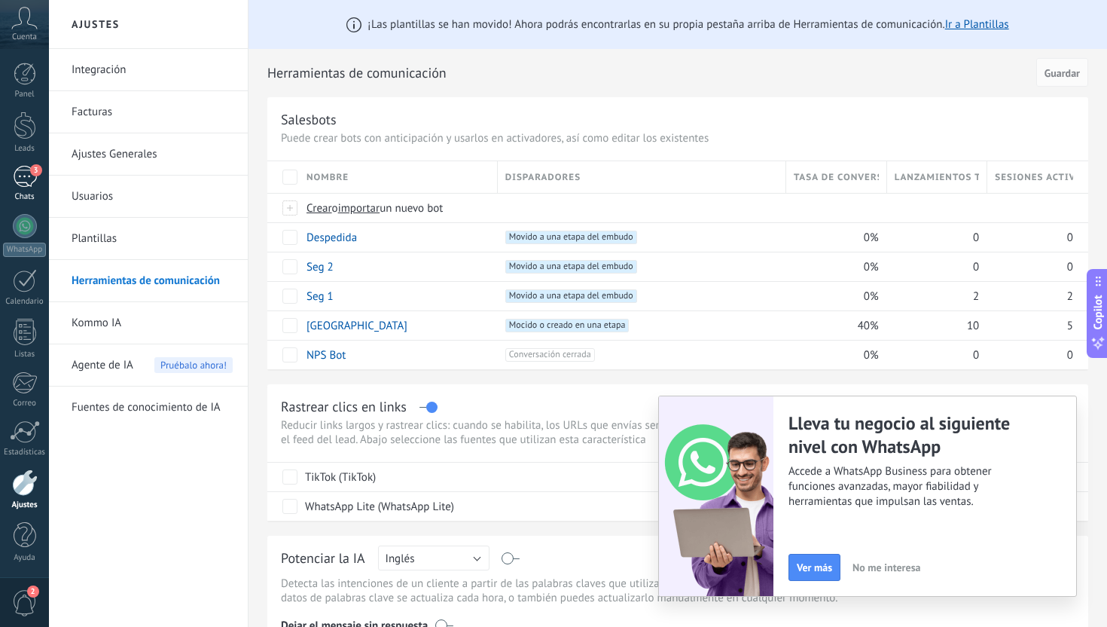
click at [31, 180] on div "3" at bounding box center [25, 177] width 24 height 22
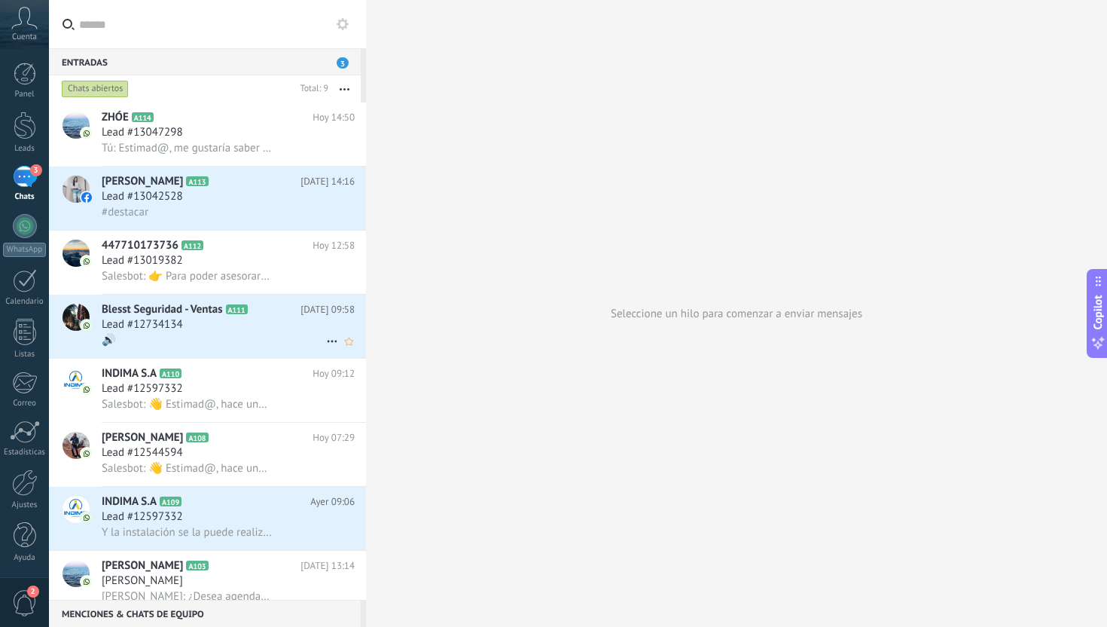
click at [264, 340] on div "🔊" at bounding box center [228, 340] width 253 height 16
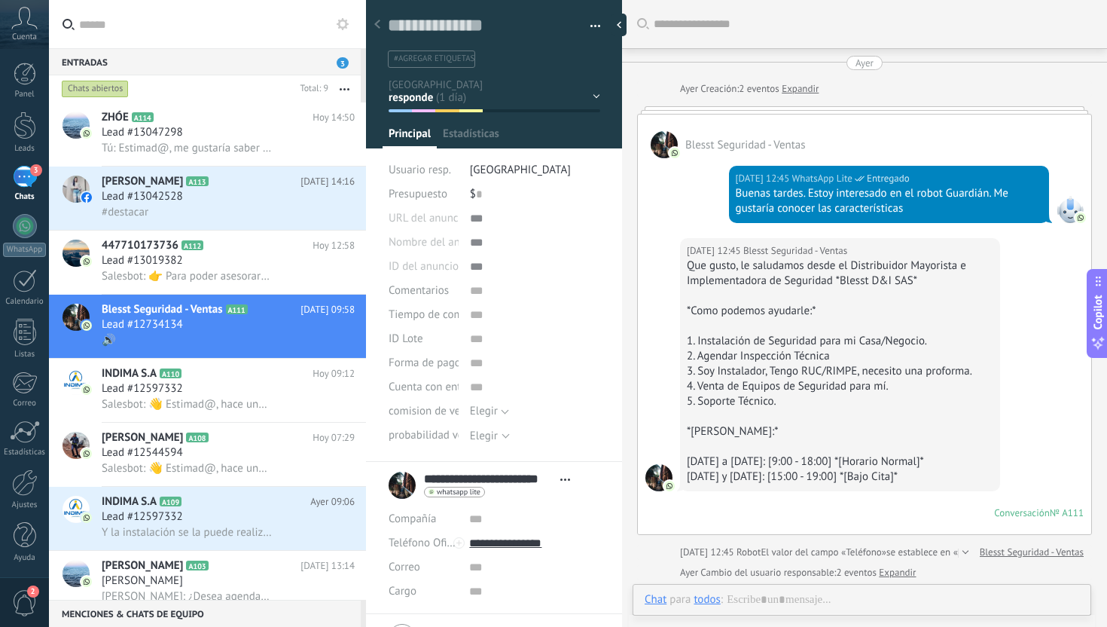
scroll to position [2896, 0]
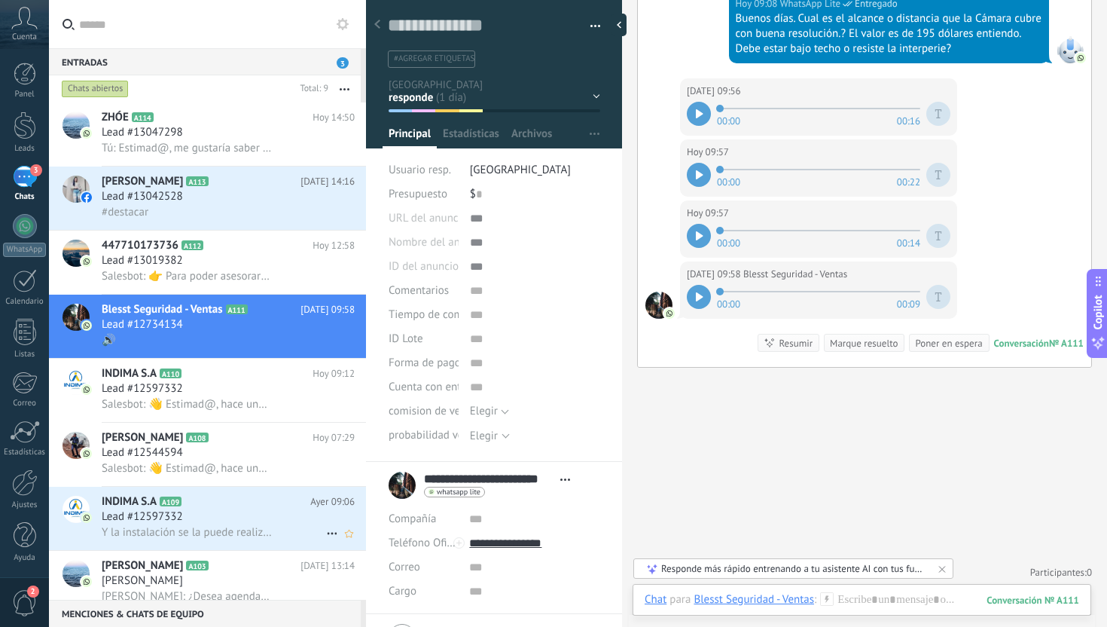
click at [219, 539] on span "Y la instalación se la puede realizar en nuestro taller bajo previa cita." at bounding box center [187, 532] width 170 height 14
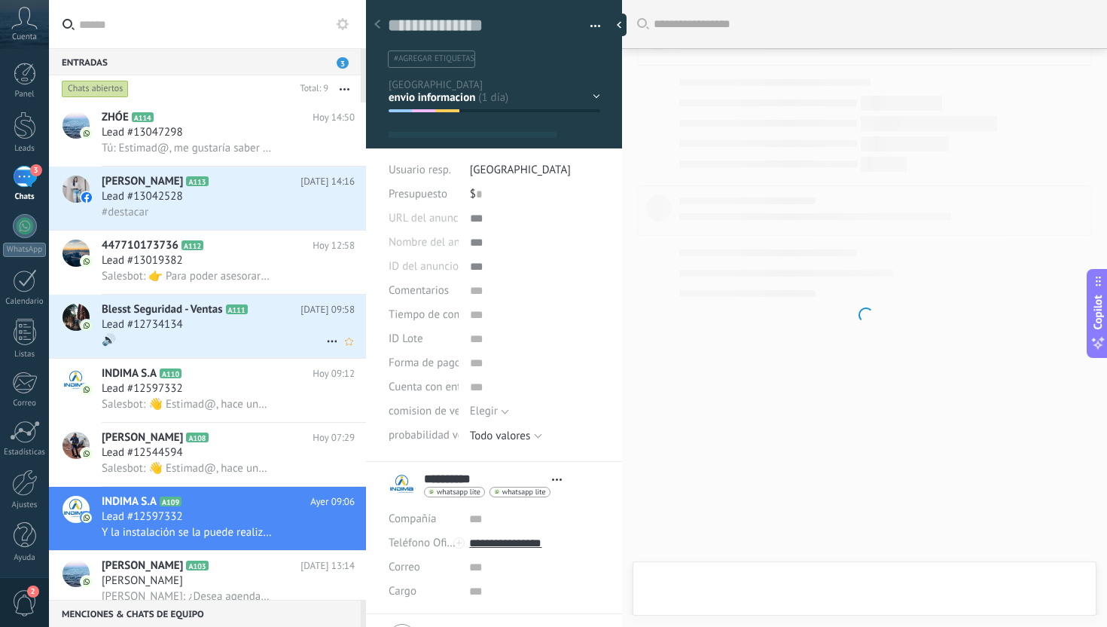
scroll to position [23, 0]
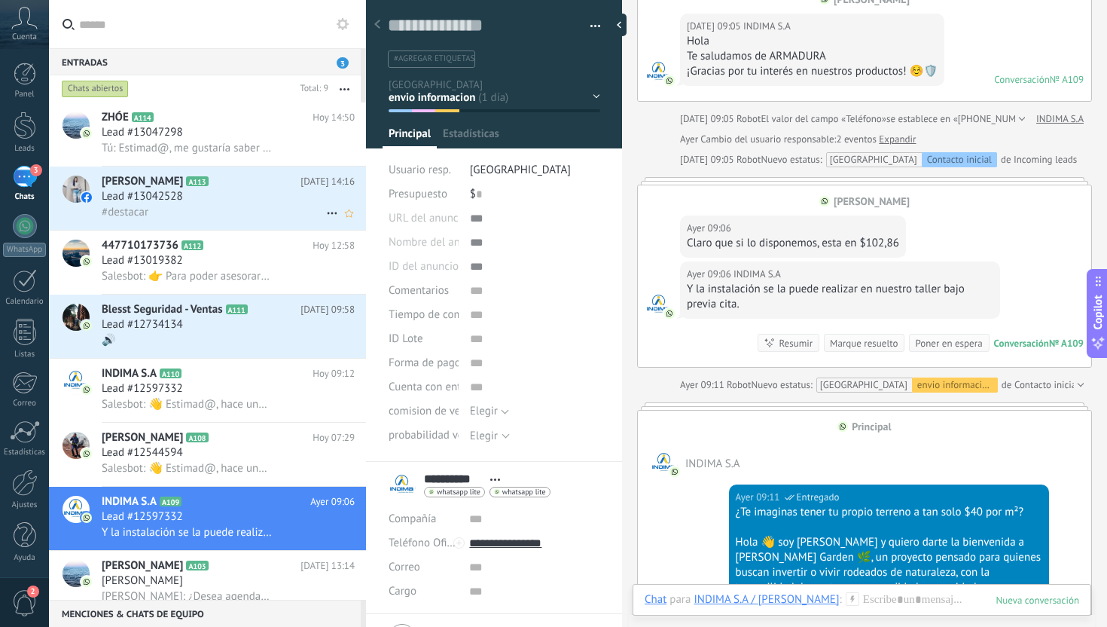
click at [255, 208] on div "#destacar" at bounding box center [228, 212] width 253 height 16
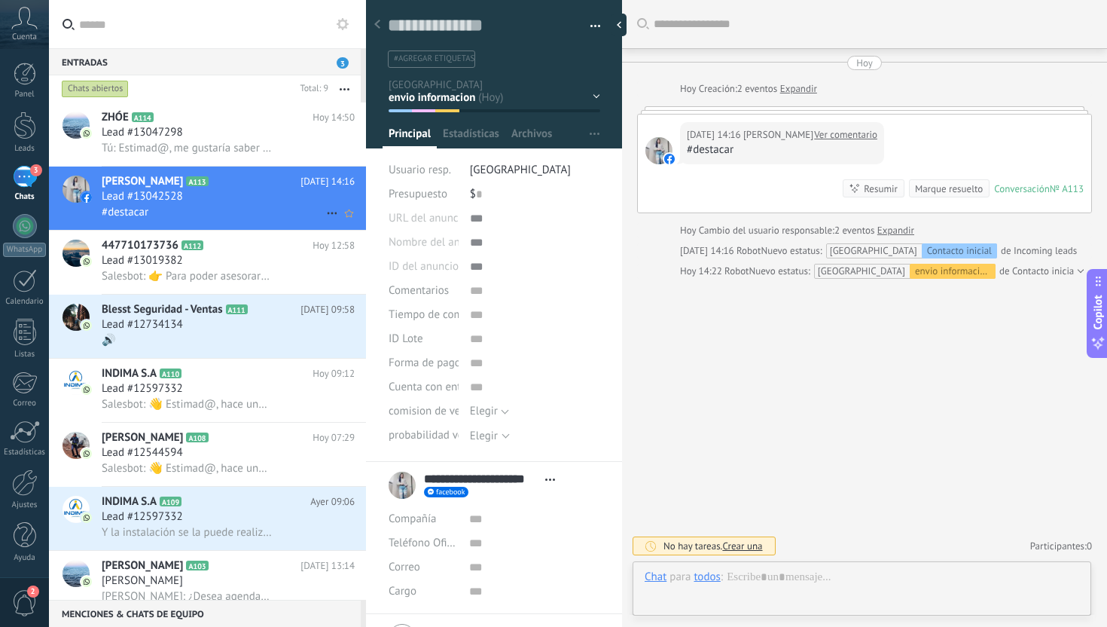
scroll to position [23, 0]
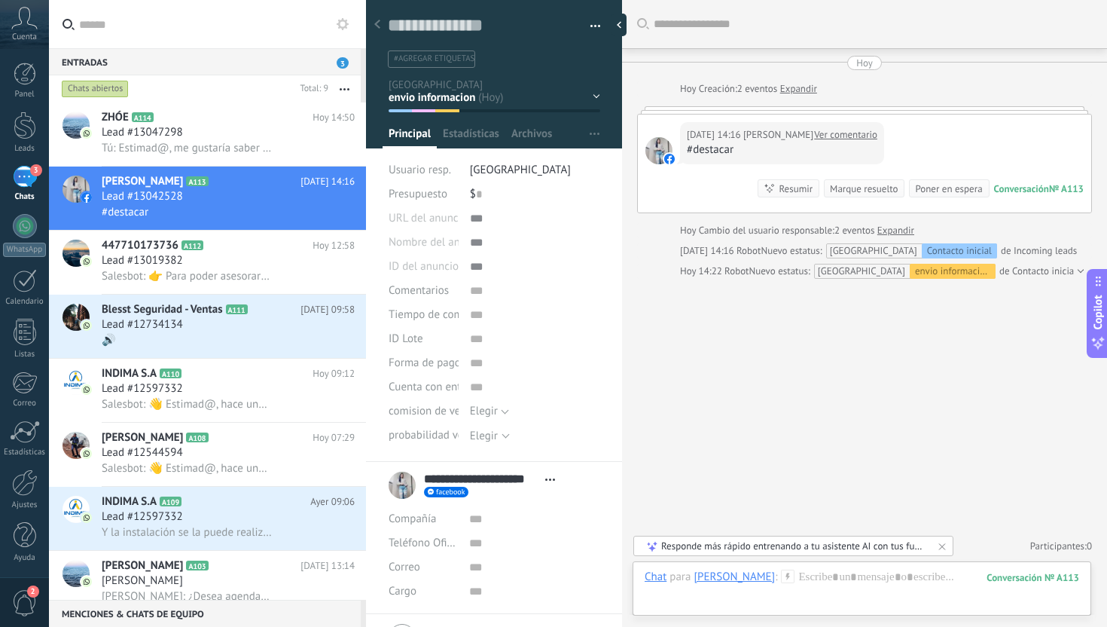
click at [340, 62] on span "3" at bounding box center [343, 62] width 12 height 11
click at [276, 136] on div "Lead #13047298" at bounding box center [228, 132] width 253 height 15
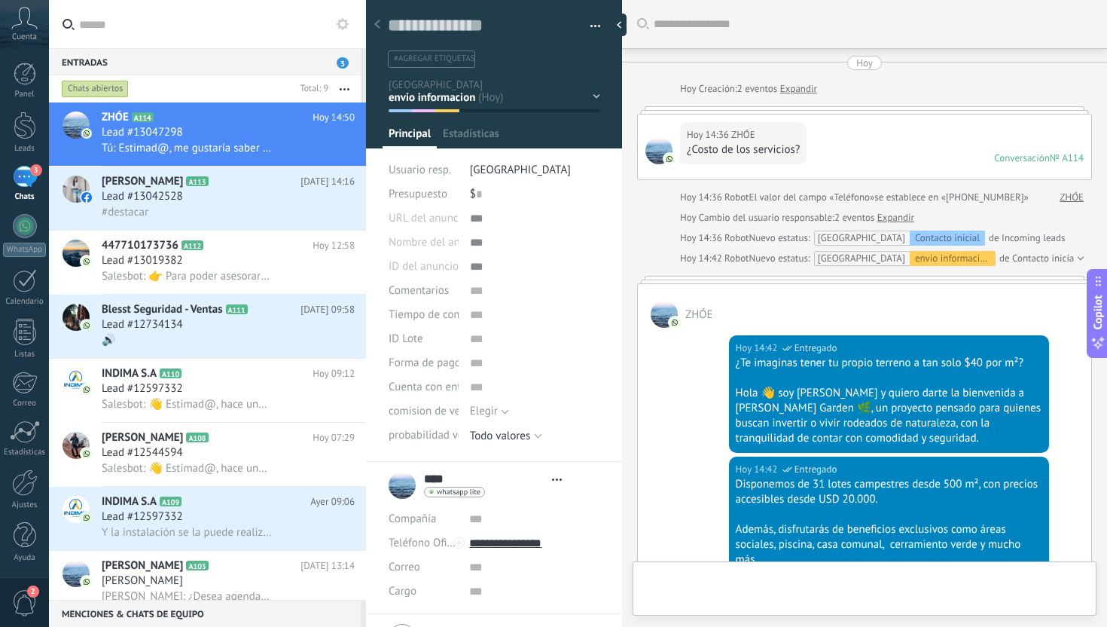
type textarea "**********"
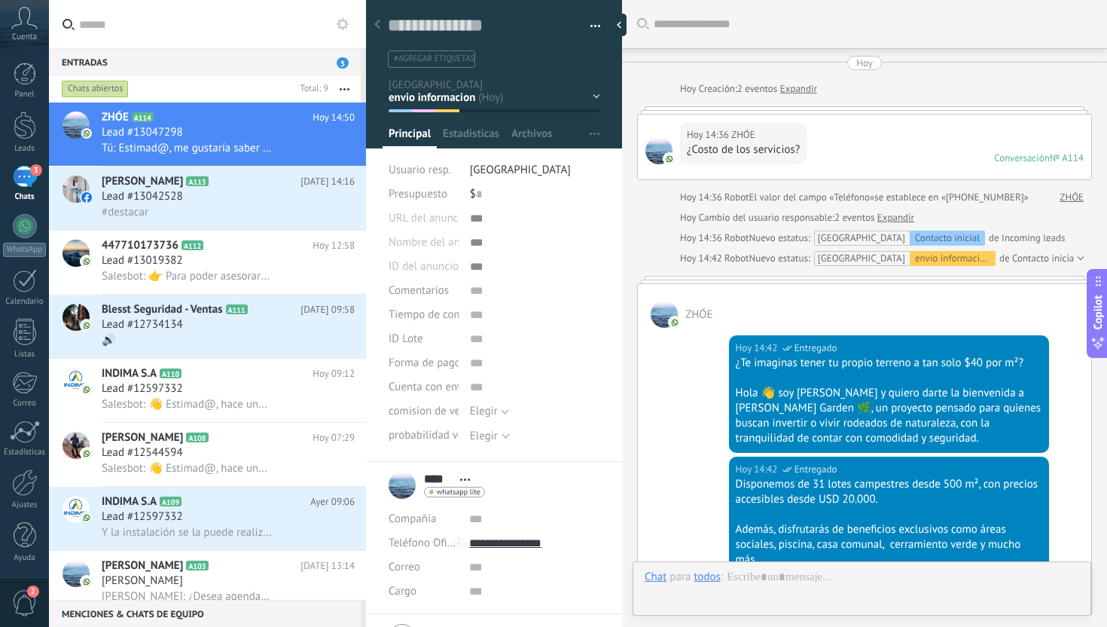
scroll to position [567, 0]
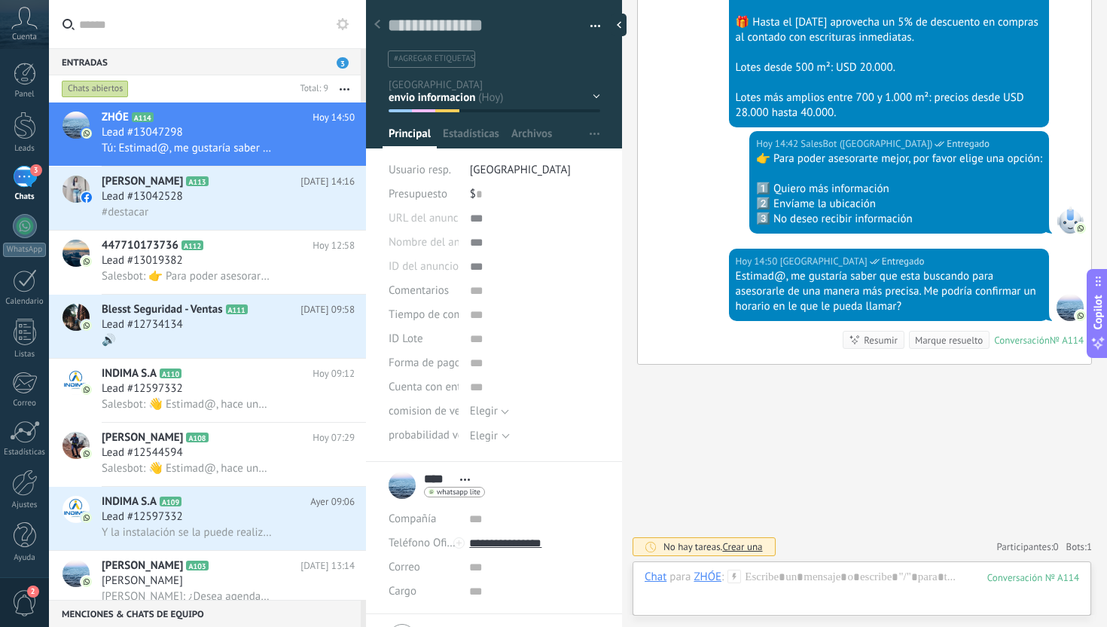
click at [342, 62] on span "3" at bounding box center [343, 62] width 12 height 11
click at [341, 63] on span "3" at bounding box center [343, 62] width 12 height 11
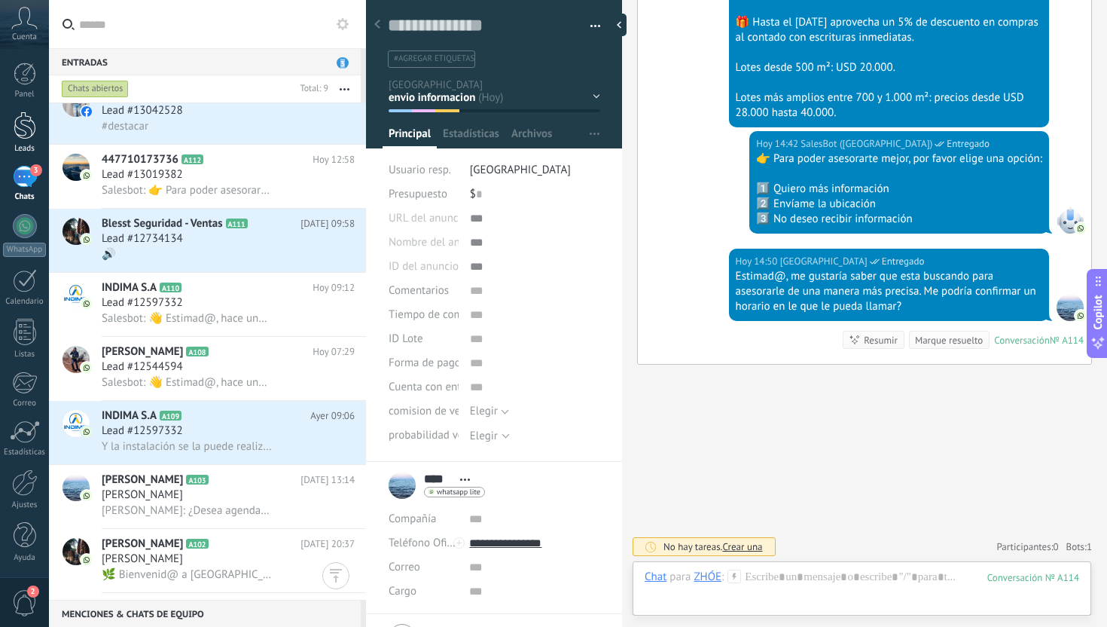
click at [27, 129] on div at bounding box center [25, 125] width 23 height 28
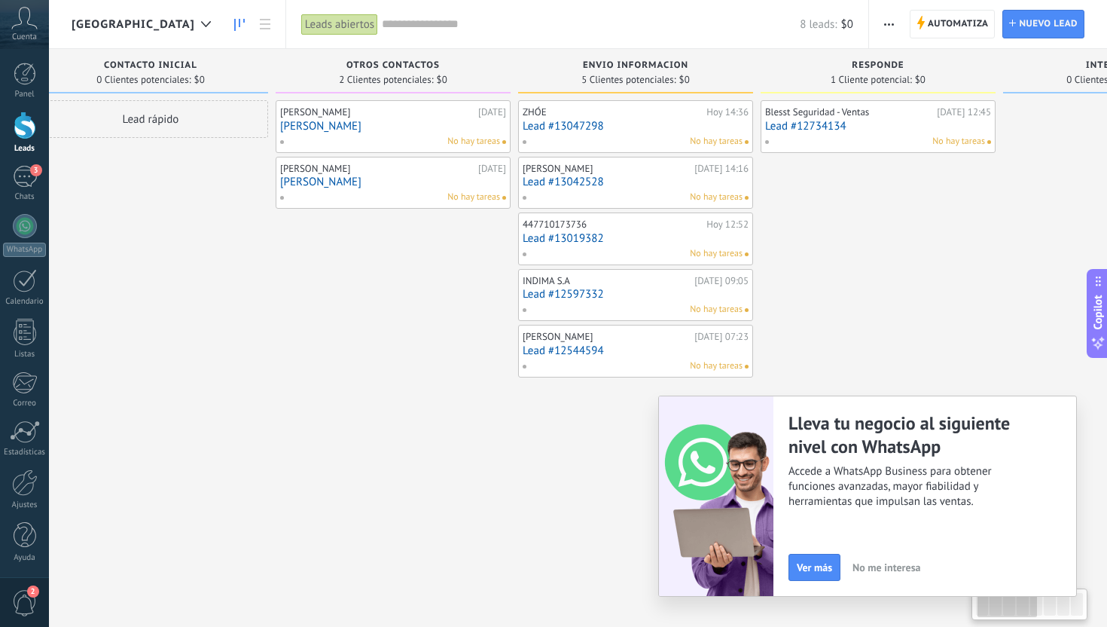
scroll to position [0, 51]
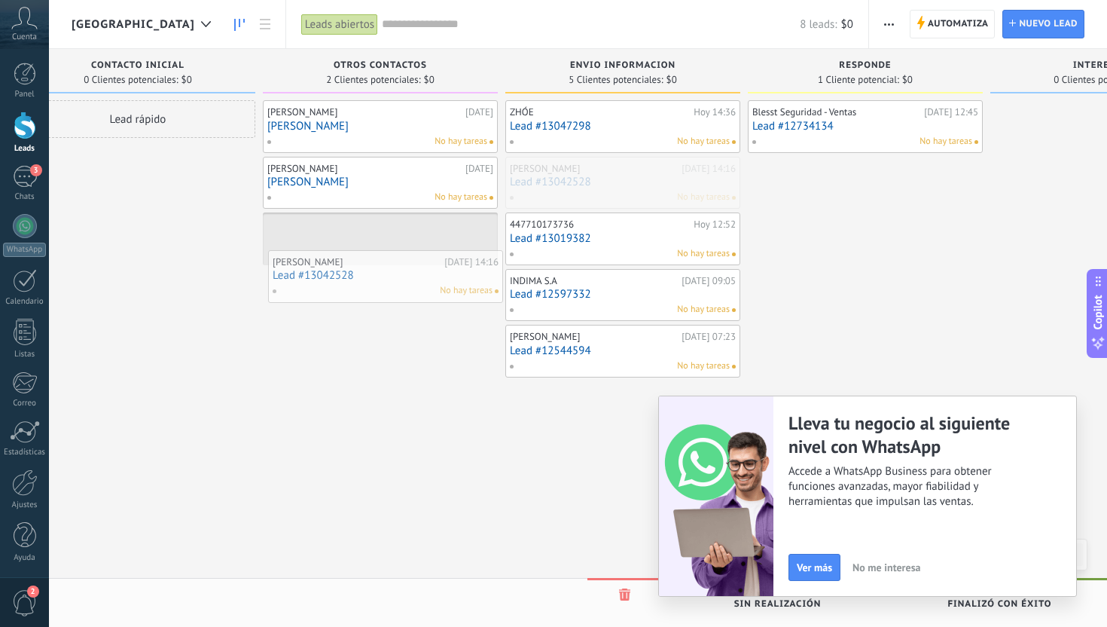
drag, startPoint x: 636, startPoint y: 179, endPoint x: 397, endPoint y: 270, distance: 255.3
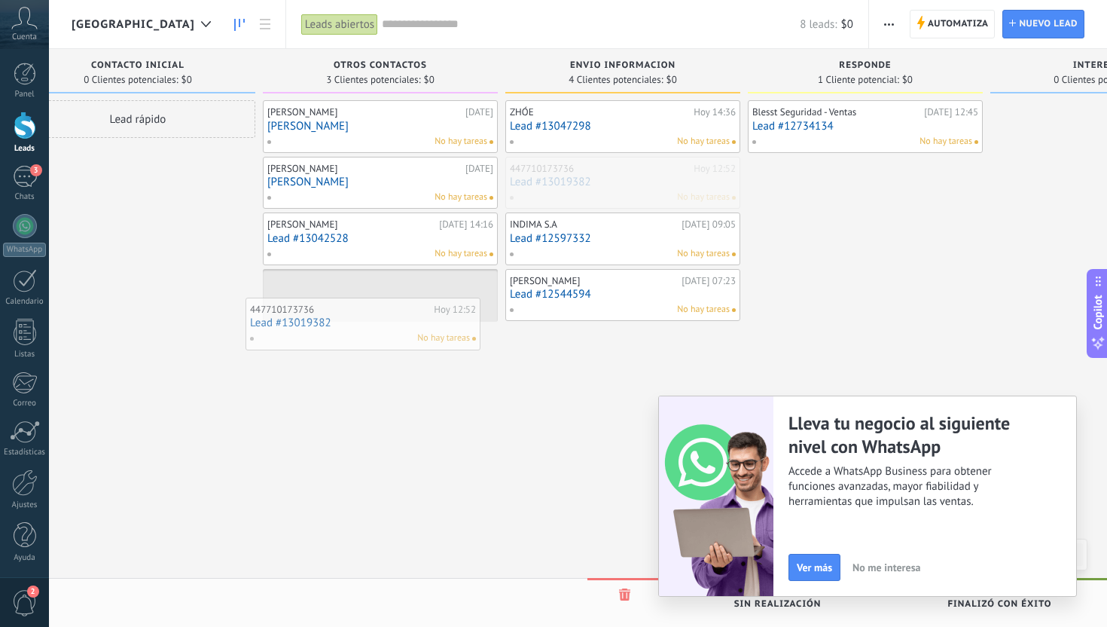
drag, startPoint x: 621, startPoint y: 172, endPoint x: 356, endPoint y: 310, distance: 299.2
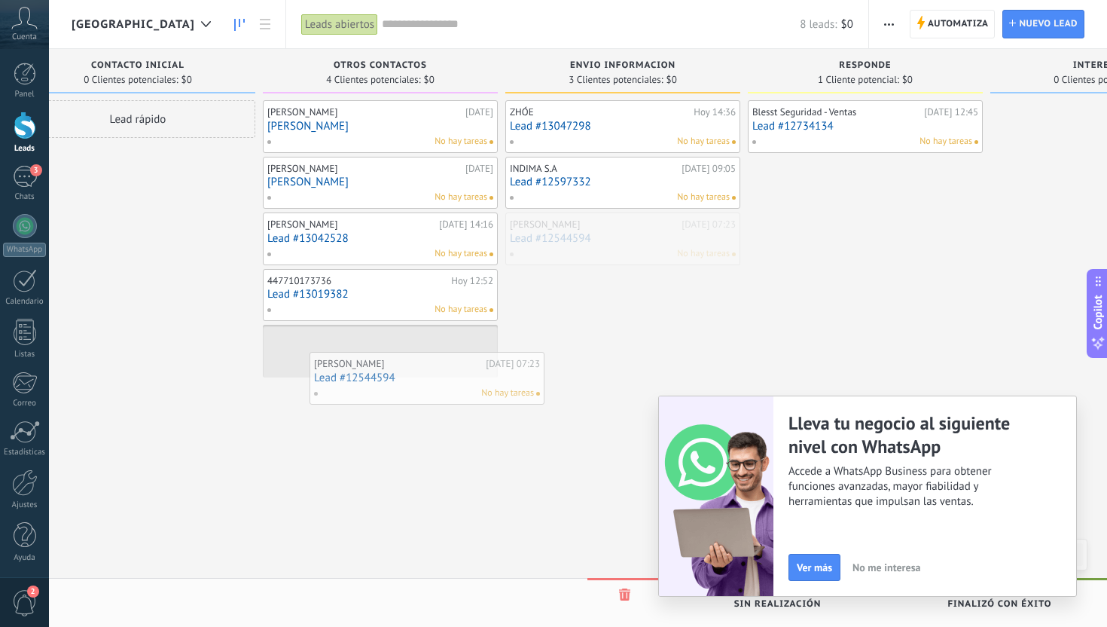
drag, startPoint x: 569, startPoint y: 234, endPoint x: 364, endPoint y: 367, distance: 244.7
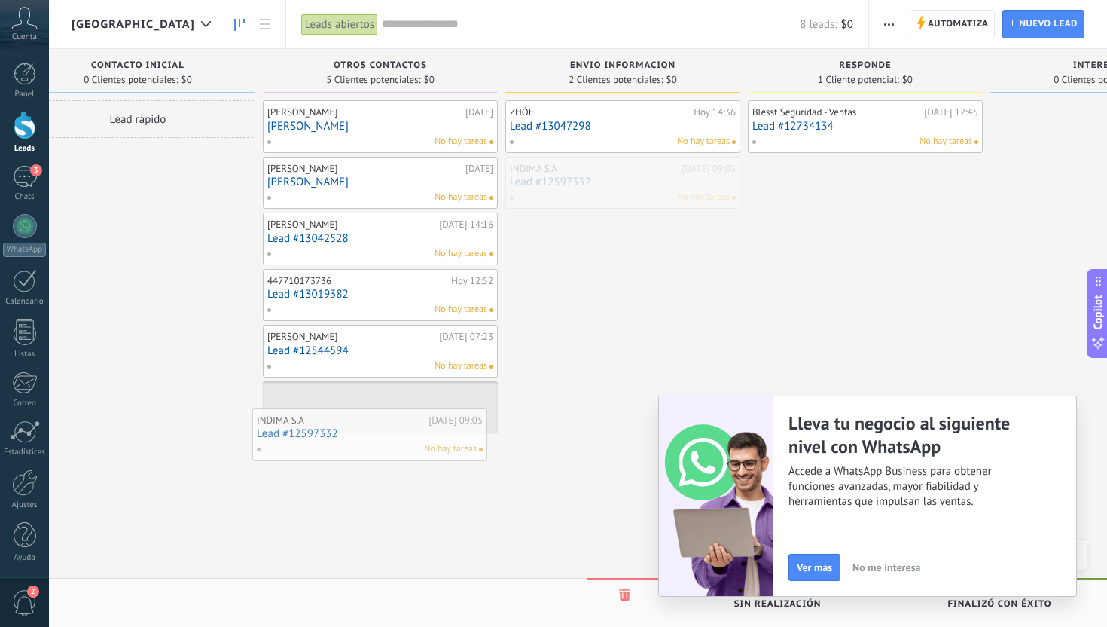
drag, startPoint x: 622, startPoint y: 177, endPoint x: 369, endPoint y: 426, distance: 355.3
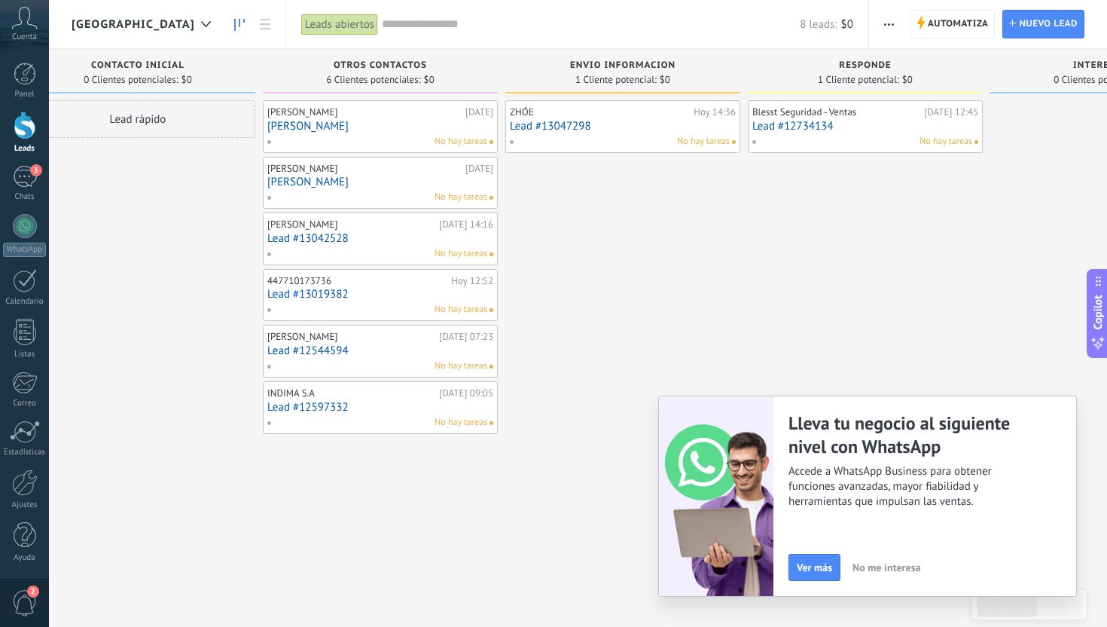
click at [651, 289] on div "ZHÓE Hoy 14:36 Lead #13047298 No hay tareas" at bounding box center [622, 315] width 235 height 430
click at [38, 194] on div "Chats" at bounding box center [25, 197] width 44 height 10
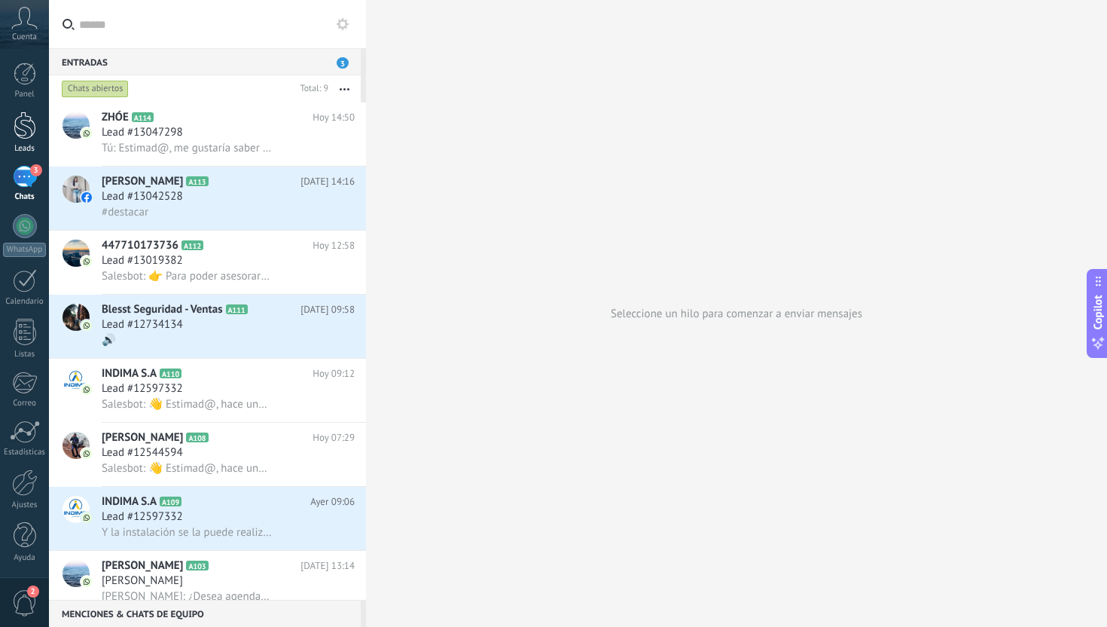
click at [32, 124] on div at bounding box center [25, 125] width 23 height 28
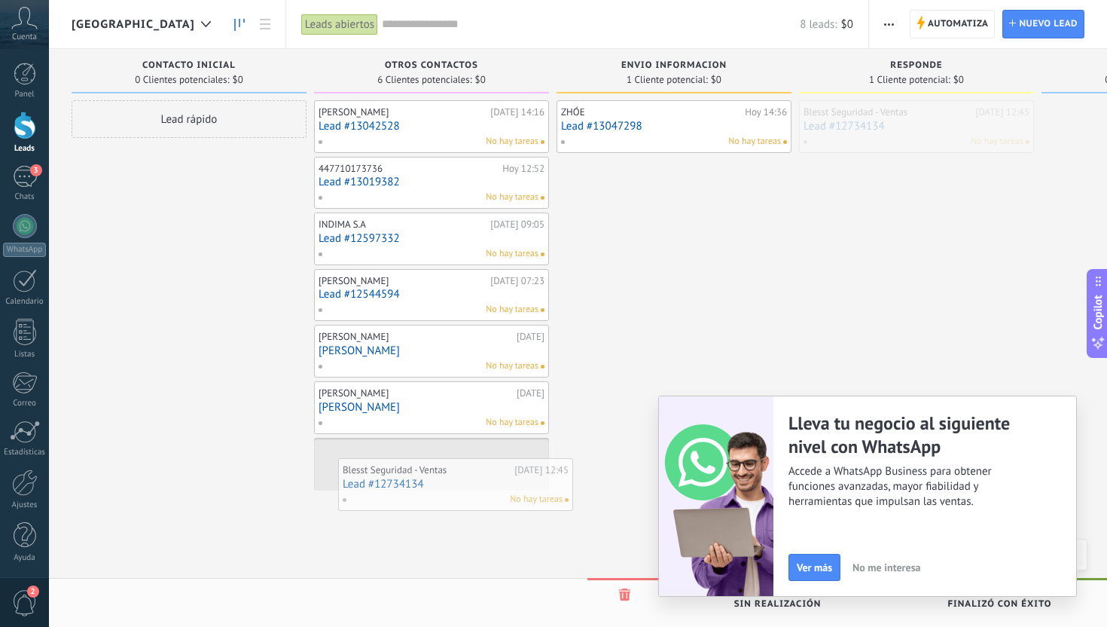
drag, startPoint x: 863, startPoint y: 136, endPoint x: 403, endPoint y: 486, distance: 578.4
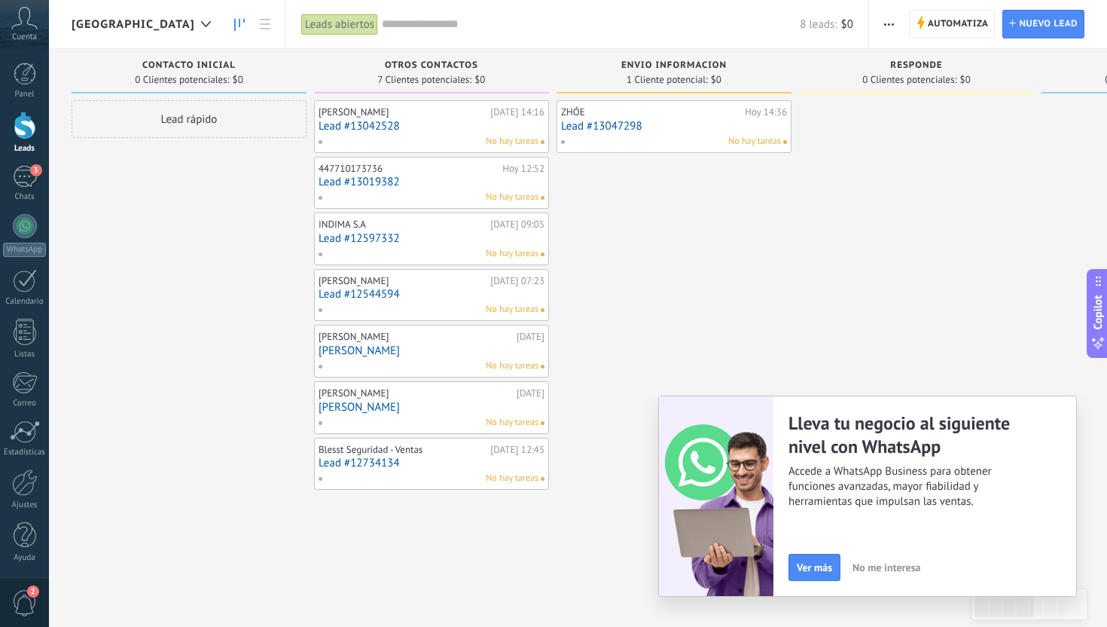
click at [706, 285] on div "ZHÓE Hoy 14:36 Lead #13047298 No hay tareas" at bounding box center [674, 315] width 235 height 430
click at [817, 334] on div at bounding box center [916, 315] width 235 height 430
click at [29, 176] on div "3" at bounding box center [25, 177] width 24 height 22
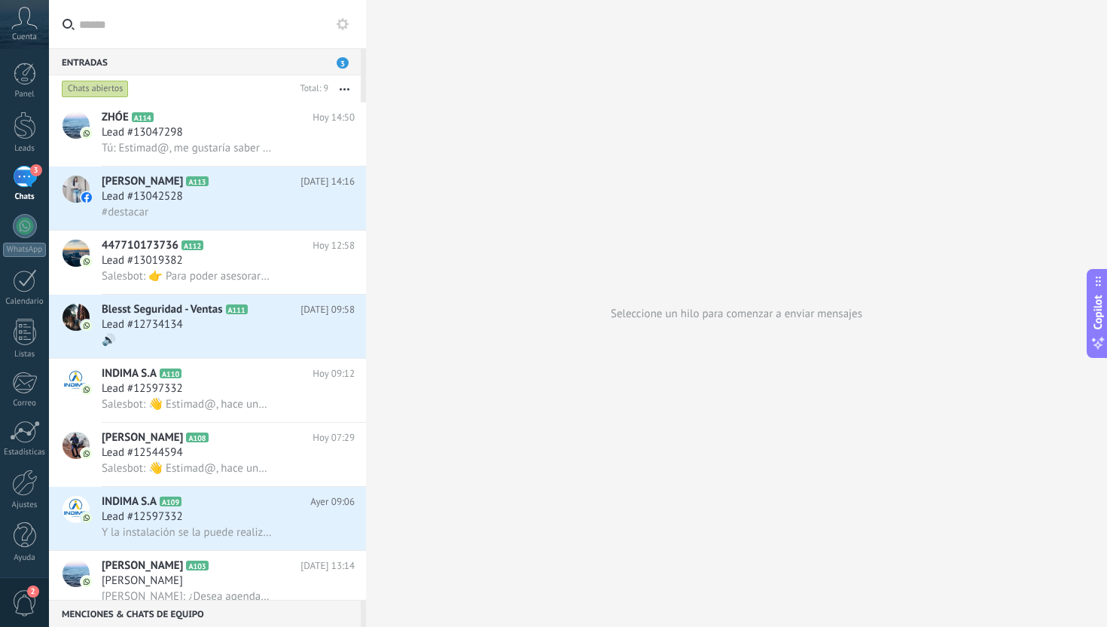
click at [347, 20] on use at bounding box center [343, 24] width 12 height 12
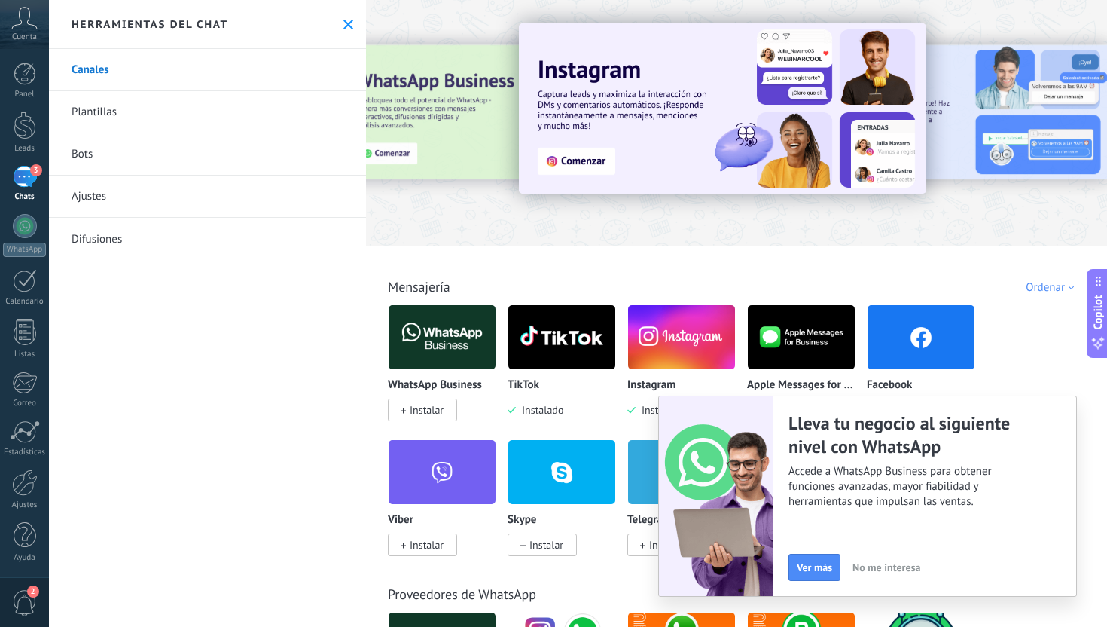
click at [345, 24] on icon at bounding box center [348, 25] width 10 height 10
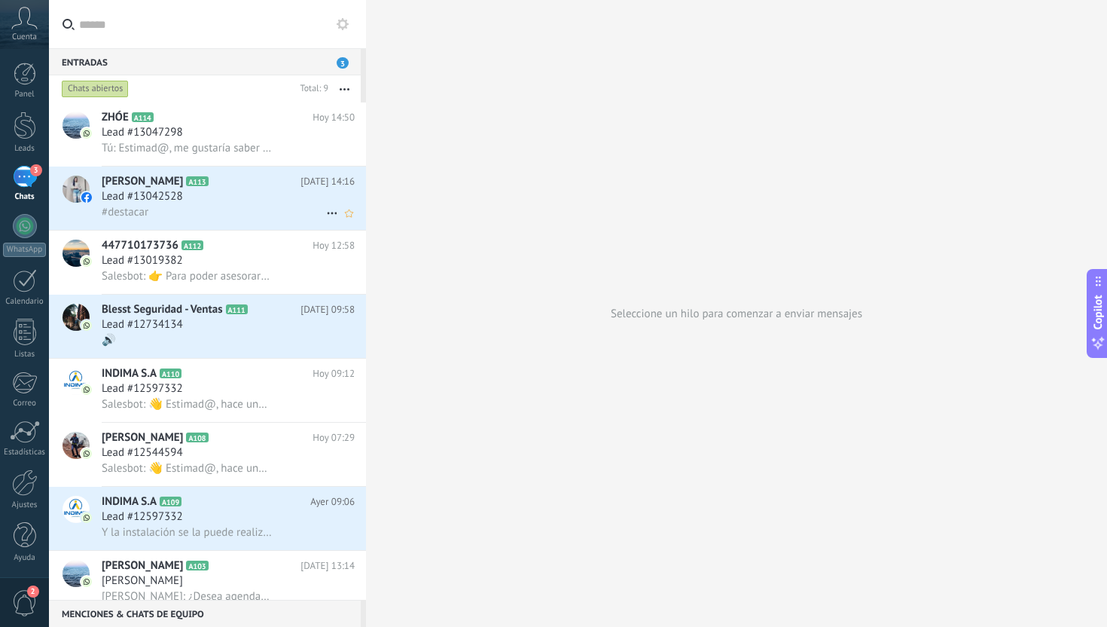
click at [287, 206] on div "#destacar" at bounding box center [228, 212] width 253 height 16
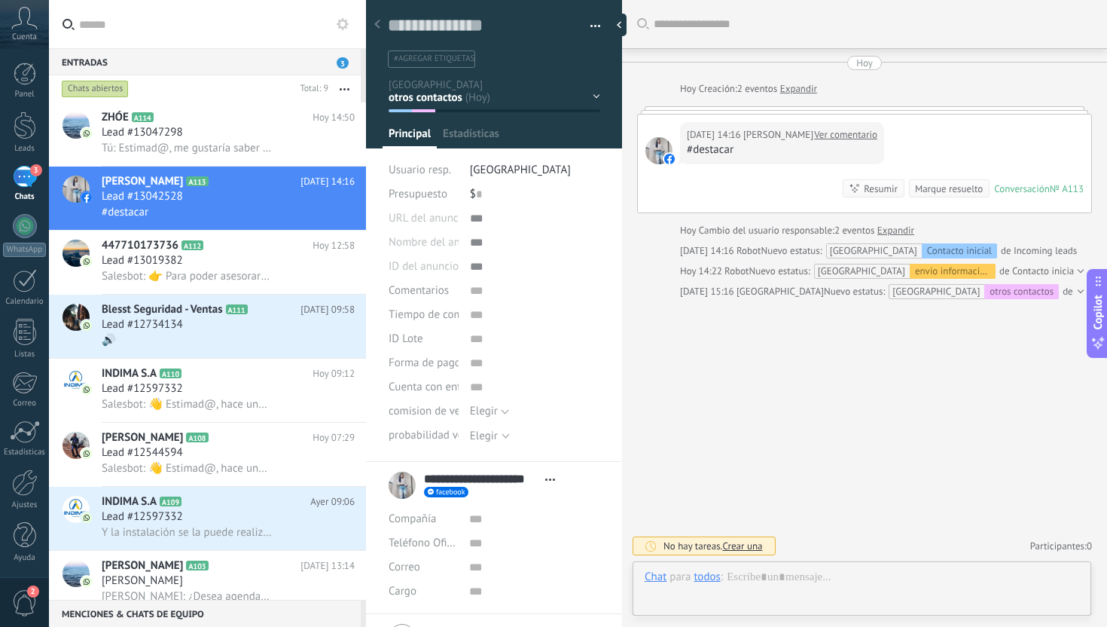
scroll to position [23, 0]
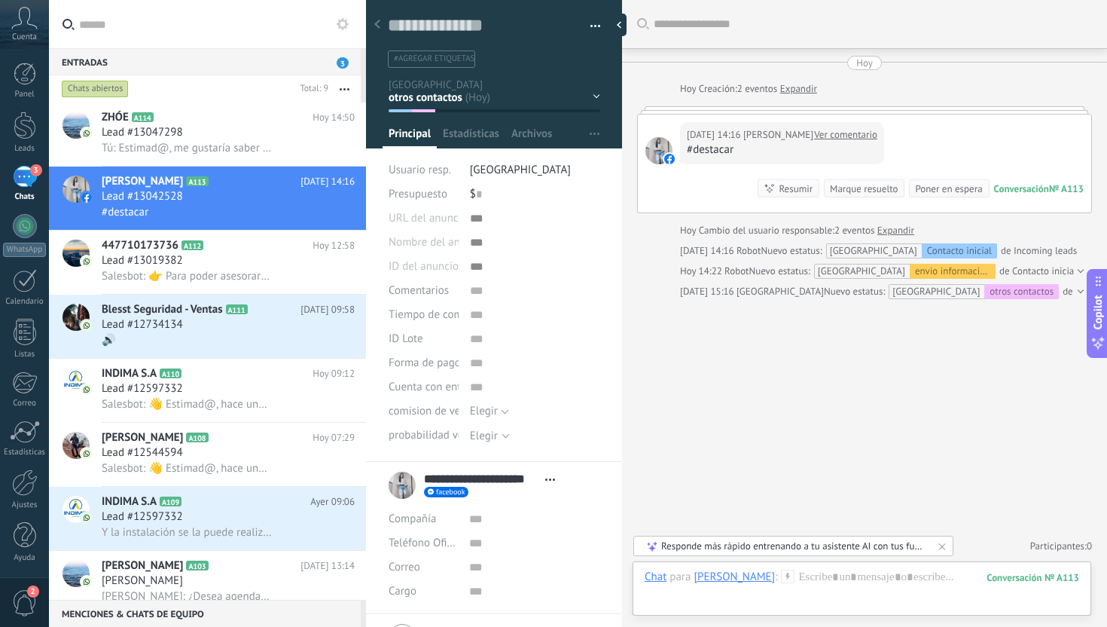
click at [0, 0] on div "Contacto inicial otros contactos envio informacion responde interesados cita pr…" at bounding box center [0, 0] width 0 height 0
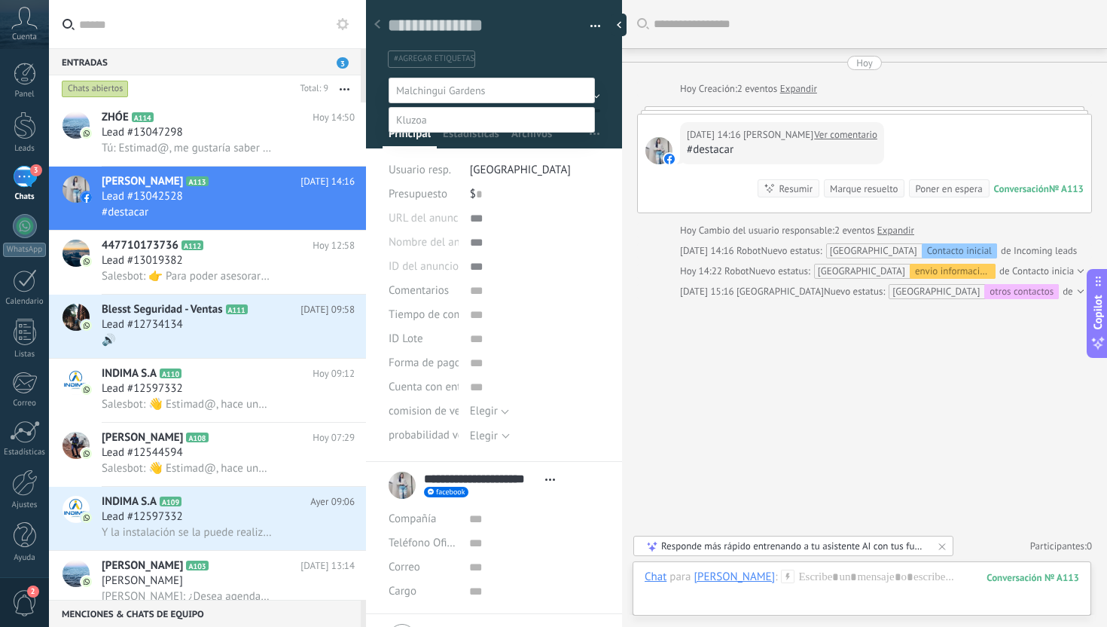
click at [603, 65] on div at bounding box center [578, 313] width 1058 height 627
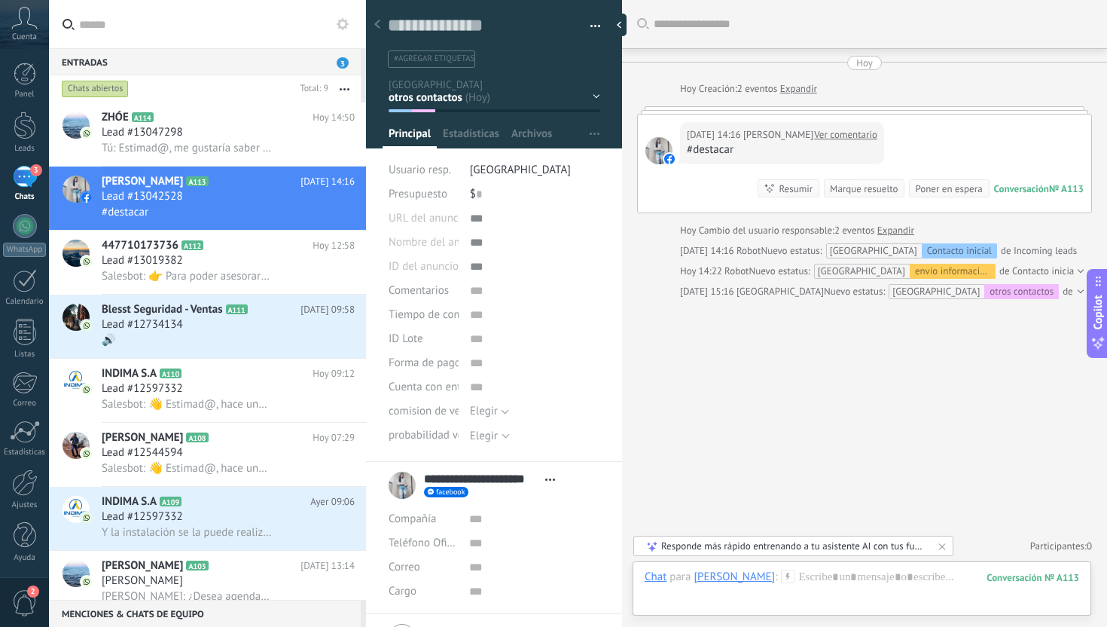
click at [594, 23] on button "button" at bounding box center [590, 26] width 22 height 23
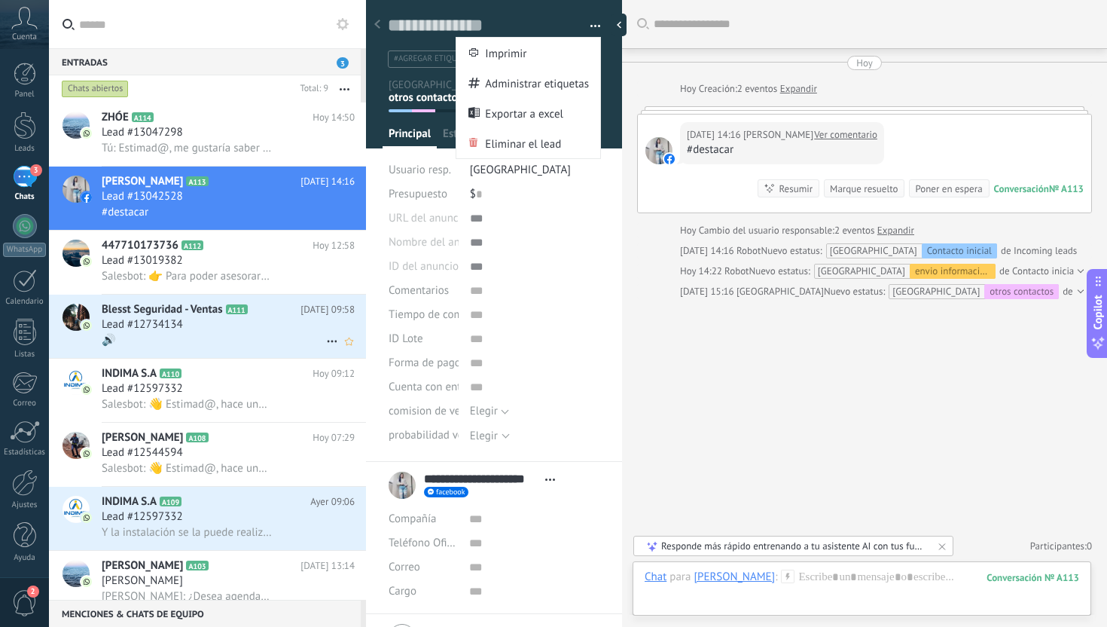
click at [301, 310] on h2 "Blesst Seguridad - Ventas A111" at bounding box center [201, 309] width 199 height 15
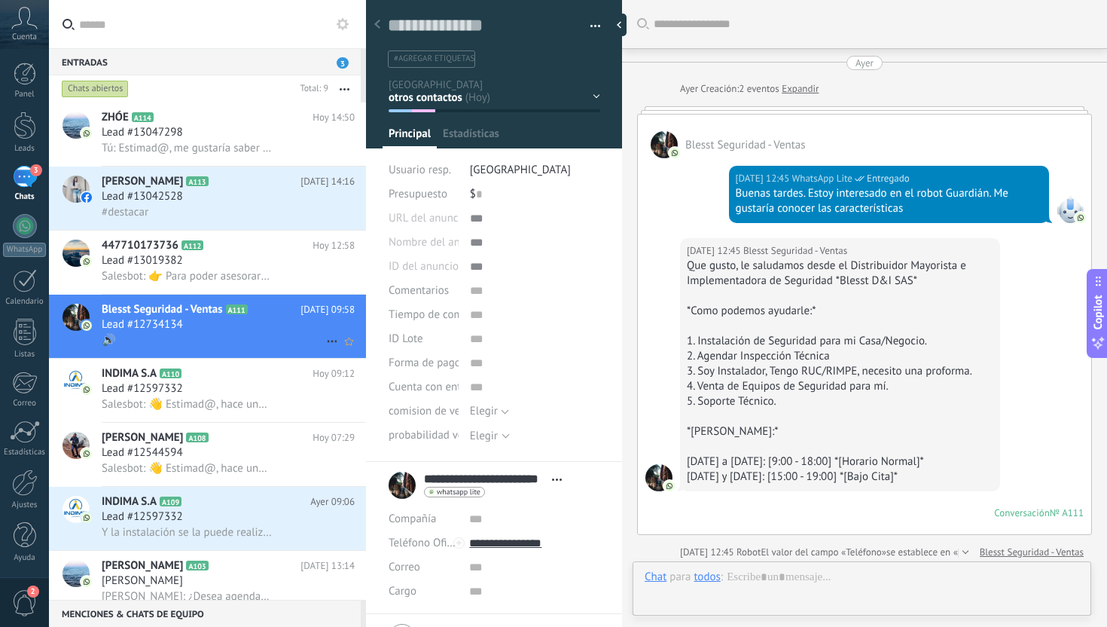
click at [307, 310] on span "[DATE] 09:58" at bounding box center [328, 309] width 54 height 15
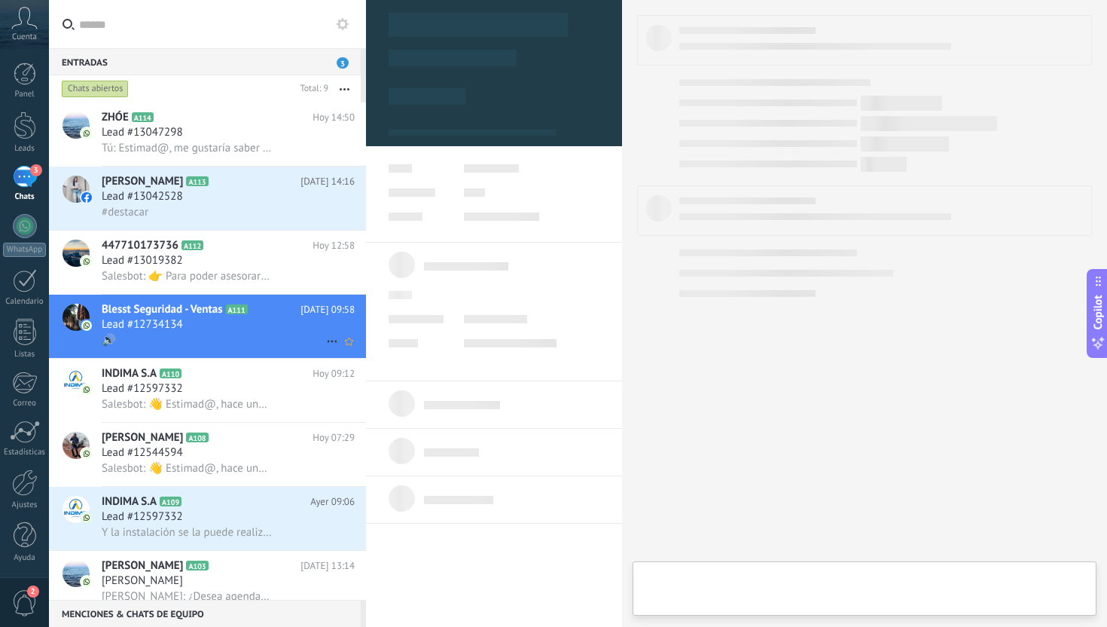
click at [307, 310] on span "[DATE] 09:58" at bounding box center [328, 309] width 54 height 15
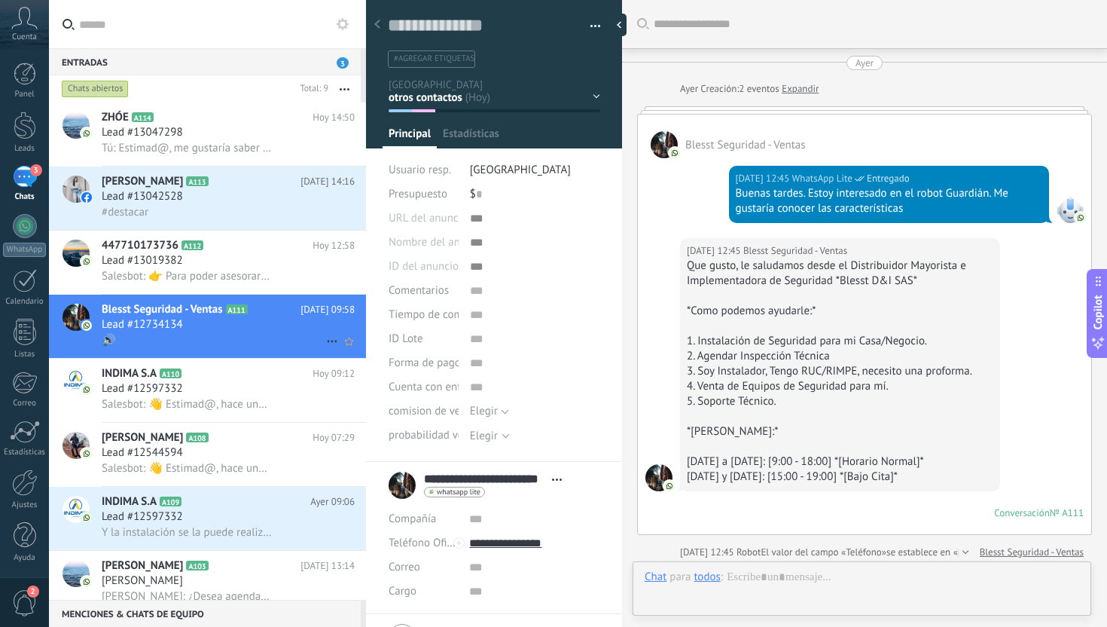
type textarea "**********"
